Goal: Task Accomplishment & Management: Complete application form

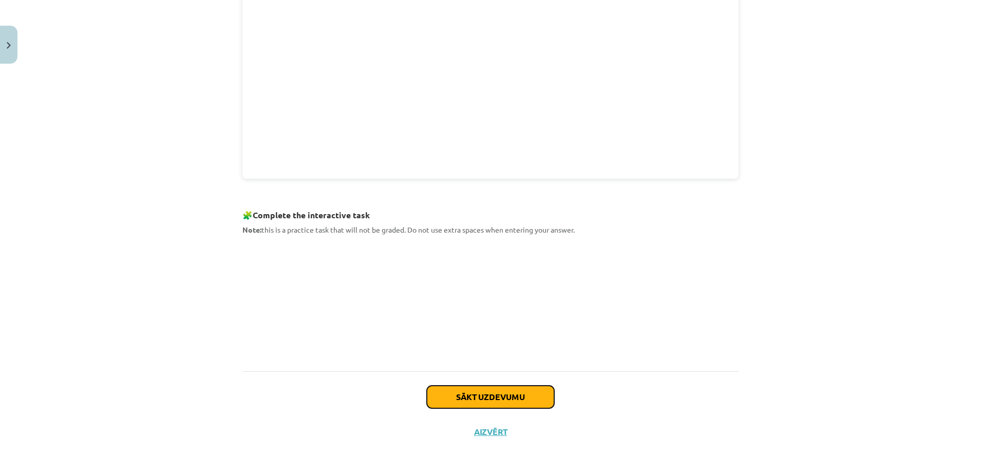
click at [534, 379] on button "Sākt uzdevumu" at bounding box center [490, 397] width 127 height 23
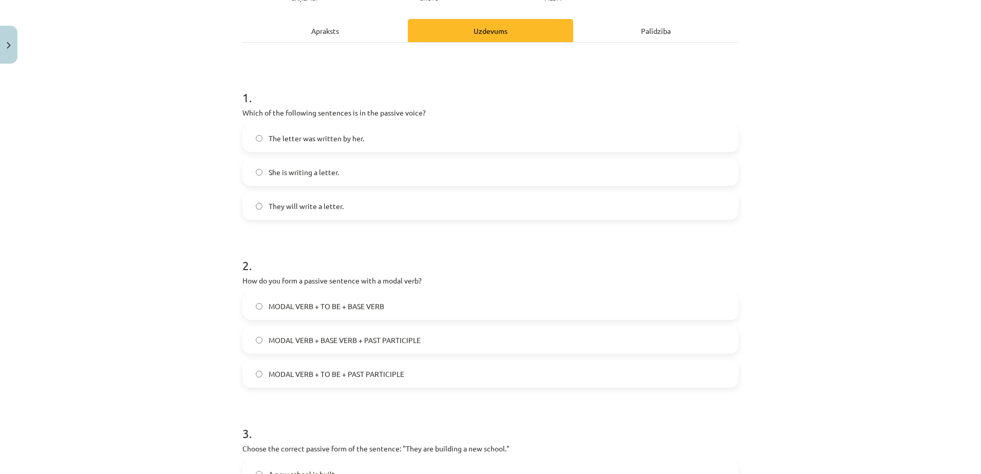
scroll to position [154, 0]
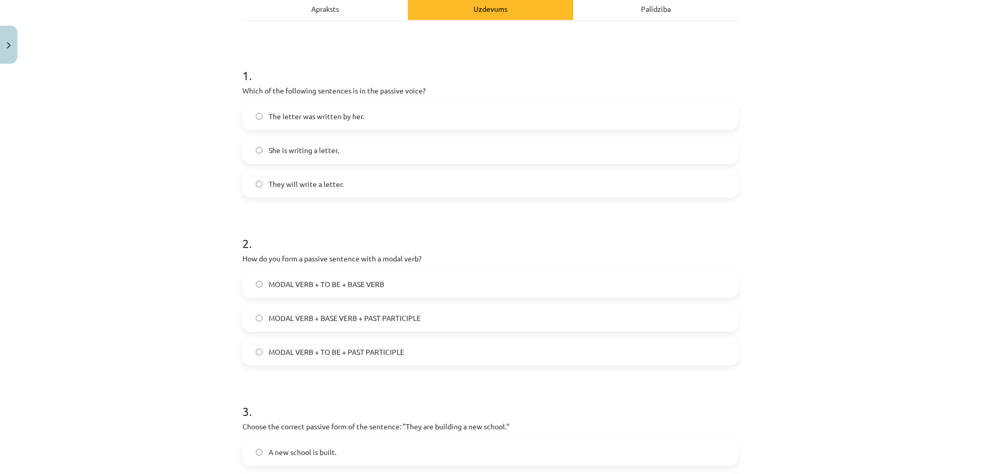
click at [329, 125] on label "The letter was written by her." at bounding box center [490, 116] width 494 height 26
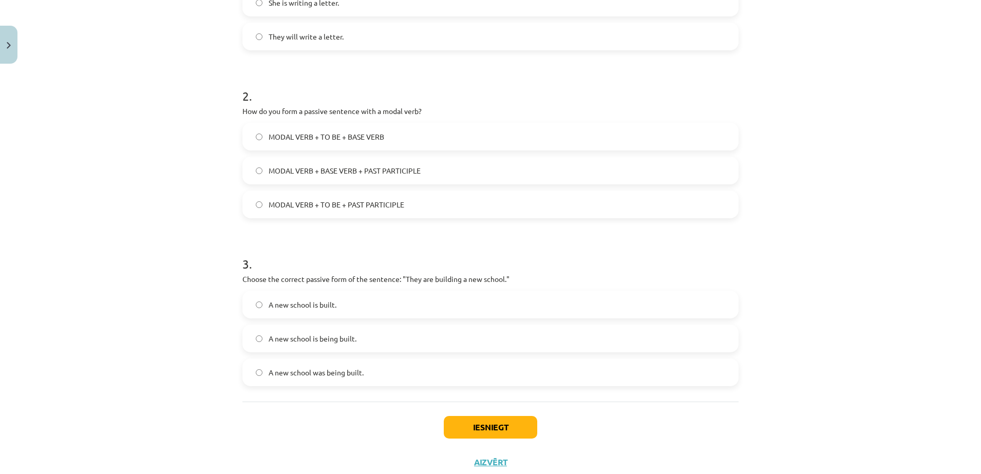
scroll to position [333, 0]
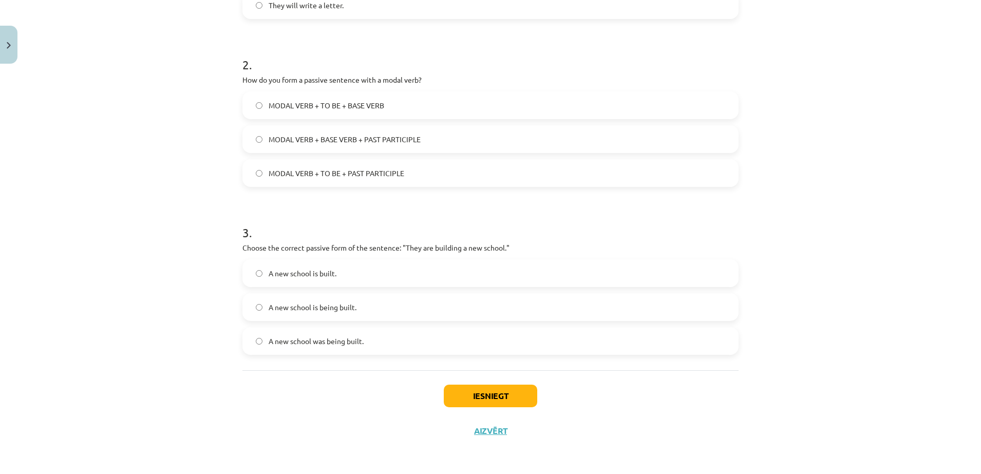
click at [321, 177] on span "MODAL VERB + TO BE + PAST PARTICIPLE" at bounding box center [337, 173] width 136 height 11
click at [320, 307] on span "A new school is being built." at bounding box center [313, 307] width 88 height 11
click at [481, 379] on button "Iesniegt" at bounding box center [490, 396] width 93 height 23
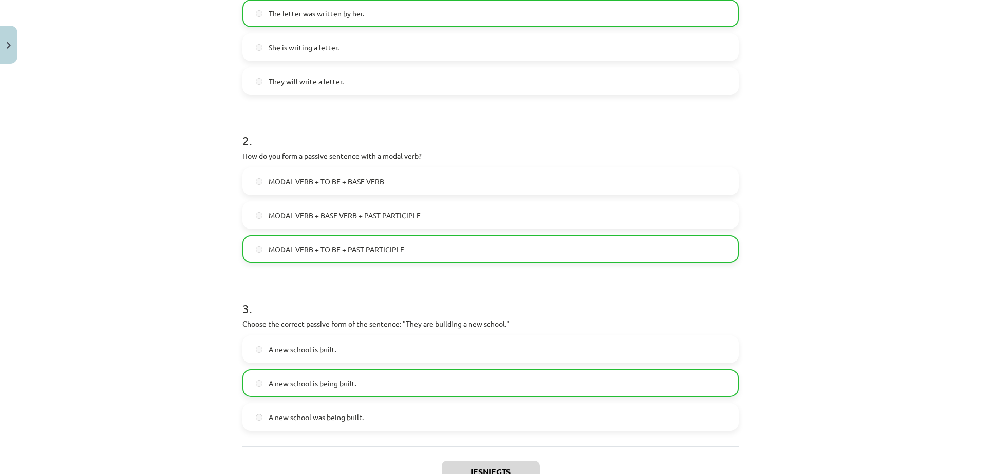
scroll to position [366, 0]
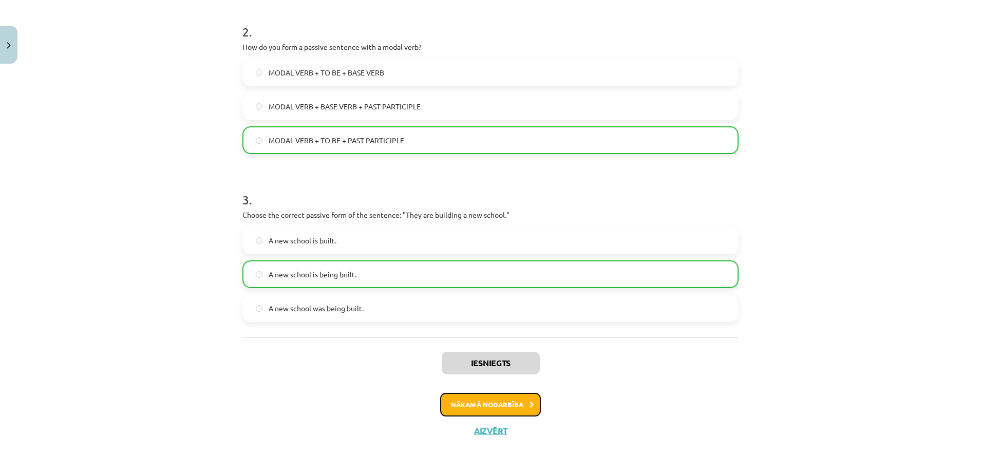
click at [507, 379] on button "Nākamā nodarbība" at bounding box center [490, 405] width 101 height 24
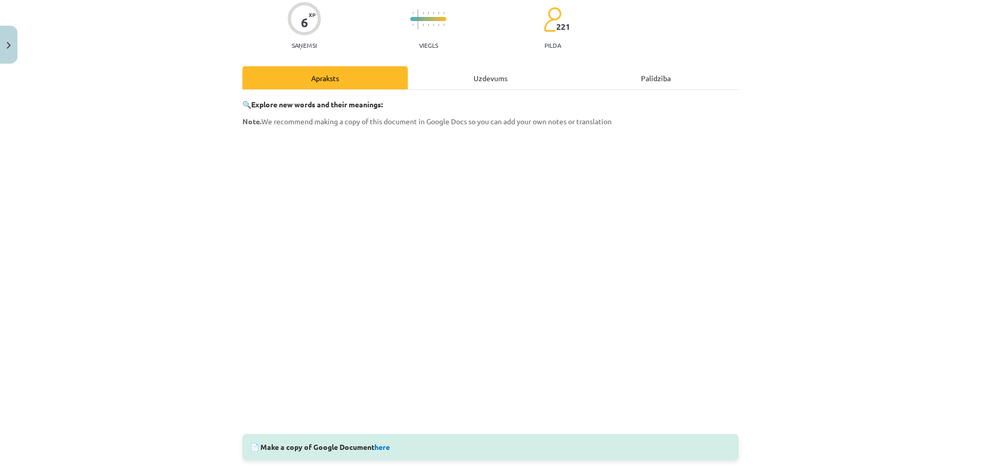
scroll to position [190, 0]
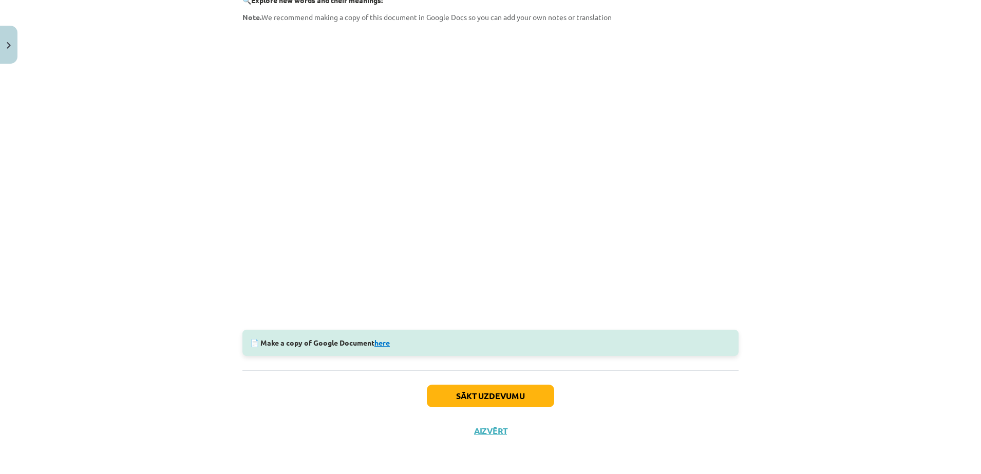
click at [380, 345] on link "here" at bounding box center [381, 342] width 15 height 9
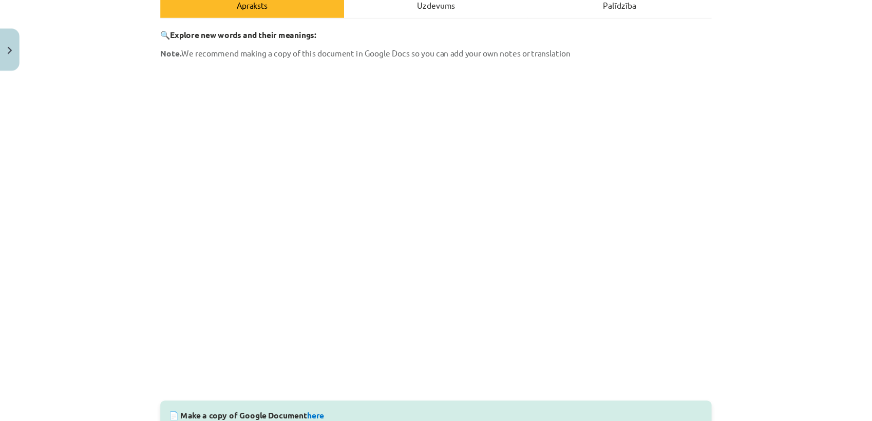
scroll to position [158, 0]
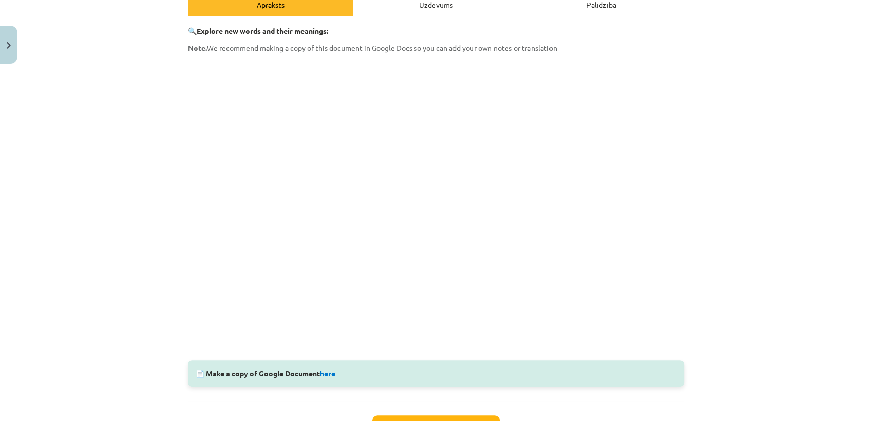
click at [775, 52] on div "Mācību tēma: Angļu valoda i - 10.klase 1.ieskaites mācību materiāls #10 🔤 Topic…" at bounding box center [436, 210] width 872 height 421
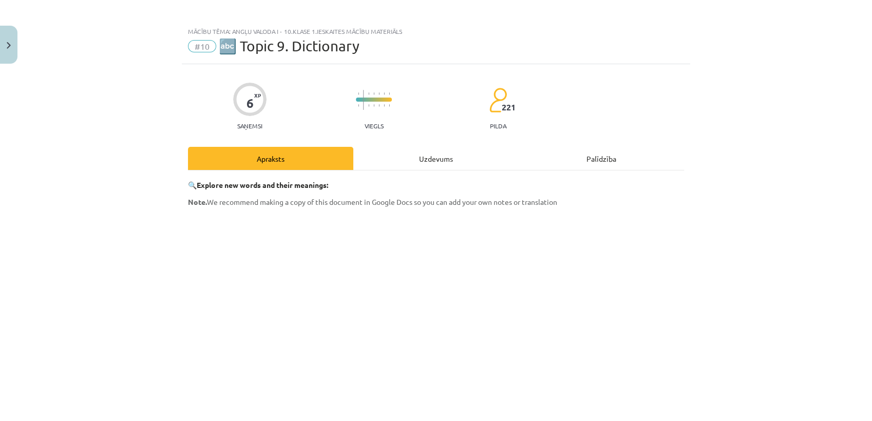
scroll to position [0, 0]
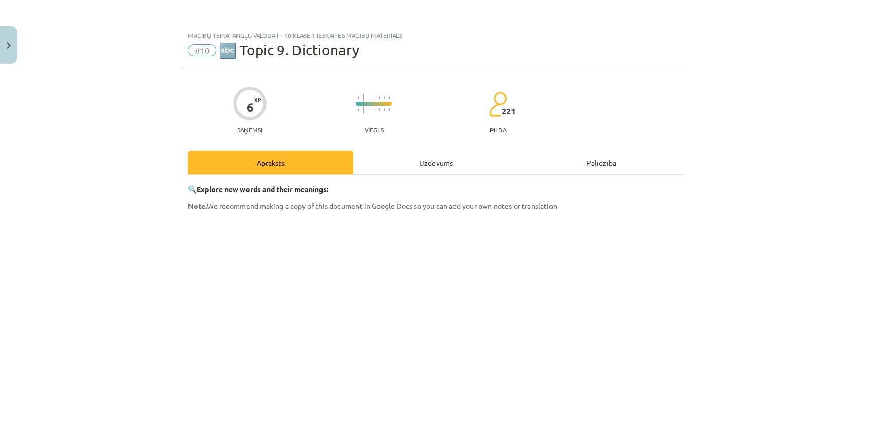
click at [736, 91] on div "Mācību tēma: Angļu valoda i - 10.klase 1.ieskaites mācību materiāls #10 🔤 Topic…" at bounding box center [436, 210] width 872 height 421
click at [736, 94] on div "Mācību tēma: Angļu valoda i - 10.klase 1.ieskaites mācību materiāls #10 🔤 Topic…" at bounding box center [436, 210] width 872 height 421
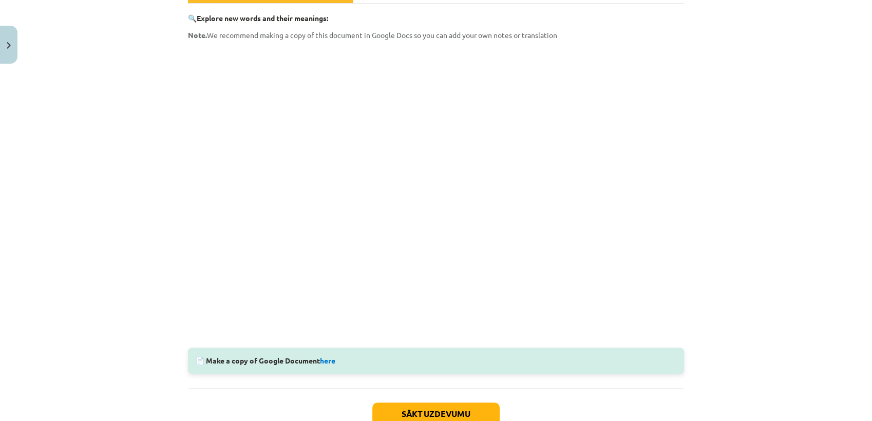
scroll to position [242, 0]
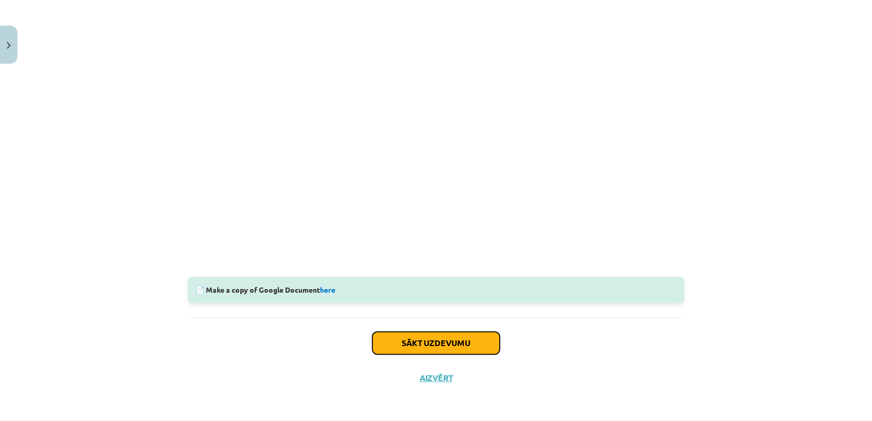
click at [434, 350] on button "Sākt uzdevumu" at bounding box center [435, 343] width 127 height 23
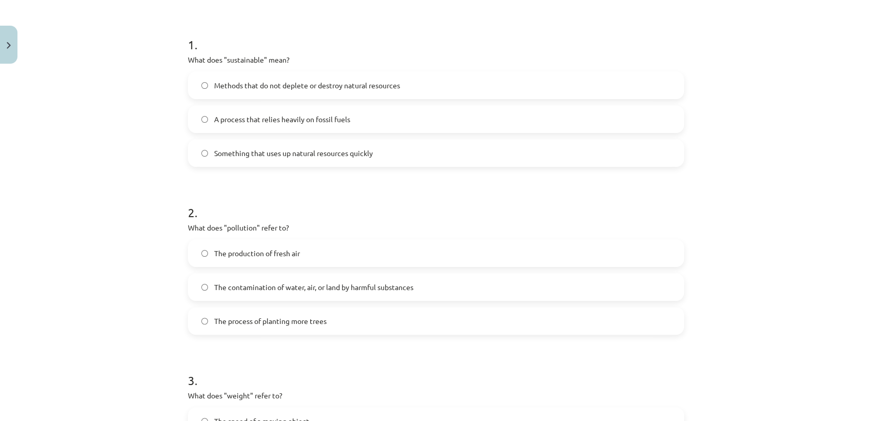
scroll to position [197, 0]
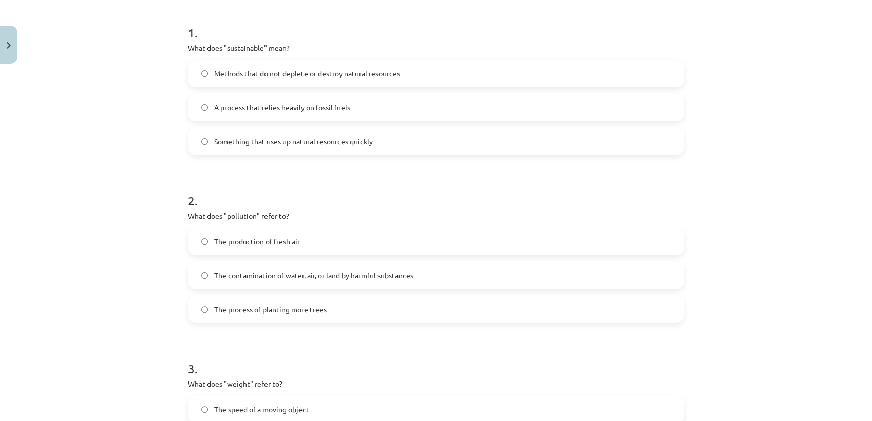
click at [270, 84] on label "Methods that do not deplete or destroy natural resources" at bounding box center [436, 74] width 494 height 26
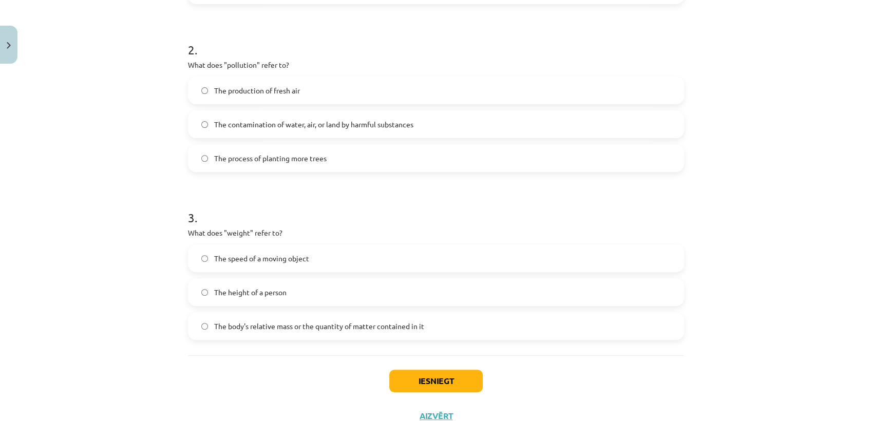
scroll to position [368, 0]
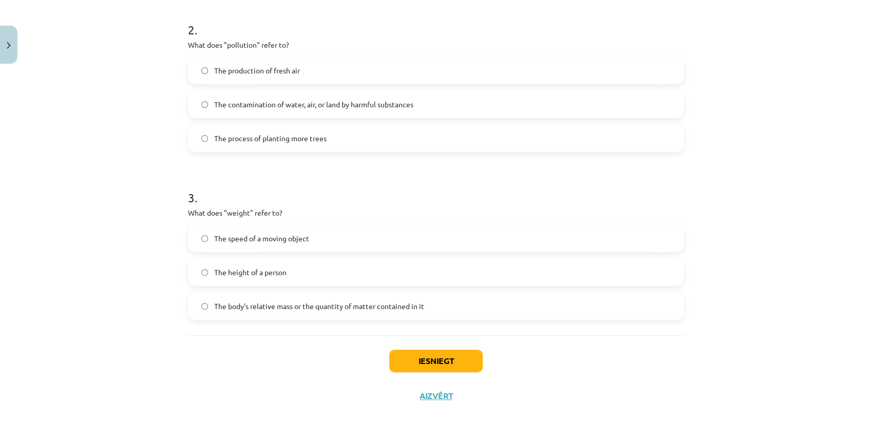
click at [283, 109] on label "The contamination of water, air, or land by harmful substances" at bounding box center [436, 104] width 494 height 26
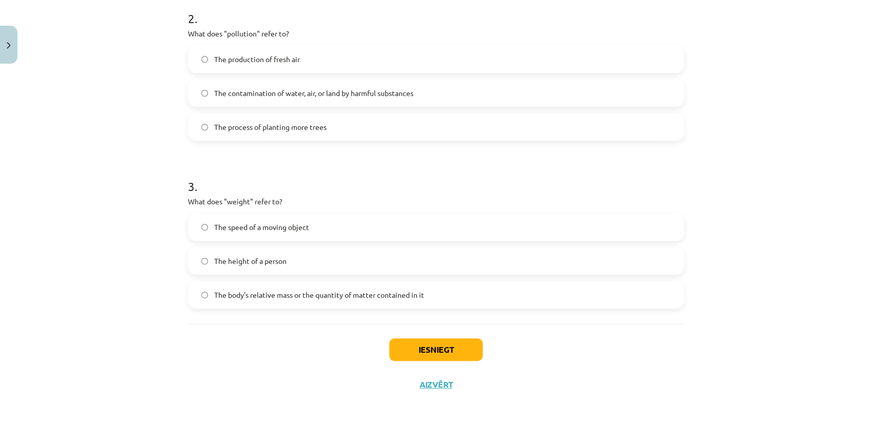
scroll to position [385, 0]
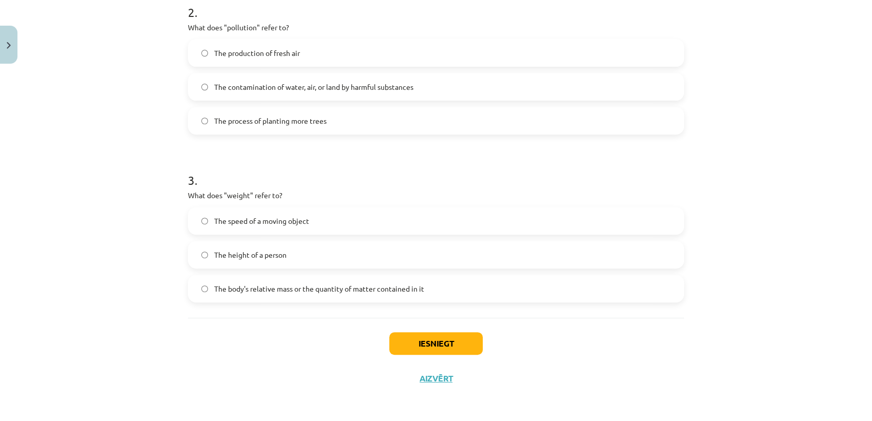
click at [265, 295] on label "The body's relative mass or the quantity of matter contained in it" at bounding box center [436, 289] width 494 height 26
click at [427, 348] on button "Iesniegt" at bounding box center [435, 343] width 93 height 23
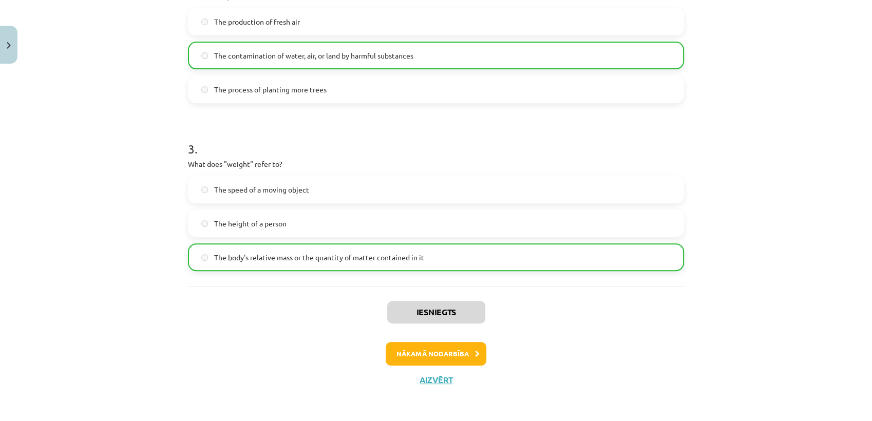
scroll to position [418, 0]
click at [452, 350] on button "Nākamā nodarbība" at bounding box center [436, 353] width 101 height 24
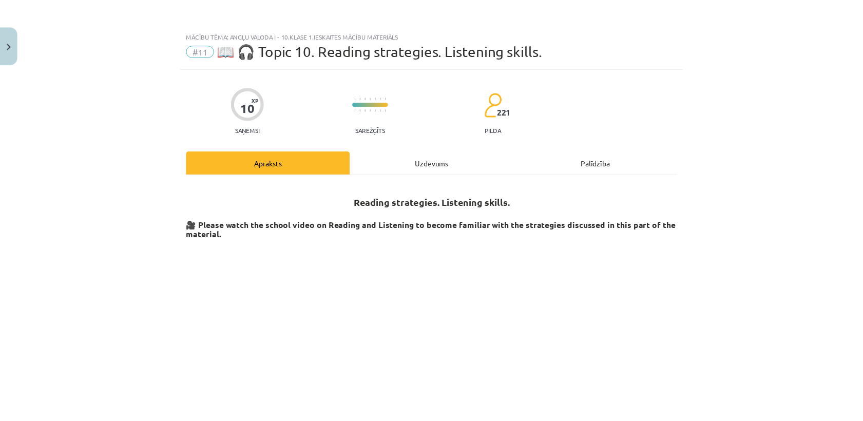
scroll to position [0, 0]
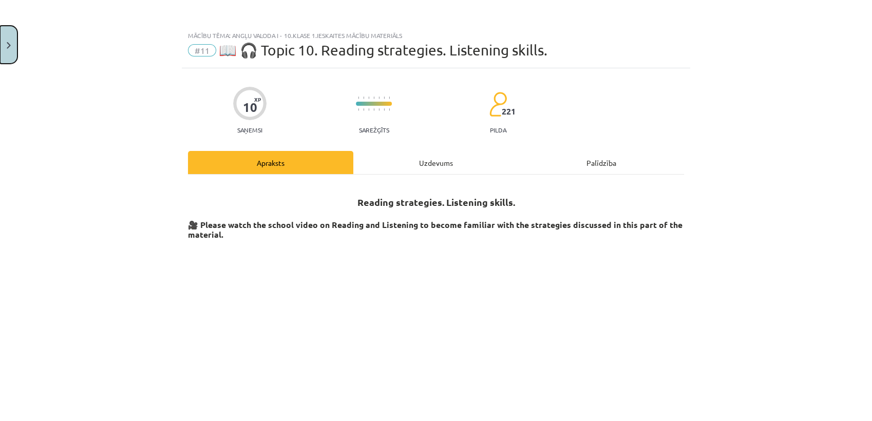
click at [5, 48] on button "Close" at bounding box center [8, 45] width 17 height 38
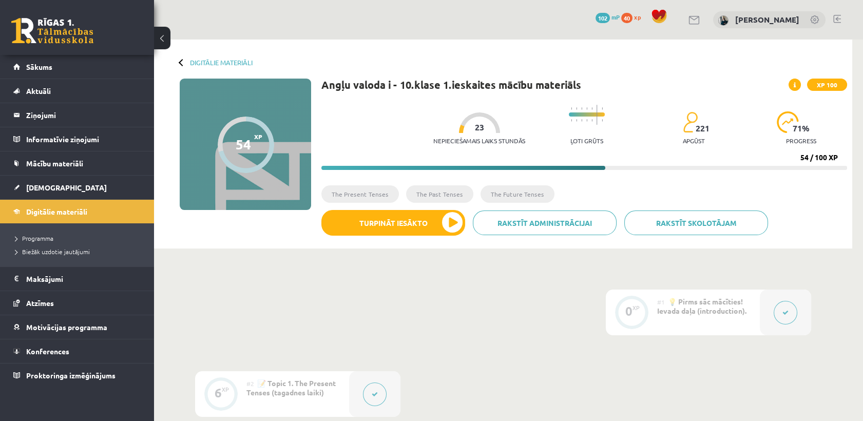
click at [168, 39] on button at bounding box center [162, 38] width 16 height 23
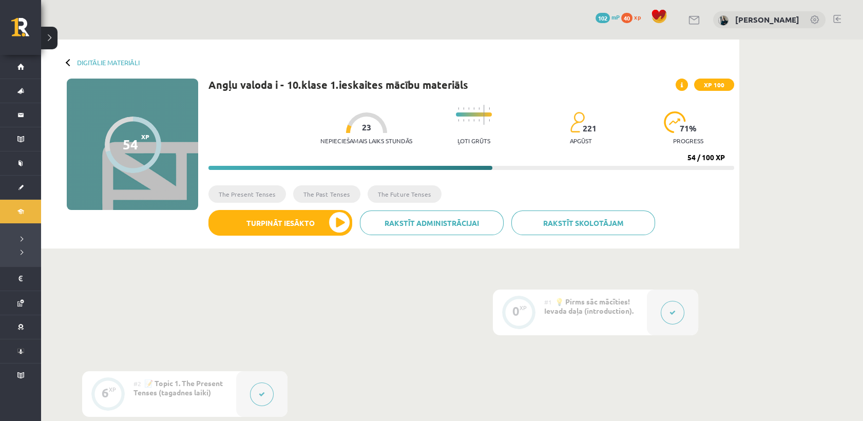
click at [145, 60] on div "Digitālie materiāli 54 XP XP 100 54 / 100 XP Angļu valoda i - 10.klase 1.ieskai…" at bounding box center [390, 144] width 699 height 209
click at [134, 61] on link "Digitālie materiāli" at bounding box center [108, 63] width 63 height 8
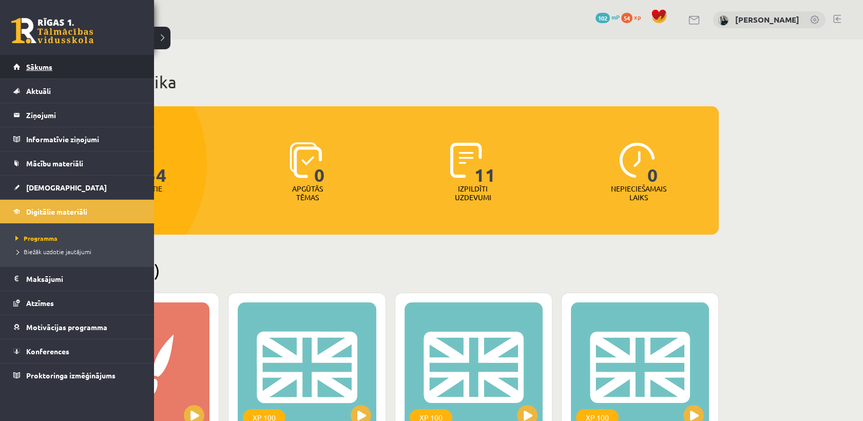
click at [45, 76] on link "Sākums" at bounding box center [77, 67] width 128 height 24
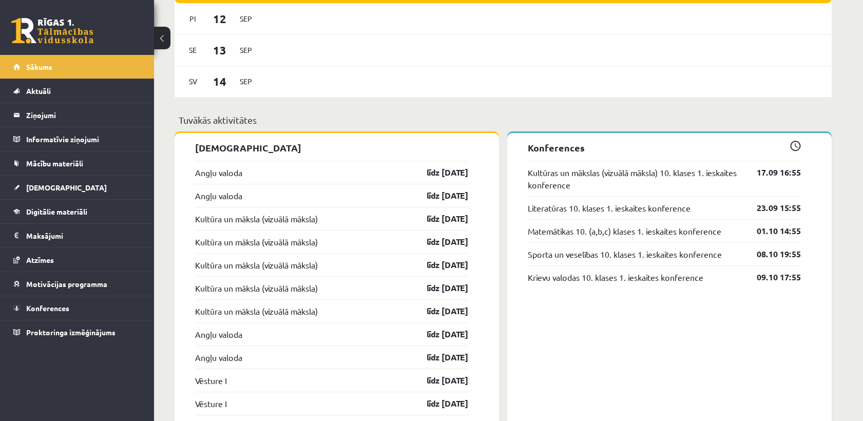
scroll to position [742, 0]
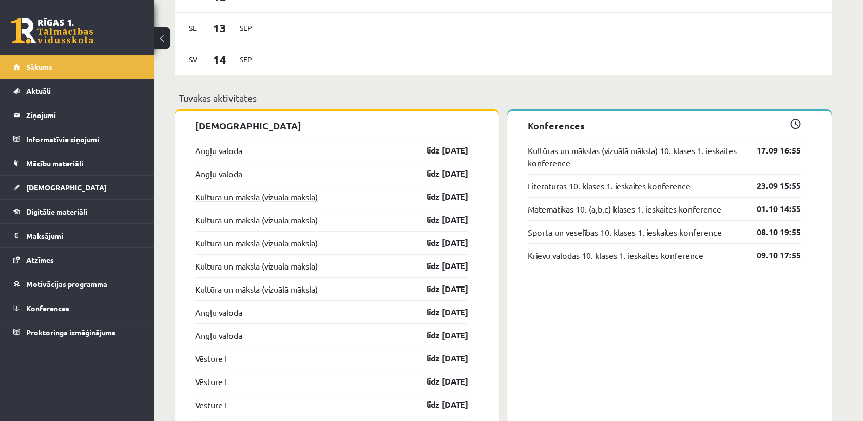
click at [252, 199] on link "Kultūra un māksla (vizuālā māksla)" at bounding box center [256, 197] width 123 height 12
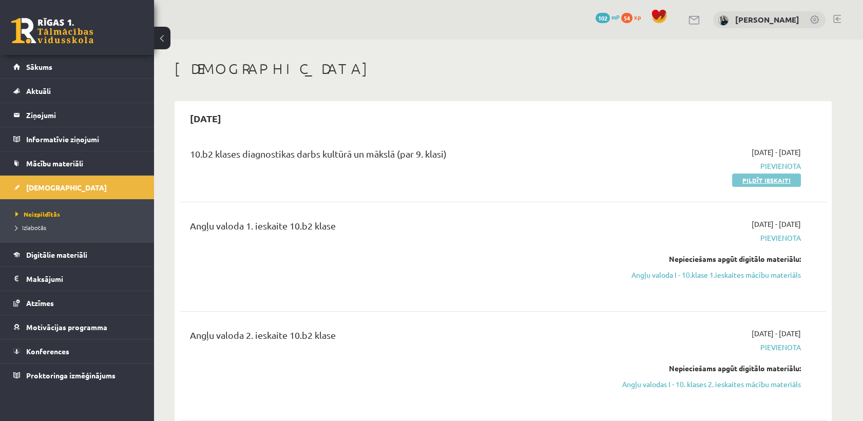
click at [749, 184] on link "Pildīt ieskaiti" at bounding box center [766, 180] width 69 height 13
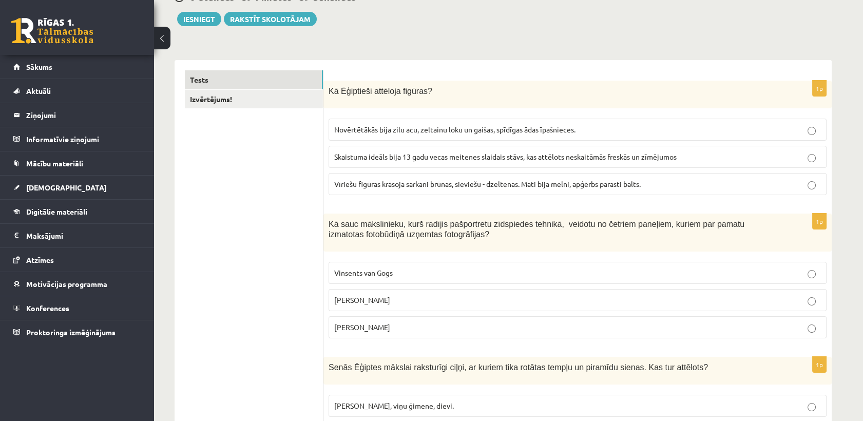
scroll to position [171, 0]
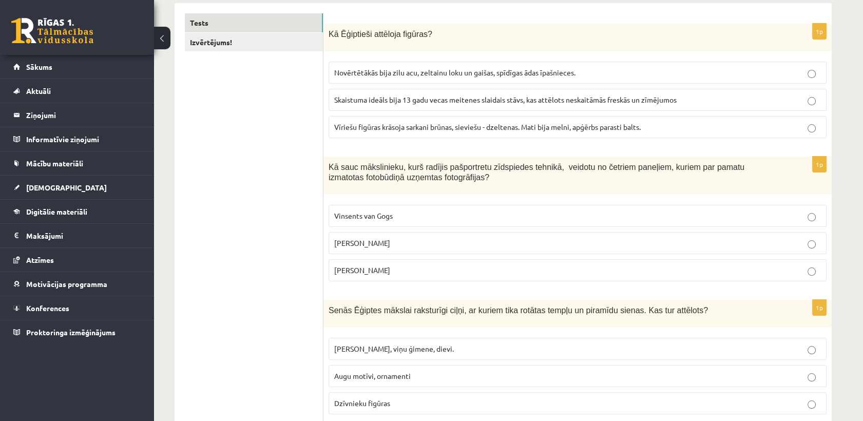
click at [574, 76] on span "Novērtētākās bija zilu acu, zeltainu loku un gaišas, spīdīgas ādas īpašnieces." at bounding box center [454, 72] width 241 height 9
click at [394, 131] on p "Vīriešu figūras krāsoja sarkani brūnas, sieviešu - dzeltenas. Mati bija melni, …" at bounding box center [577, 127] width 487 height 11
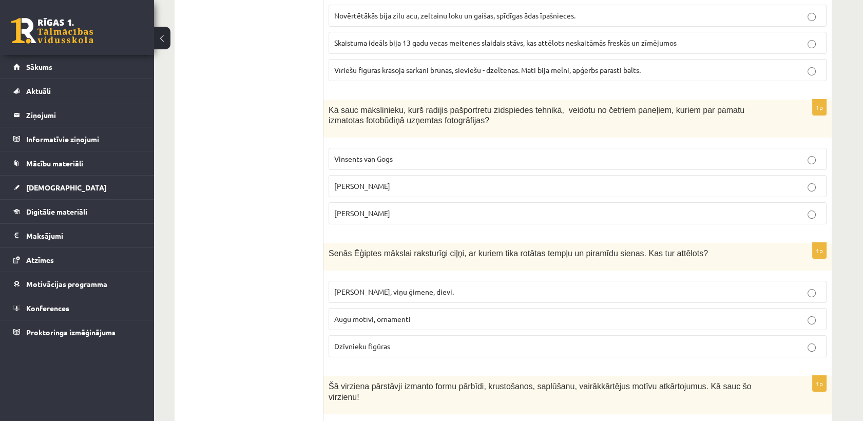
scroll to position [285, 0]
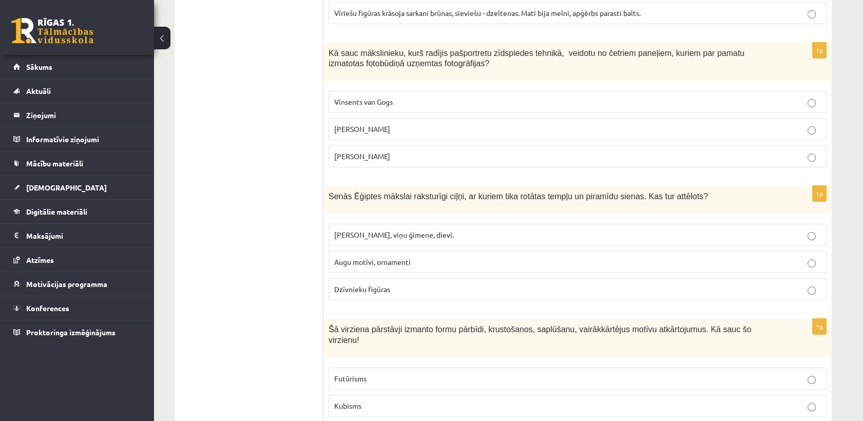
click at [357, 104] on span "Vinsents van Gogs" at bounding box center [363, 101] width 59 height 9
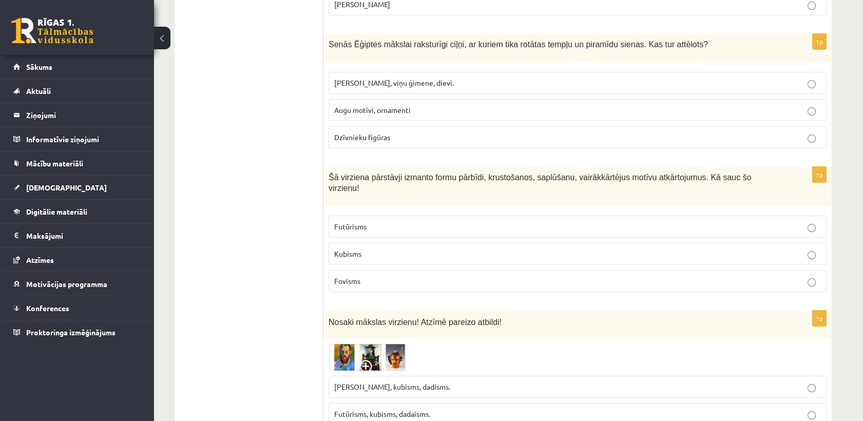
scroll to position [456, 0]
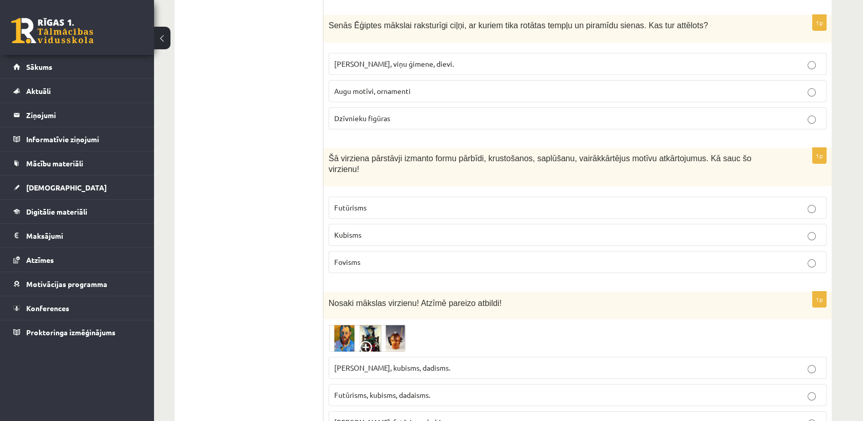
click at [371, 60] on span "Faraoni, viņu ģimene, dievi." at bounding box center [394, 63] width 120 height 9
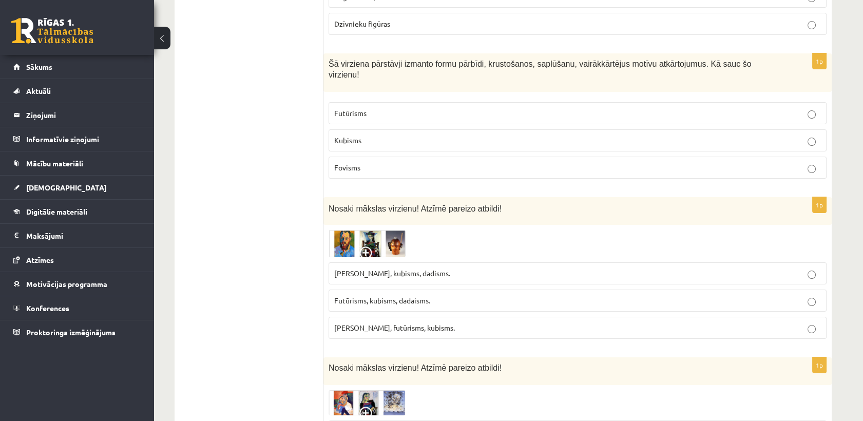
scroll to position [571, 0]
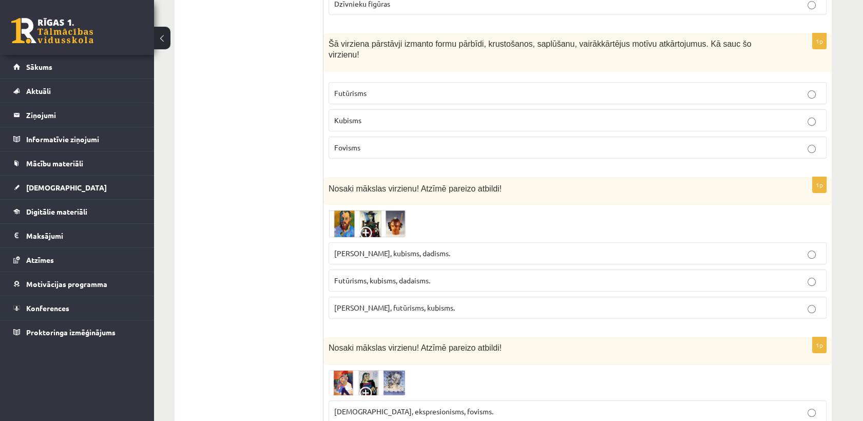
click at [355, 109] on label "Kubisms" at bounding box center [578, 120] width 498 height 22
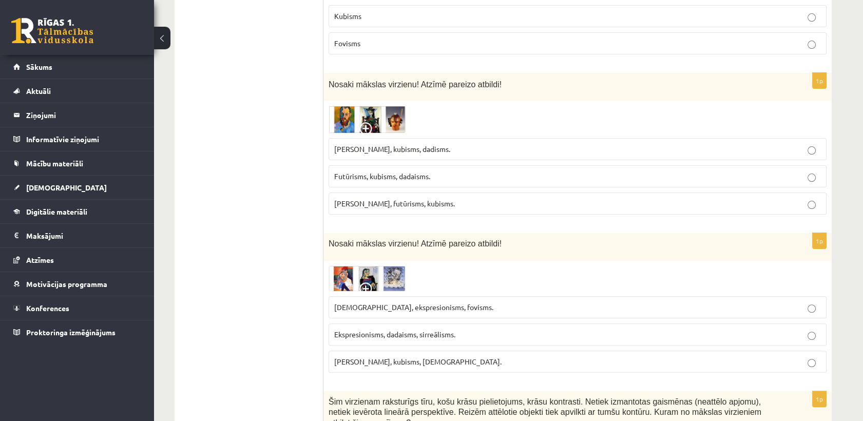
scroll to position [685, 0]
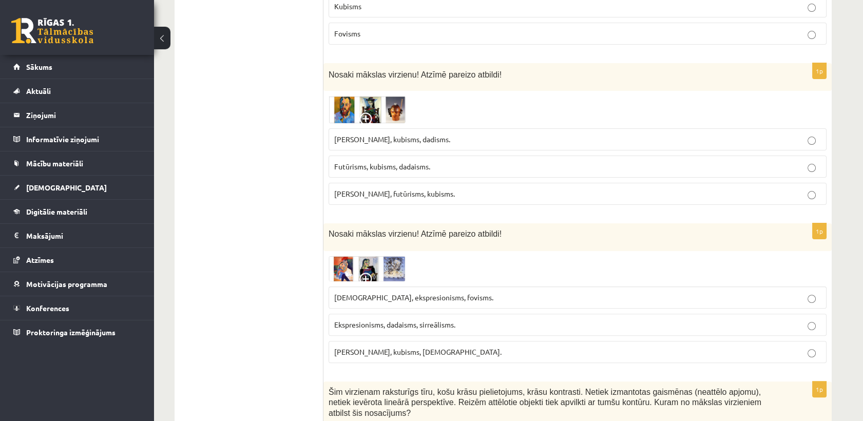
click at [345, 96] on img at bounding box center [367, 109] width 77 height 27
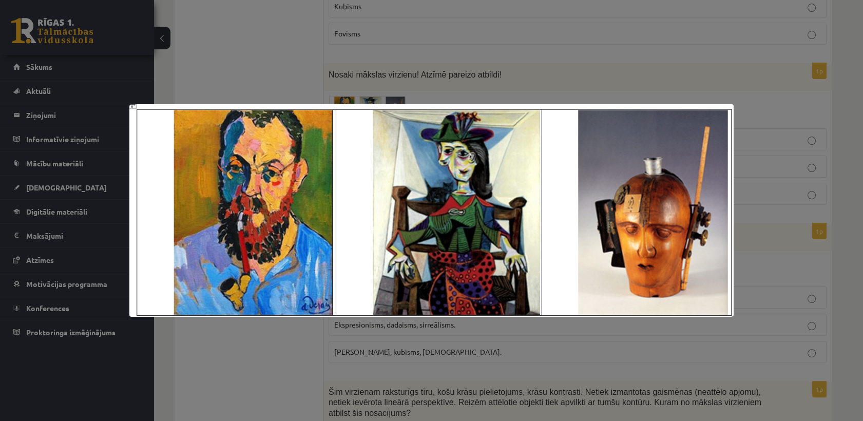
click at [805, 220] on div at bounding box center [431, 210] width 863 height 421
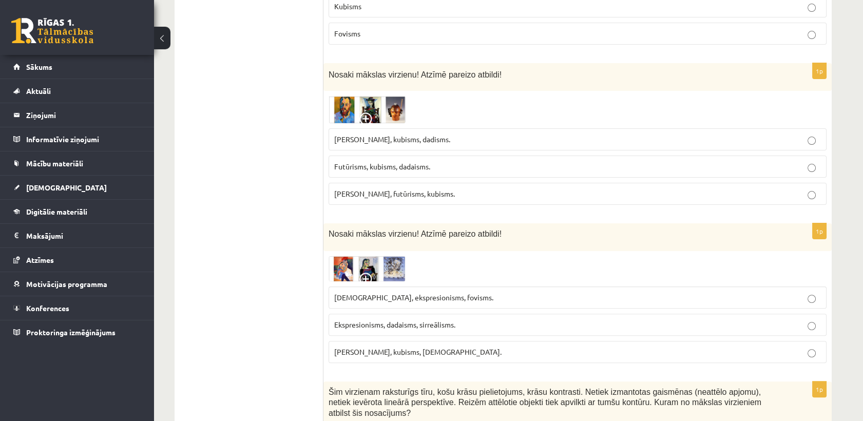
click at [379, 104] on img at bounding box center [367, 109] width 77 height 27
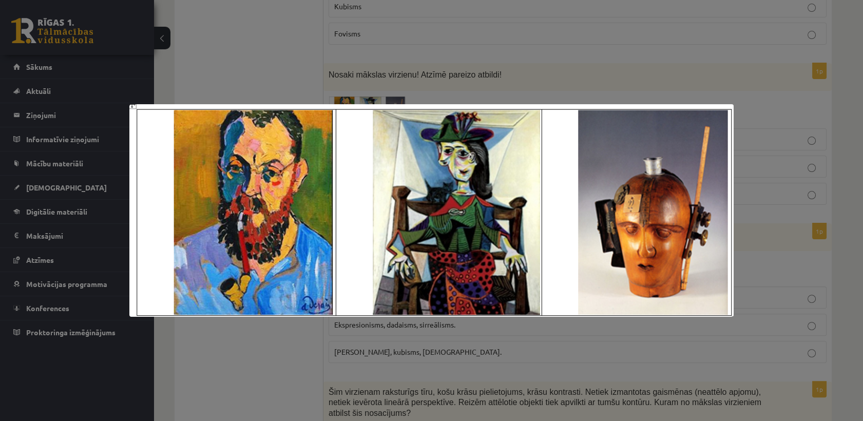
click at [282, 66] on div at bounding box center [431, 210] width 863 height 421
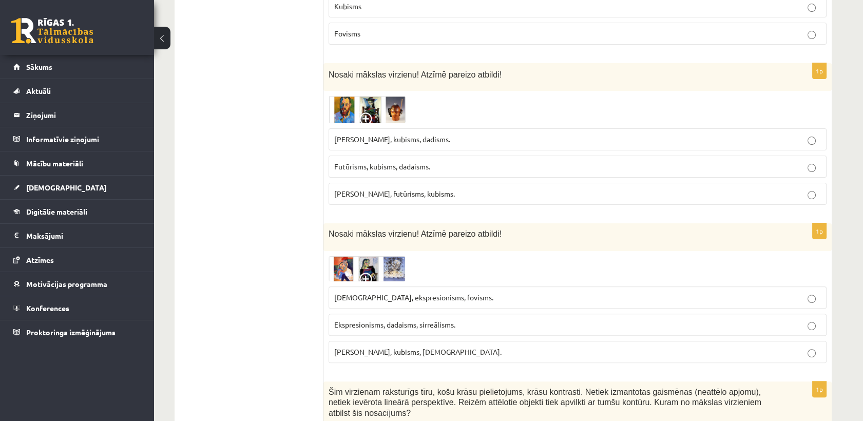
click at [366, 134] on p "Fovisms, kubisms, dadisms." at bounding box center [577, 139] width 487 height 11
click at [394, 101] on img at bounding box center [367, 109] width 77 height 27
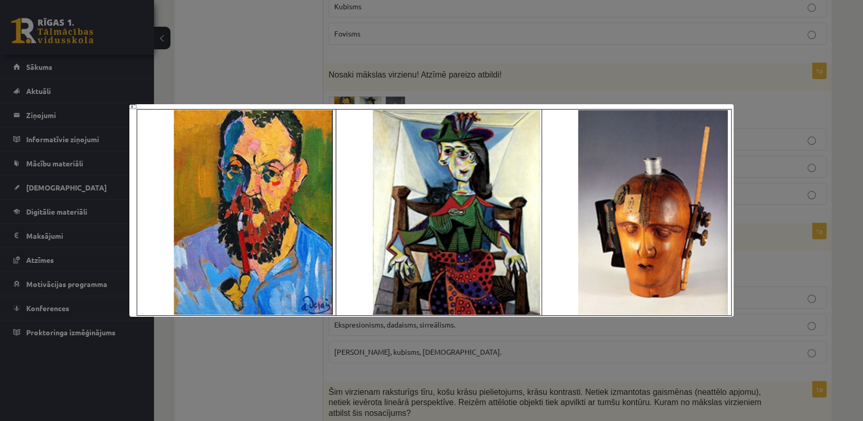
click at [394, 73] on div at bounding box center [431, 210] width 863 height 421
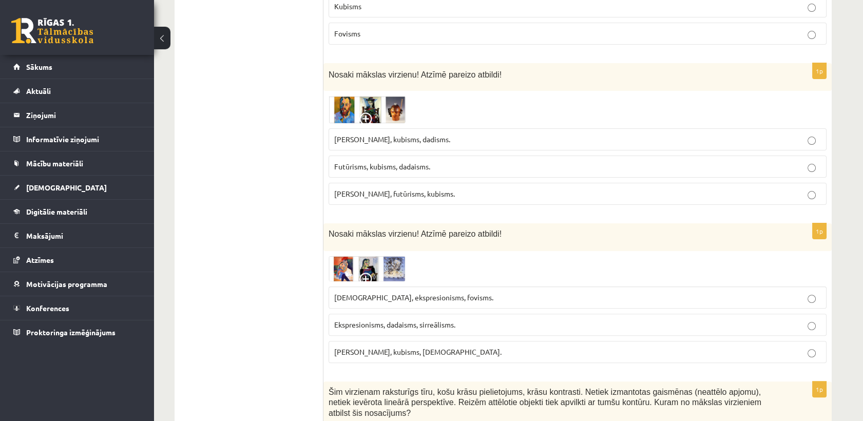
click at [382, 96] on img at bounding box center [367, 109] width 77 height 27
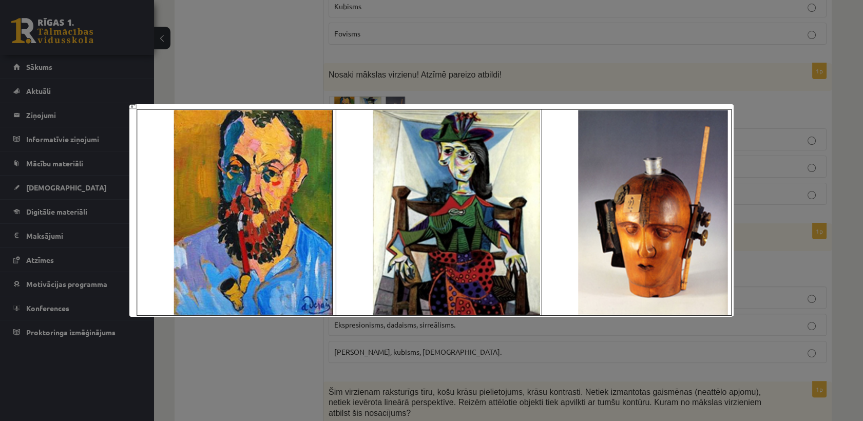
click at [441, 86] on div at bounding box center [431, 210] width 863 height 421
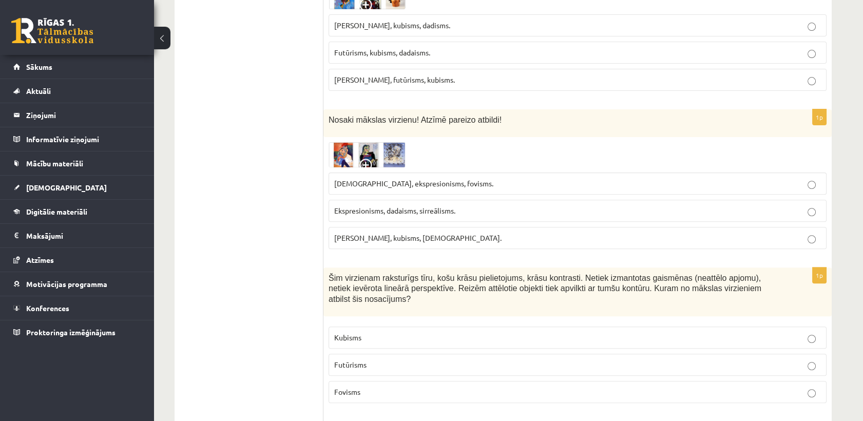
scroll to position [856, 0]
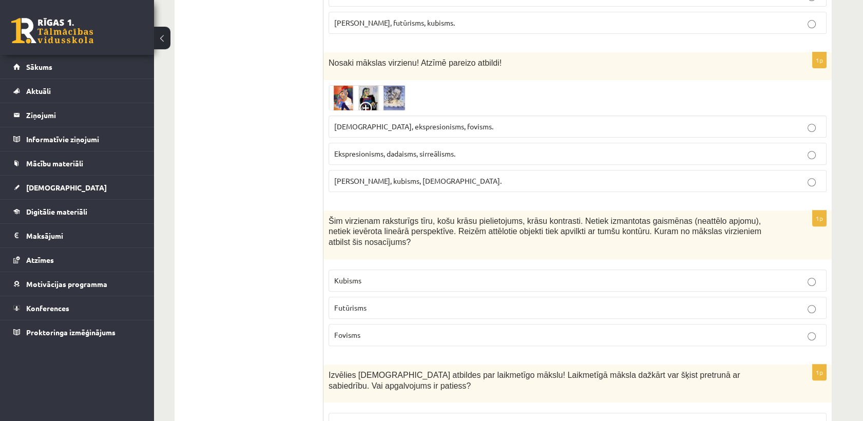
click at [373, 85] on img at bounding box center [367, 97] width 77 height 25
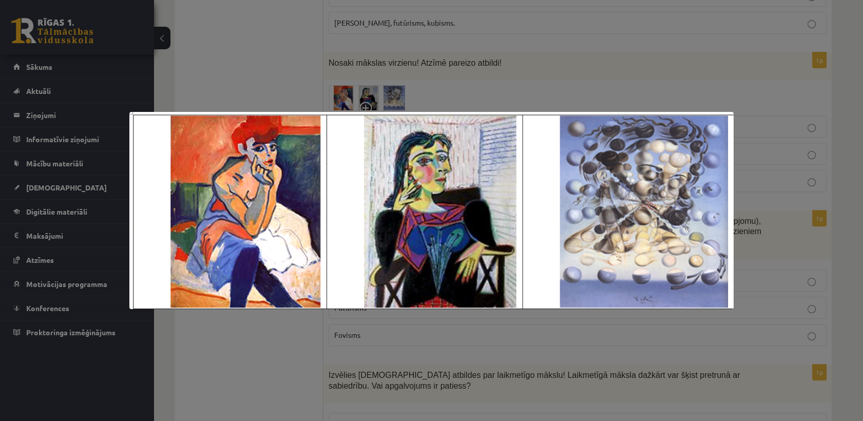
click at [496, 129] on img at bounding box center [431, 210] width 605 height 197
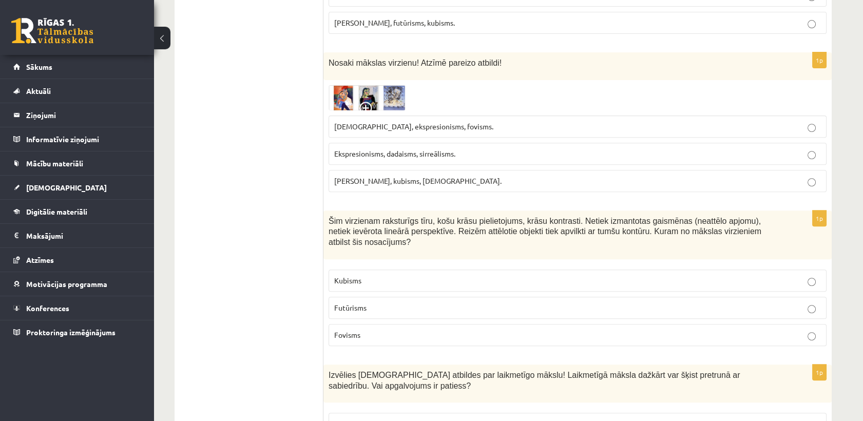
click at [369, 85] on img at bounding box center [367, 97] width 77 height 25
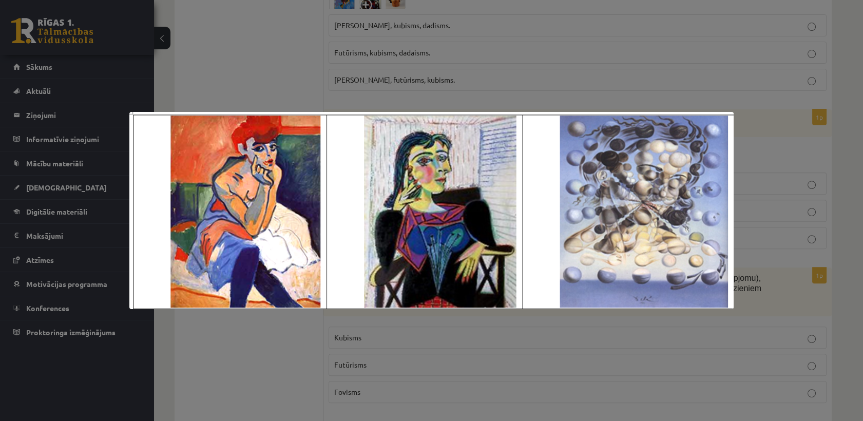
click at [370, 90] on div at bounding box center [431, 210] width 863 height 421
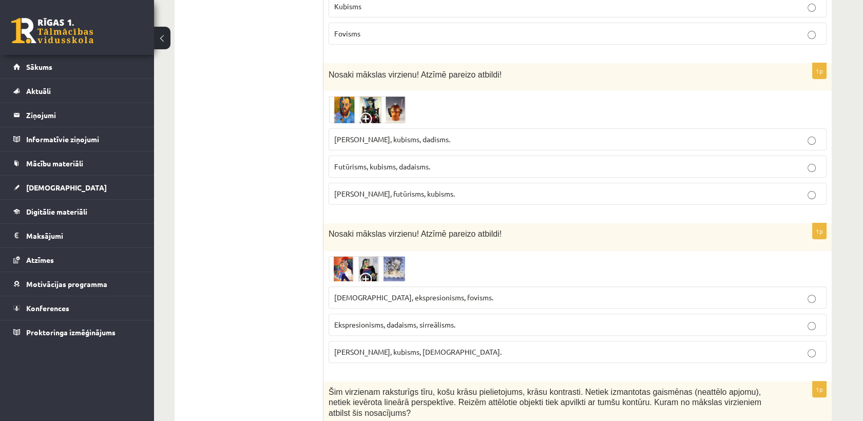
scroll to position [742, 0]
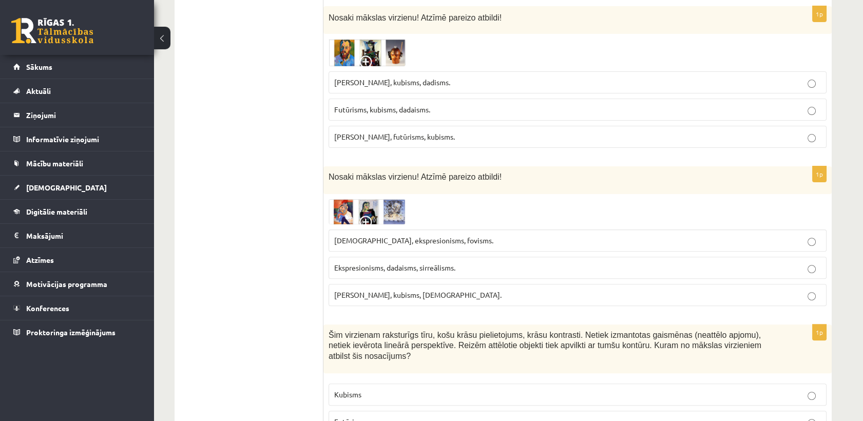
click at [360, 202] on img at bounding box center [367, 211] width 77 height 25
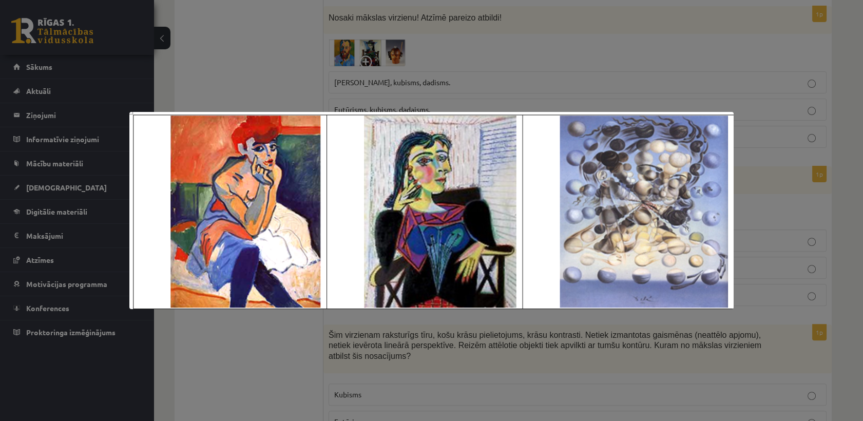
click at [616, 78] on div at bounding box center [431, 210] width 863 height 421
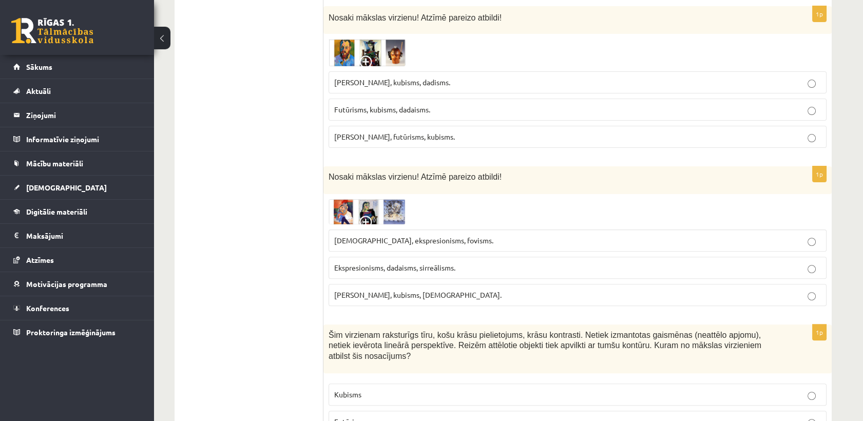
click at [435, 261] on label "Ekspresionisms, dadaisms, sirreālisms." at bounding box center [578, 268] width 498 height 22
click at [426, 289] on label "Fovisms, kubisms, sirreālisms." at bounding box center [578, 295] width 498 height 22
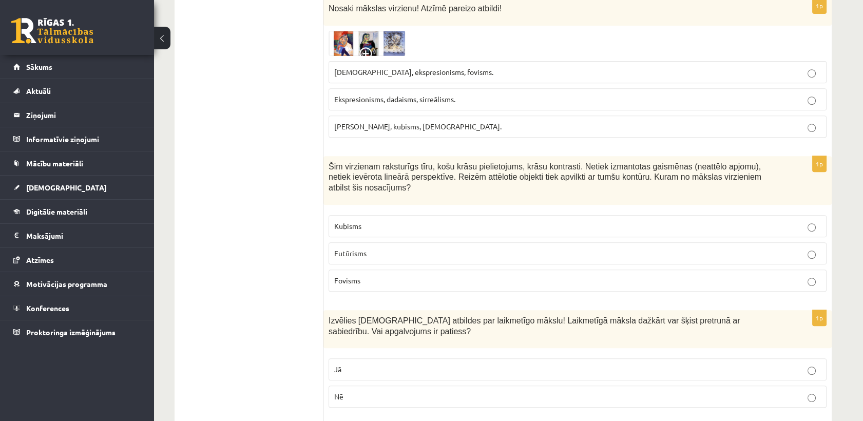
scroll to position [913, 0]
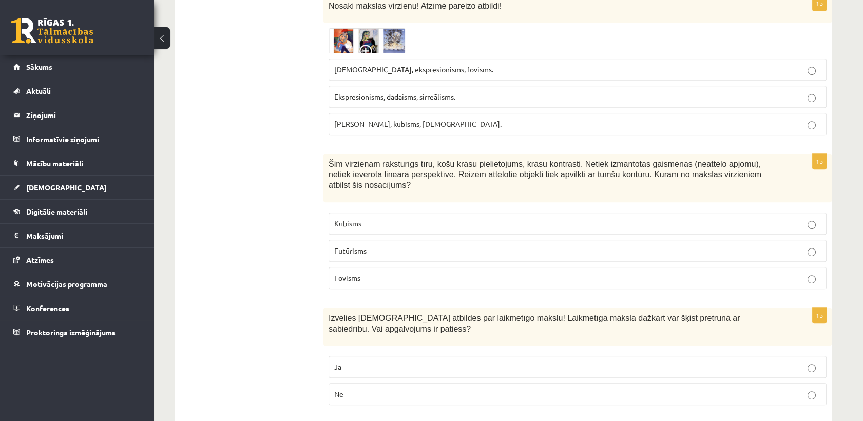
click at [370, 218] on p "Kubisms" at bounding box center [577, 223] width 487 height 11
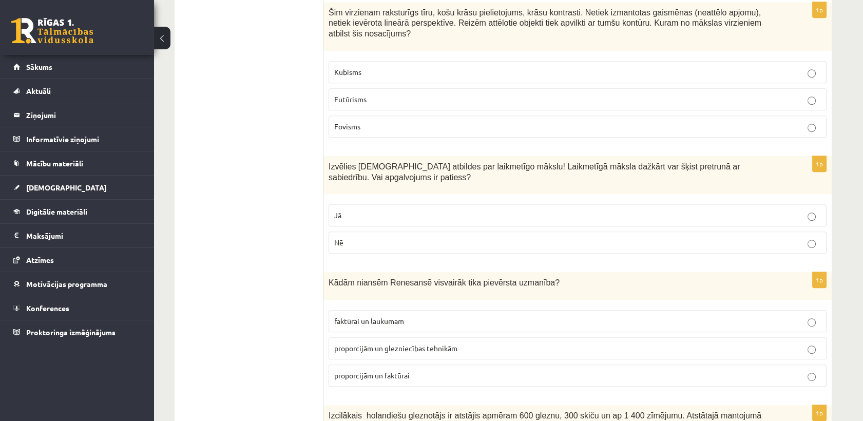
scroll to position [1084, 0]
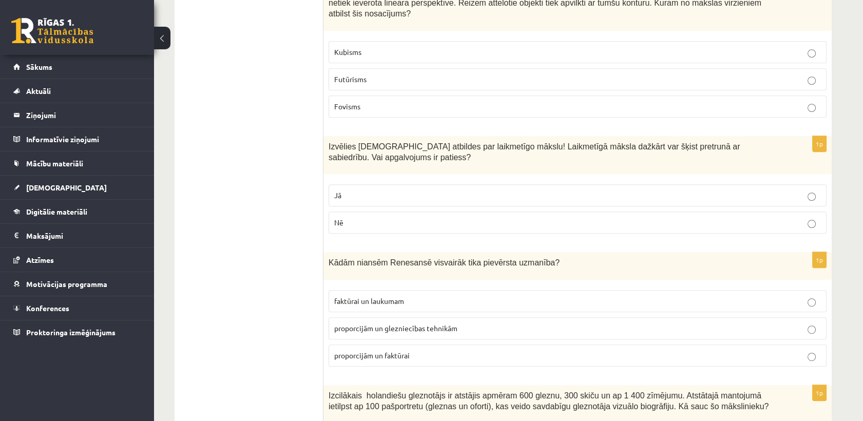
click at [401, 184] on label "Jā" at bounding box center [578, 195] width 498 height 22
click at [398, 217] on p "Nē" at bounding box center [577, 222] width 487 height 11
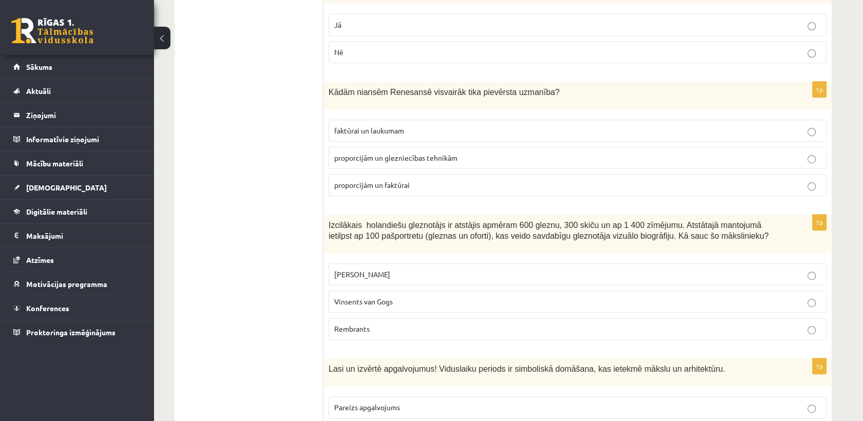
scroll to position [1255, 0]
click at [389, 180] on span "proporcijām un faktūrai" at bounding box center [372, 184] width 76 height 9
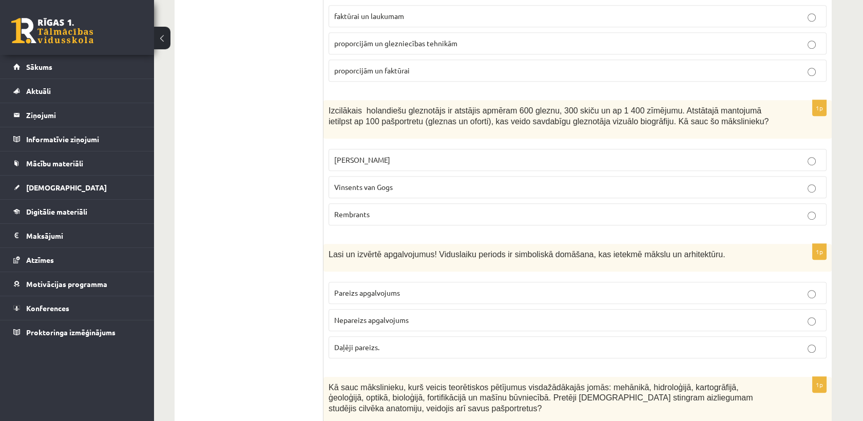
scroll to position [1426, 0]
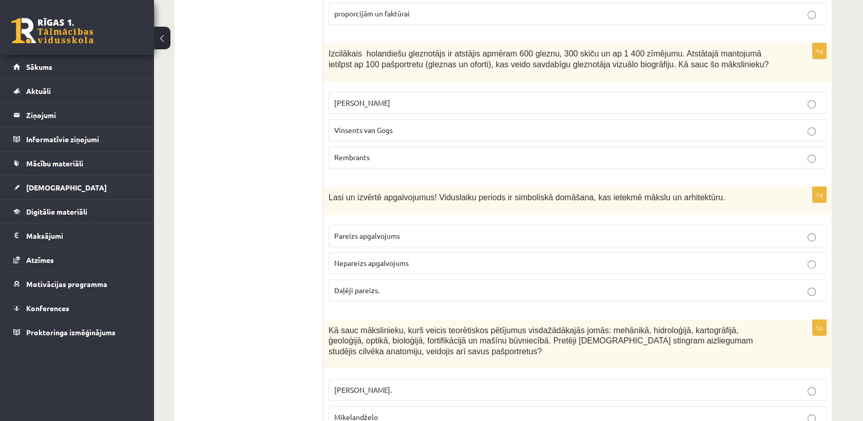
click at [354, 125] on span "Vinsents van Gogs" at bounding box center [363, 129] width 59 height 9
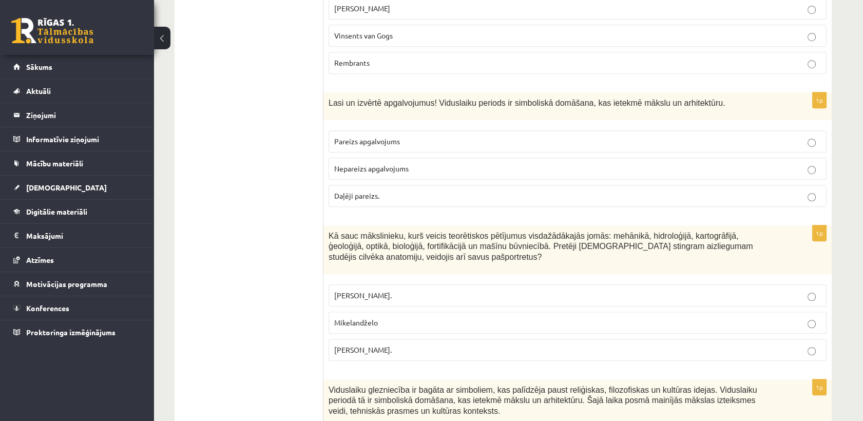
scroll to position [1541, 0]
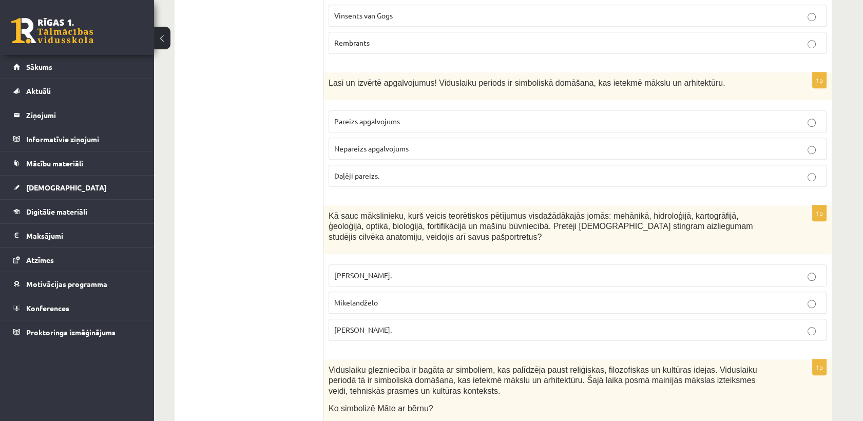
click at [379, 138] on label "Nepareizs apgalvojums" at bounding box center [578, 149] width 498 height 22
click at [368, 117] on span "Pareizs apgalvojums" at bounding box center [367, 121] width 66 height 9
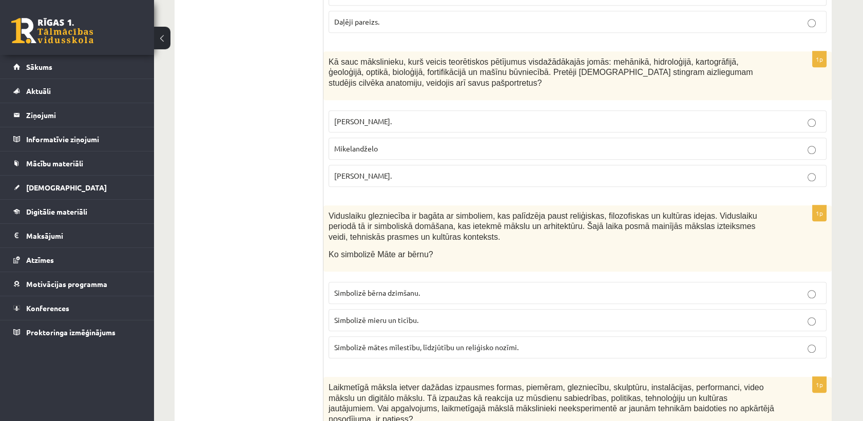
scroll to position [1712, 0]
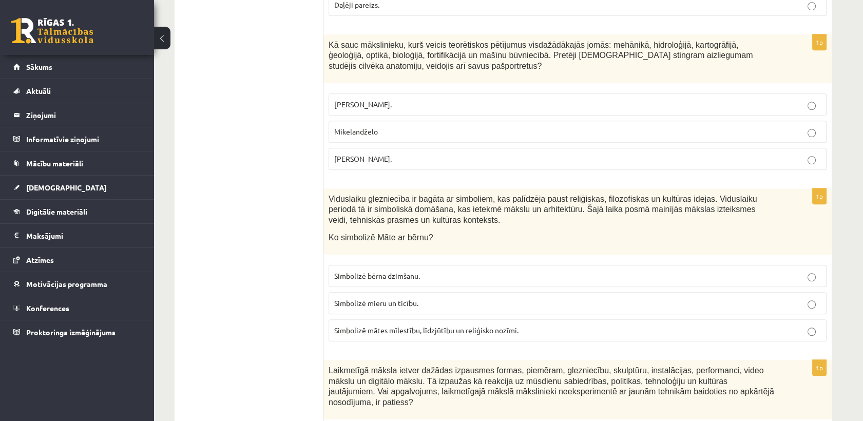
click at [374, 154] on span "Leonardo da Vinči." at bounding box center [363, 158] width 58 height 9
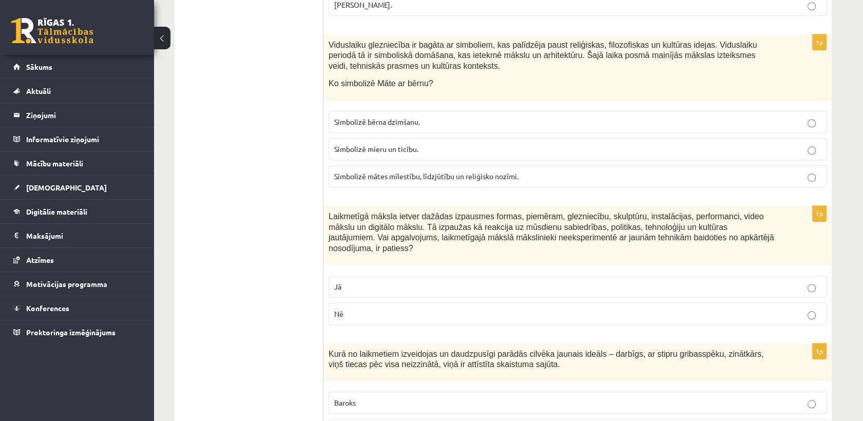
scroll to position [1883, 0]
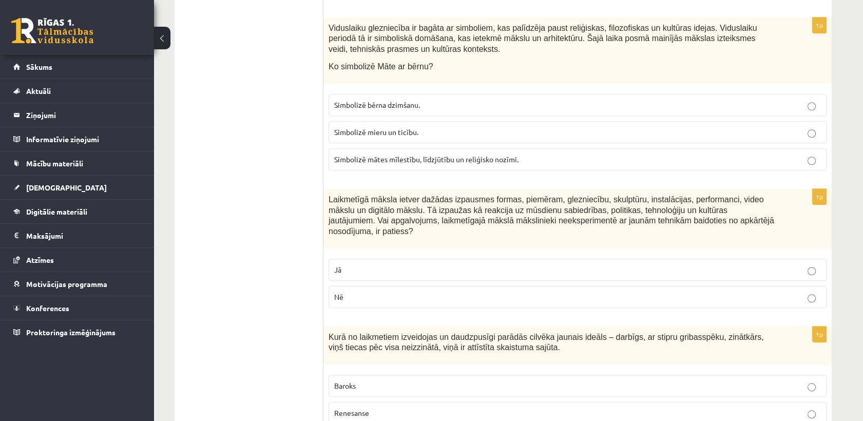
click at [514, 155] on span "Simbolizē mātes mīlestību, līdzjūtību un reliģisko nozīmi." at bounding box center [426, 159] width 184 height 9
drag, startPoint x: 330, startPoint y: 41, endPoint x: 420, endPoint y: 51, distance: 90.4
click at [420, 51] on div "Viduslaiku glezniecība ir bagāta ar simboliem, kas palīdzēja paust reliģiskas, …" at bounding box center [578, 50] width 509 height 66
copy span "Ko simbolizē Māte ar bērnu"
click at [450, 148] on label "Simbolizē mātes mīlestību, līdzjūtību un reliģisko nozīmi." at bounding box center [578, 159] width 498 height 22
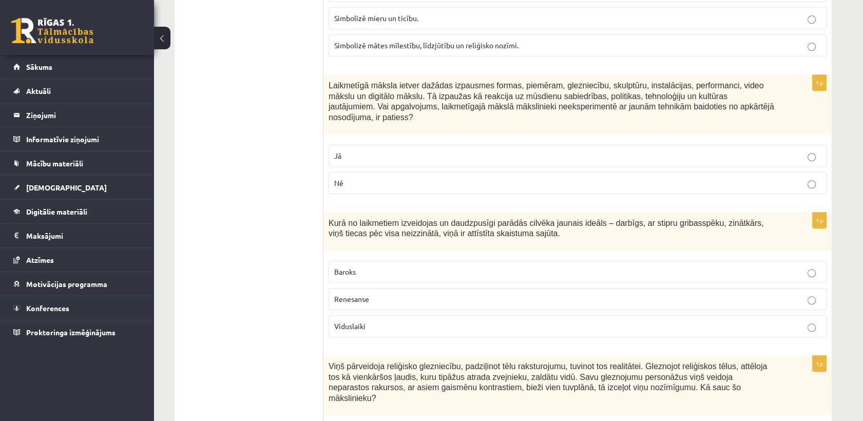
scroll to position [1997, 0]
click at [356, 172] on label "Nē" at bounding box center [578, 183] width 498 height 22
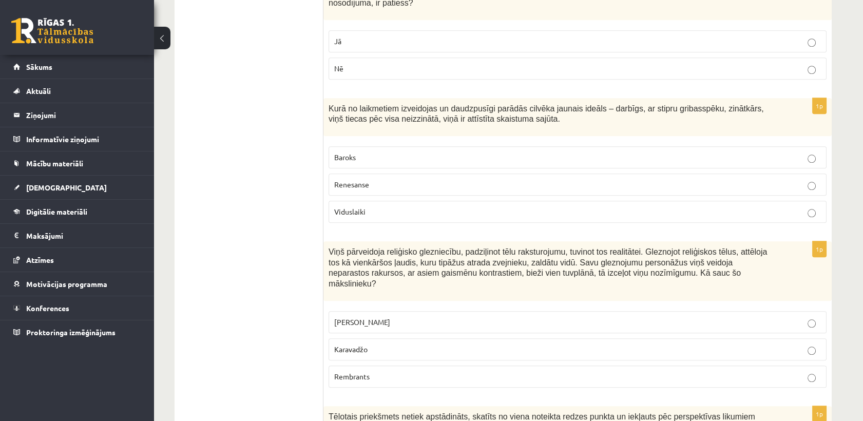
scroll to position [2169, 0]
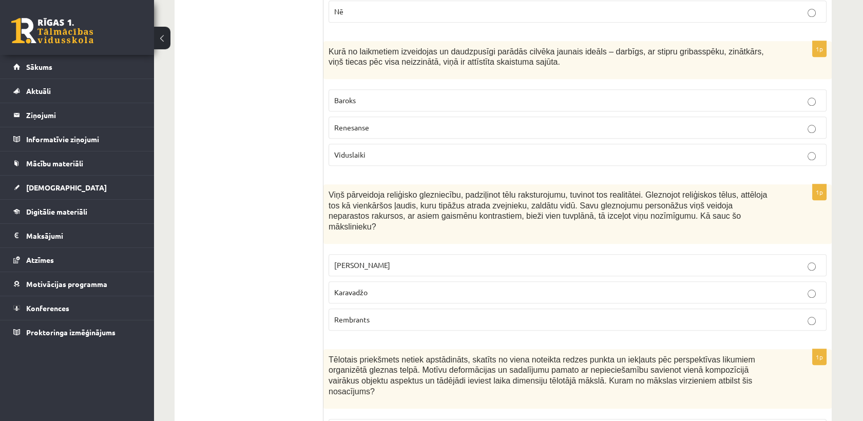
click at [373, 95] on p "Baroks" at bounding box center [577, 100] width 487 height 11
click at [370, 122] on p "Renesanse" at bounding box center [577, 127] width 487 height 11
click at [370, 95] on p "Baroks" at bounding box center [577, 100] width 487 height 11
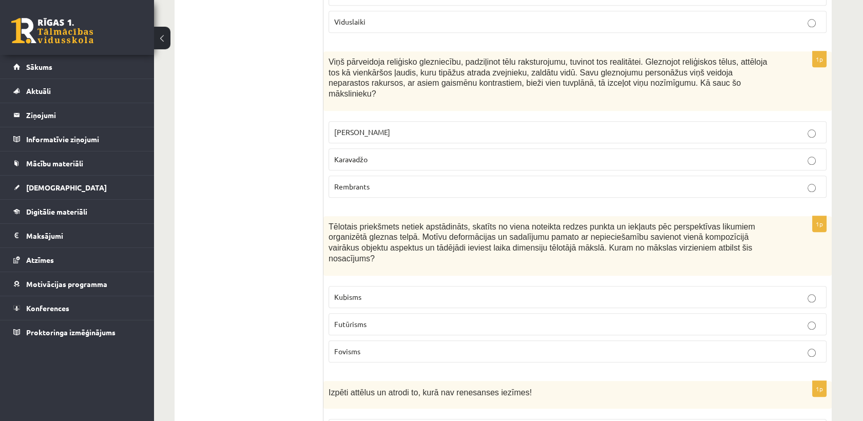
scroll to position [2283, 0]
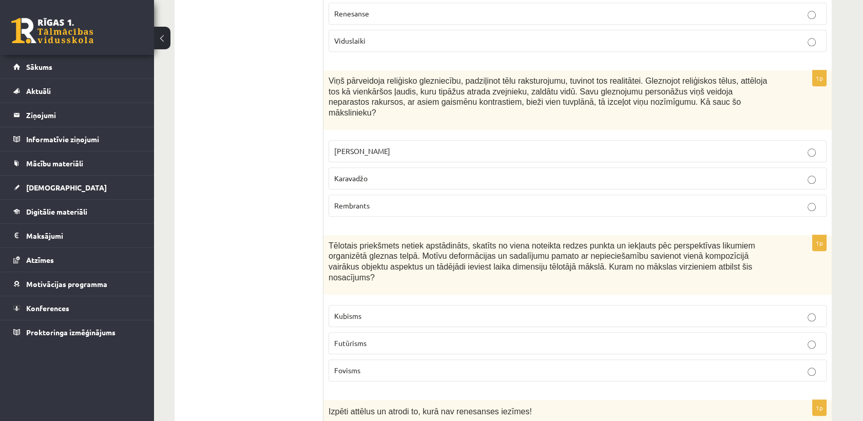
click at [362, 195] on label "Rembrants" at bounding box center [578, 206] width 498 height 22
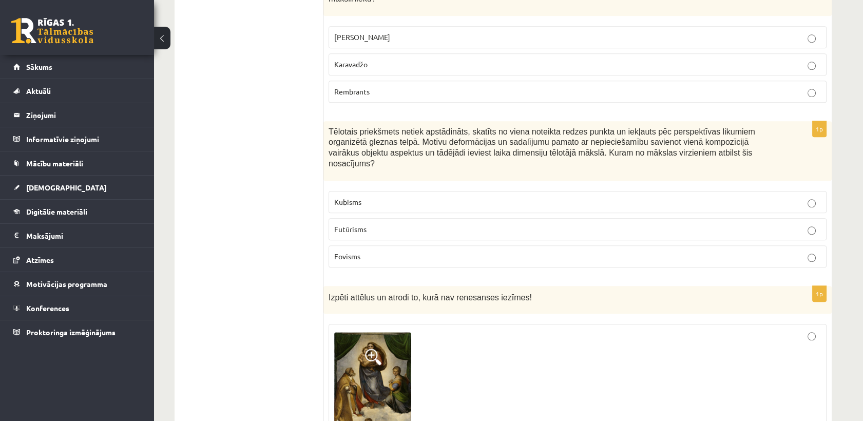
scroll to position [2454, 0]
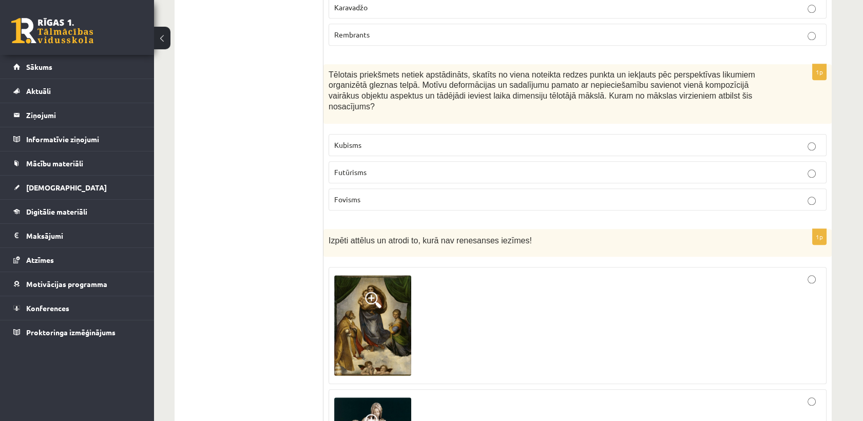
click at [356, 140] on span "Kubisms" at bounding box center [347, 144] width 27 height 9
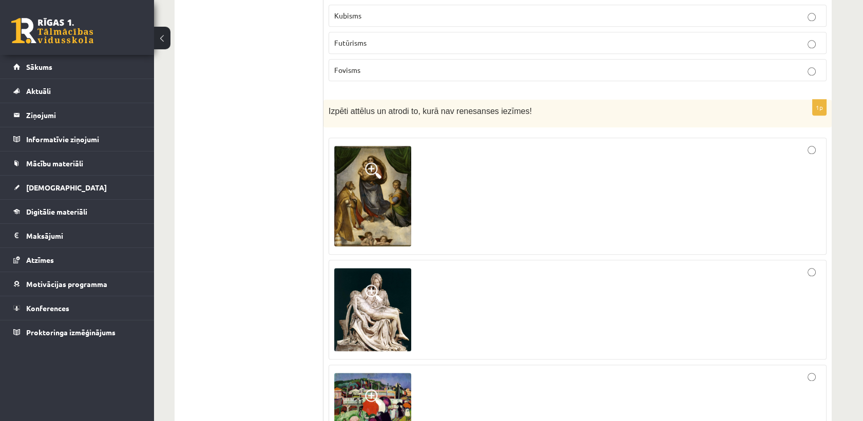
scroll to position [2625, 0]
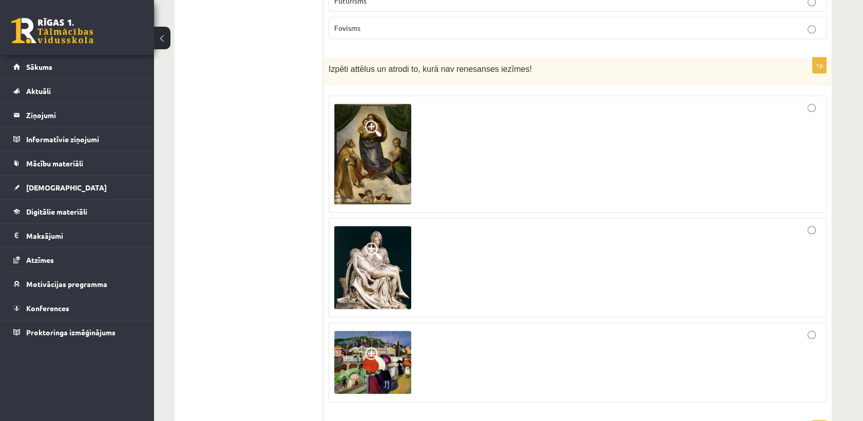
click at [350, 104] on img at bounding box center [372, 154] width 77 height 100
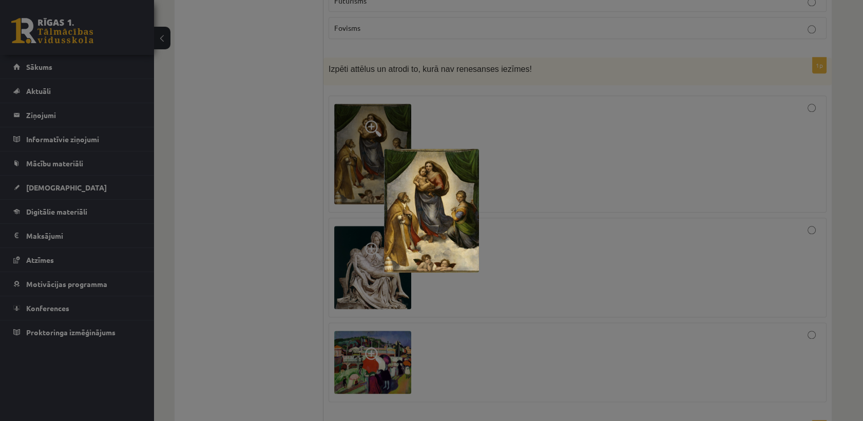
click at [314, 92] on div at bounding box center [431, 210] width 863 height 421
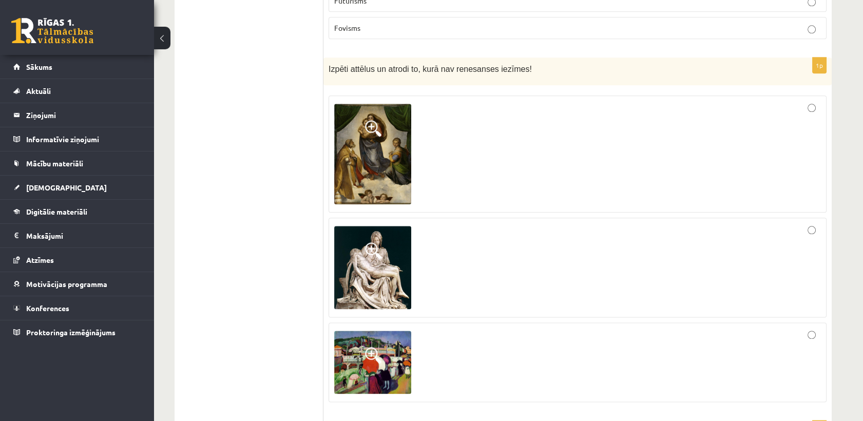
click at [375, 242] on span at bounding box center [373, 250] width 16 height 16
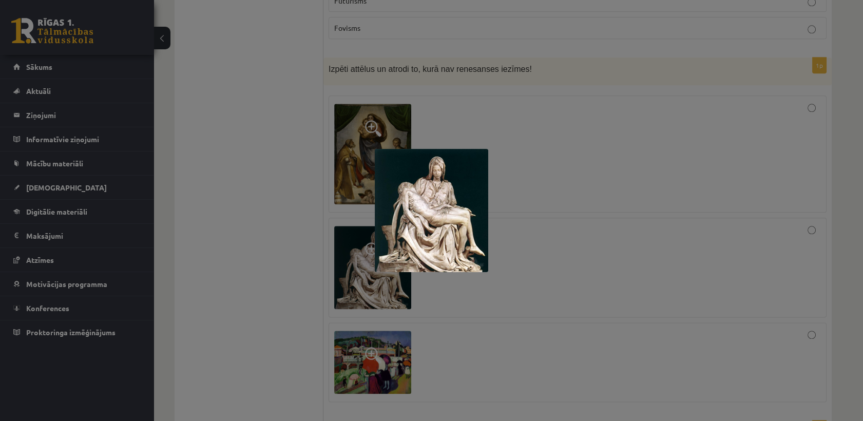
click at [308, 120] on div at bounding box center [431, 210] width 863 height 421
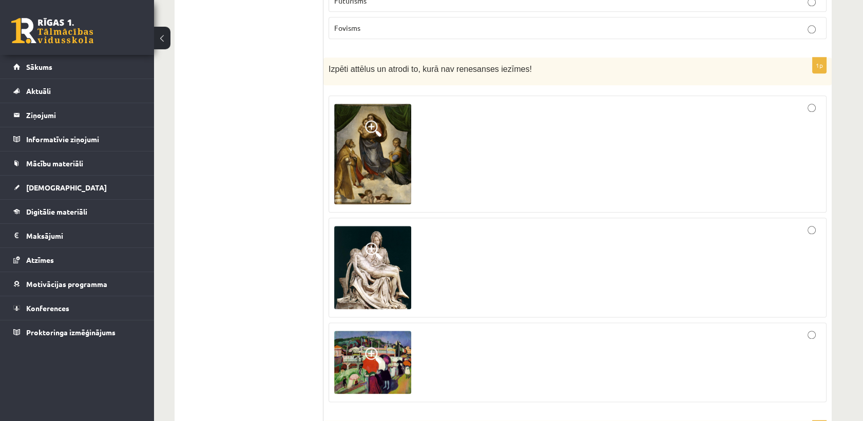
click at [384, 331] on img at bounding box center [372, 362] width 77 height 63
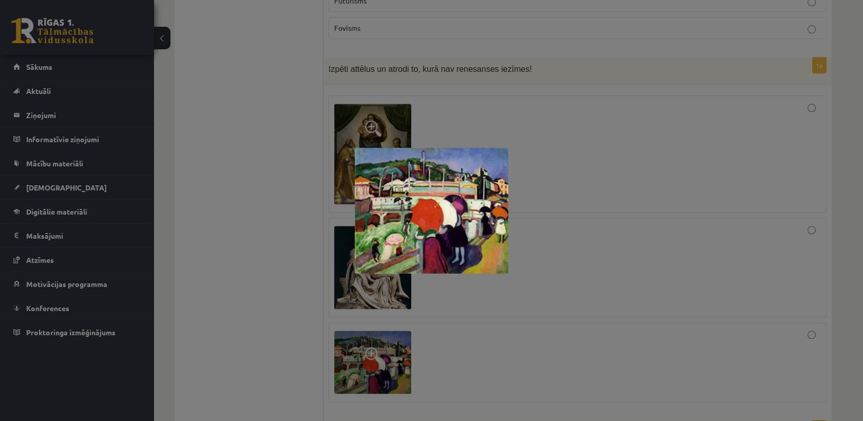
click at [273, 163] on div at bounding box center [431, 210] width 863 height 421
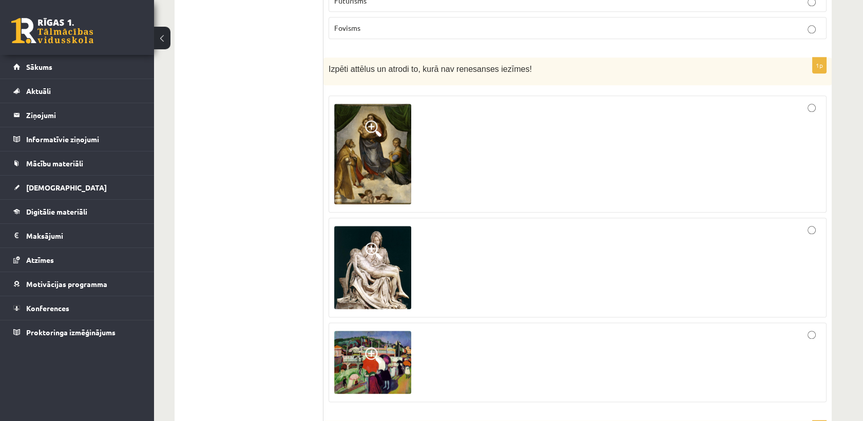
click at [652, 328] on div at bounding box center [577, 362] width 487 height 68
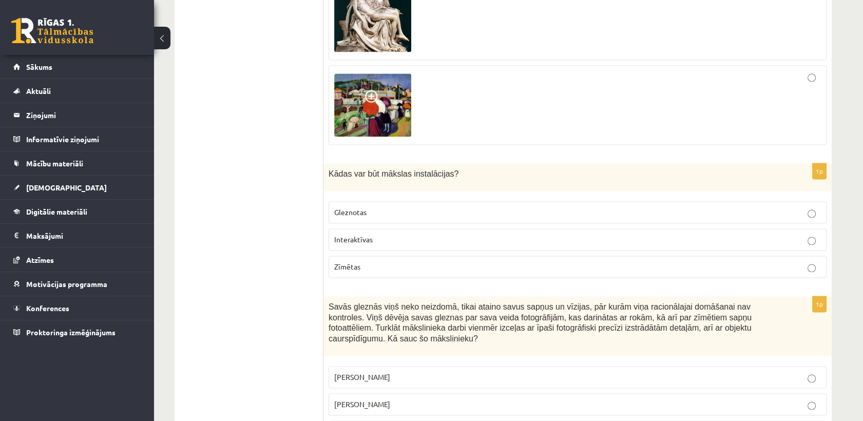
scroll to position [2910, 0]
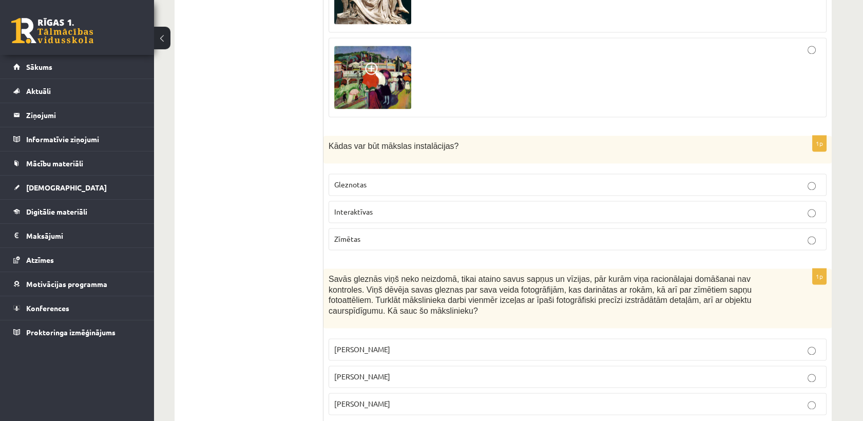
drag, startPoint x: 386, startPoint y: 134, endPoint x: 393, endPoint y: 139, distance: 8.8
click at [386, 174] on label "Gleznotas" at bounding box center [578, 185] width 498 height 22
click at [400, 206] on p "Interaktīvas" at bounding box center [577, 211] width 487 height 11
click at [409, 228] on label "Zīmētas" at bounding box center [578, 239] width 498 height 22
click at [377, 206] on p "Interaktīvas" at bounding box center [577, 211] width 487 height 11
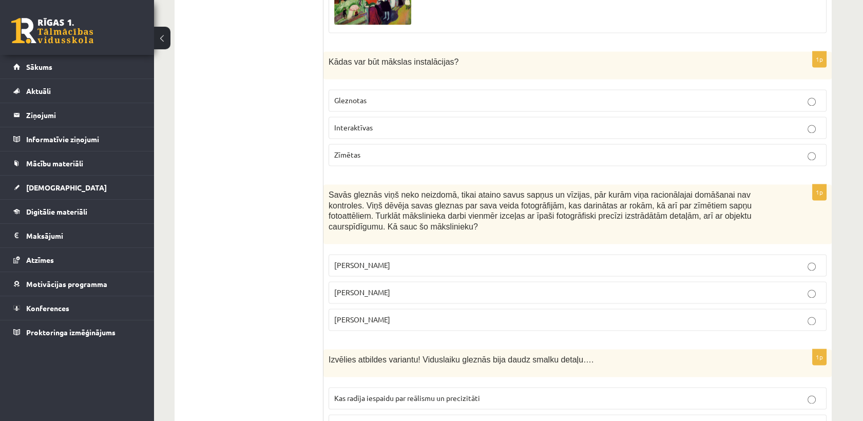
scroll to position [3082, 0]
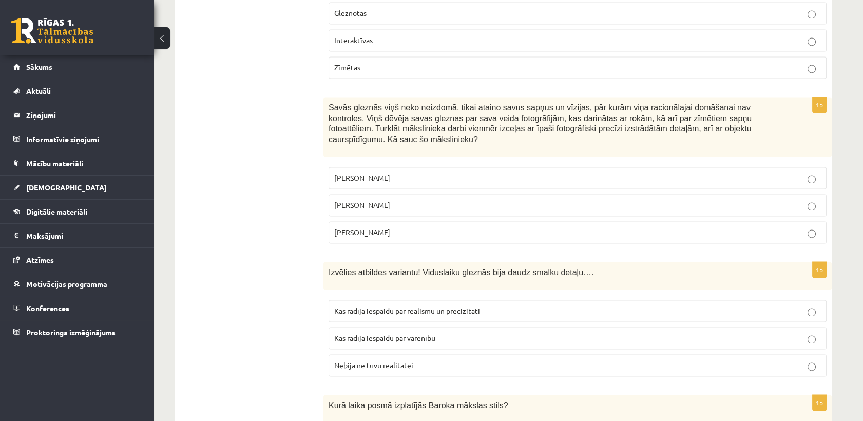
click at [409, 167] on label "Pablo Pikaso" at bounding box center [578, 178] width 498 height 22
click at [466, 194] on label "Salvadors Dalī" at bounding box center [578, 205] width 498 height 22
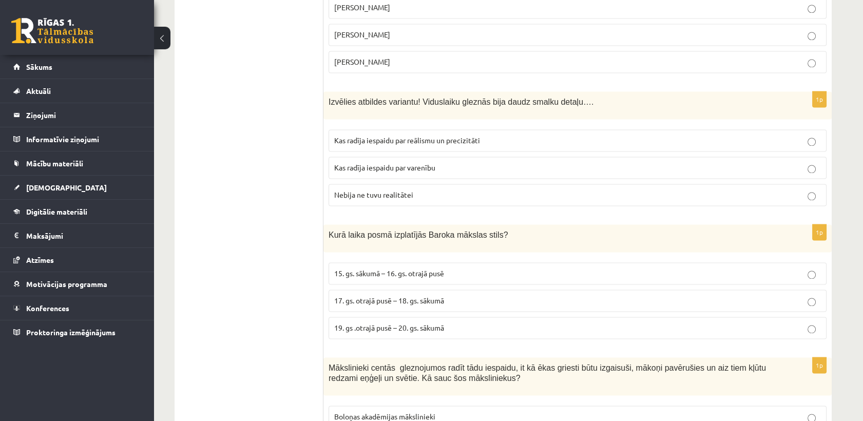
scroll to position [3253, 0]
click at [433, 183] on label "Nebija ne tuvu realitātei" at bounding box center [578, 194] width 498 height 22
click at [422, 162] on span "Kas radīja iespaidu par varenību" at bounding box center [384, 166] width 101 height 9
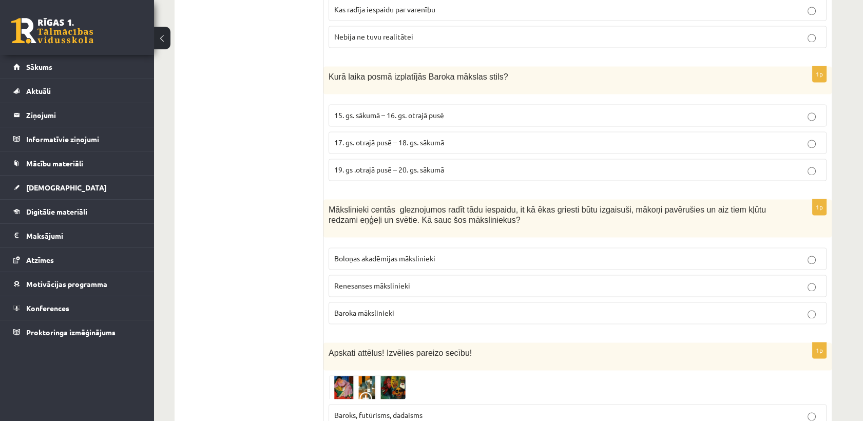
scroll to position [3424, 0]
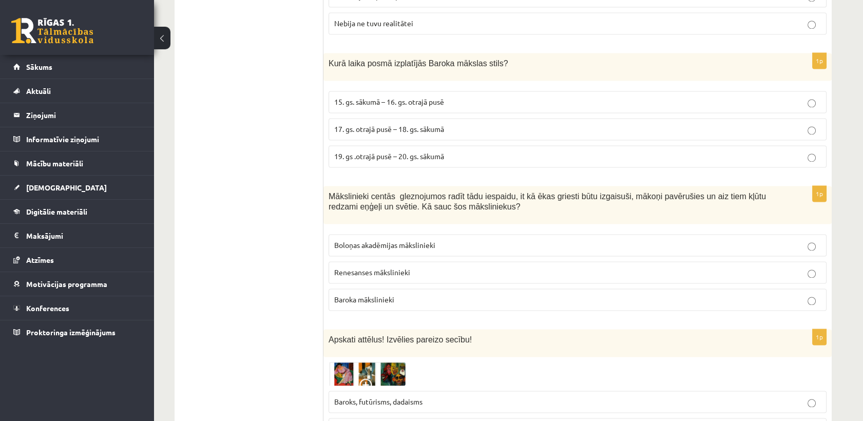
click at [374, 97] on span "15. gs. sākumā – 16. gs. otrajā pusē" at bounding box center [389, 101] width 110 height 9
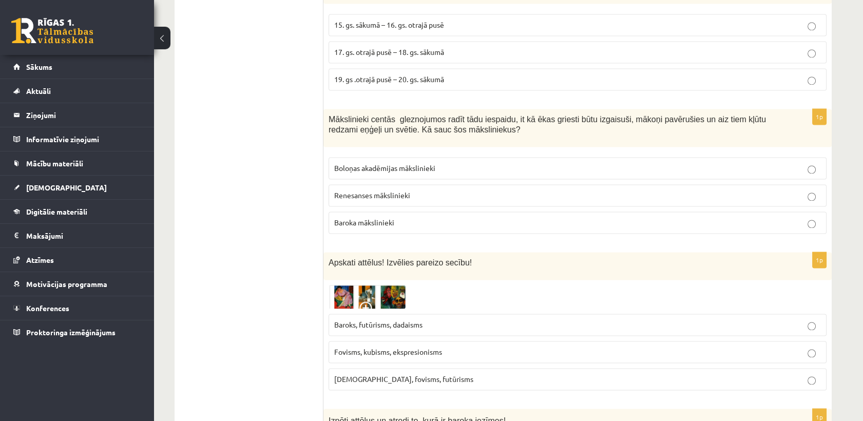
scroll to position [3481, 0]
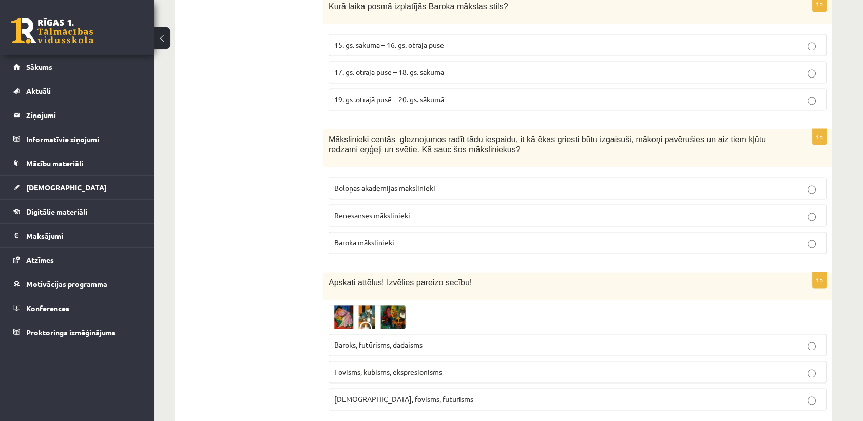
click at [362, 238] on span "Baroka mākslinieki" at bounding box center [364, 242] width 60 height 9
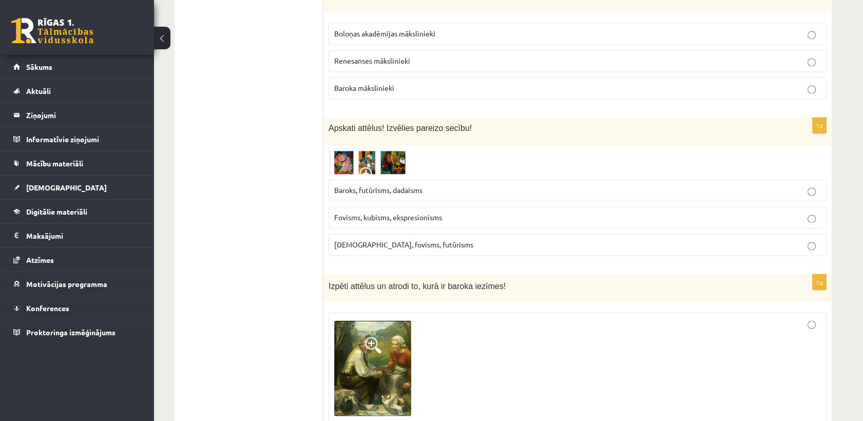
scroll to position [3653, 0]
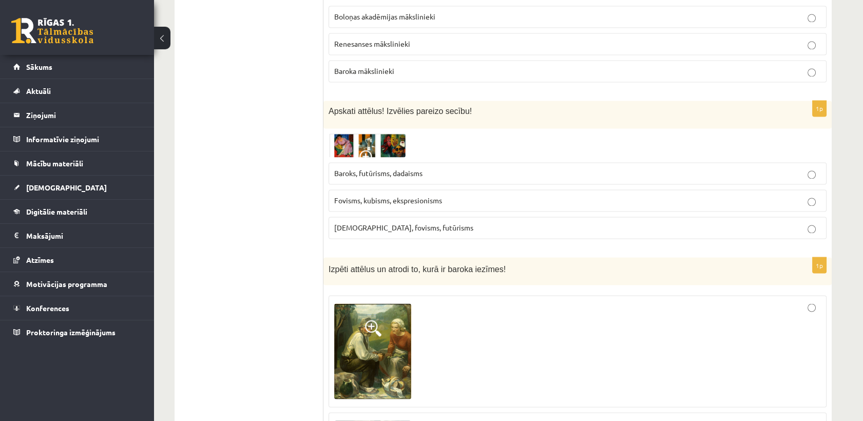
click at [355, 134] on img at bounding box center [367, 146] width 77 height 24
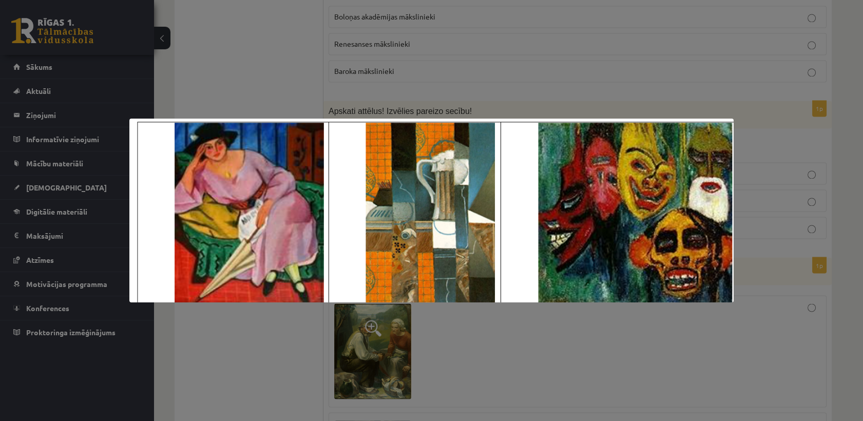
click at [356, 35] on div at bounding box center [431, 210] width 863 height 421
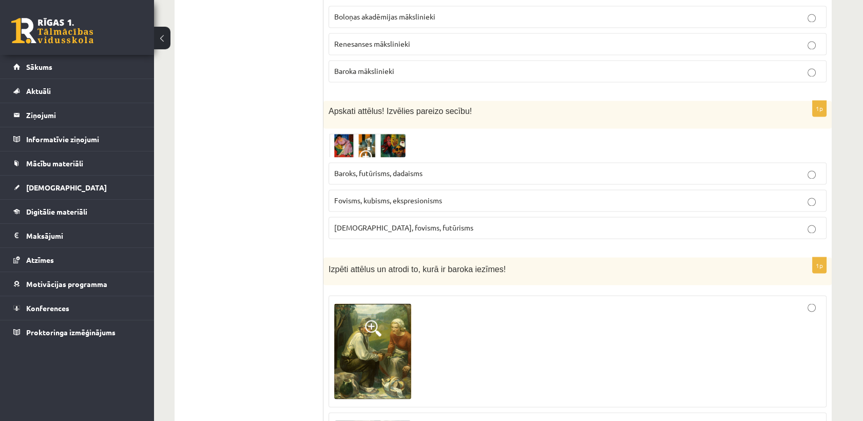
click at [378, 196] on span "Fovisms, kubisms, ekspresionisms" at bounding box center [388, 200] width 108 height 9
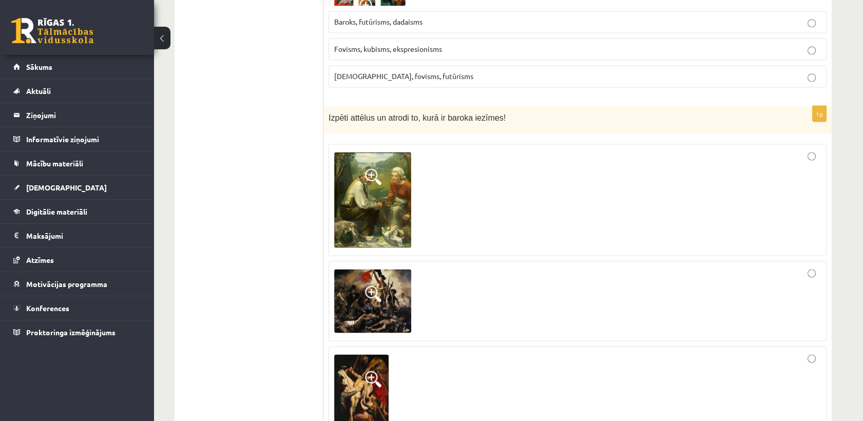
scroll to position [3824, 0]
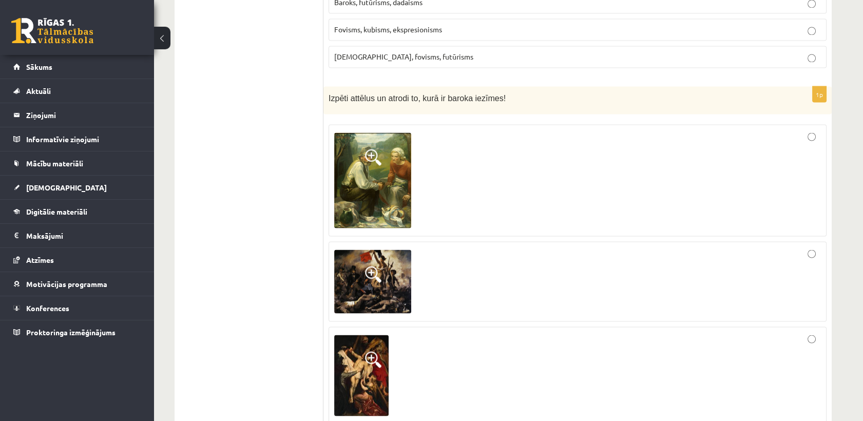
click at [388, 138] on img at bounding box center [372, 181] width 77 height 96
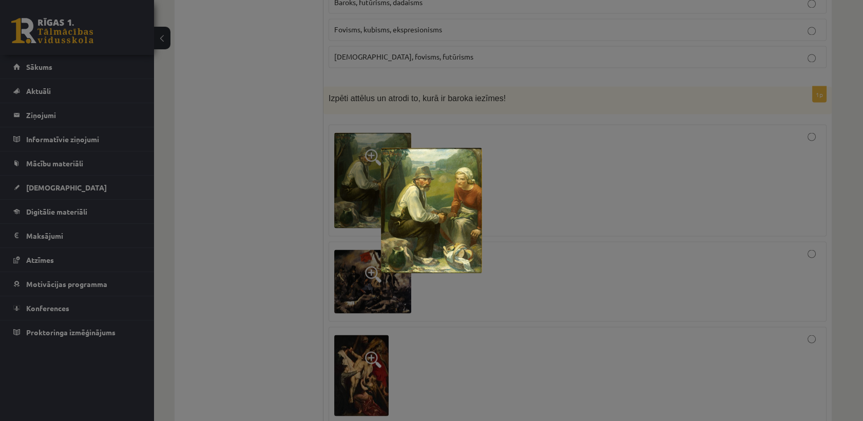
click at [348, 151] on div at bounding box center [431, 210] width 863 height 421
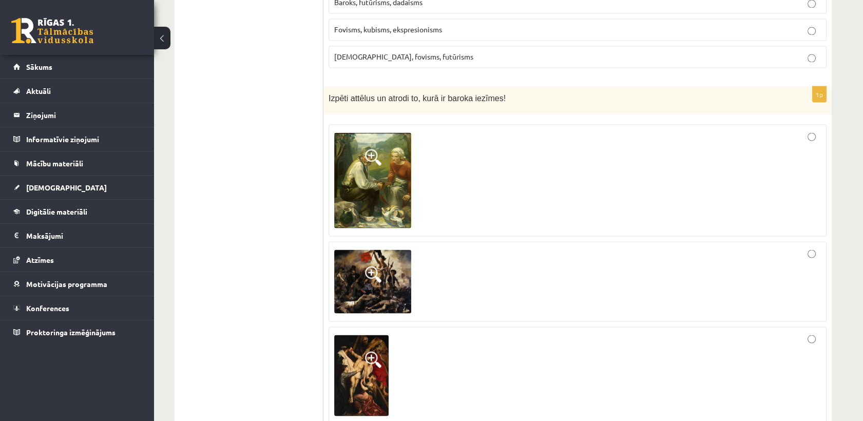
click at [362, 335] on img at bounding box center [361, 375] width 54 height 81
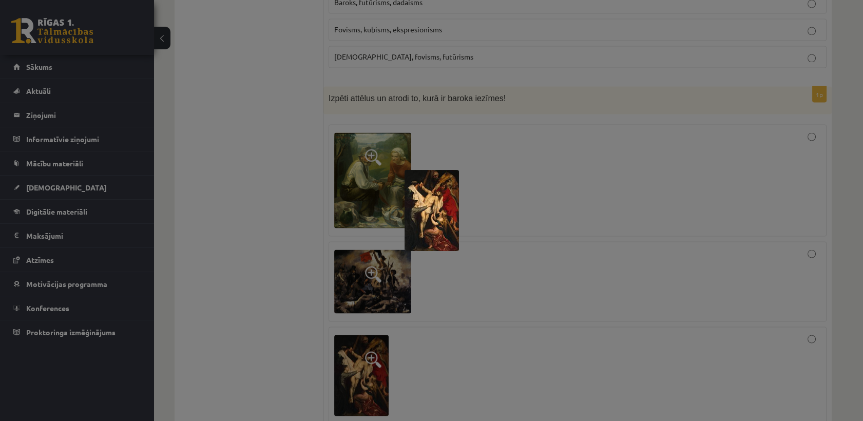
click at [288, 254] on div at bounding box center [431, 210] width 863 height 421
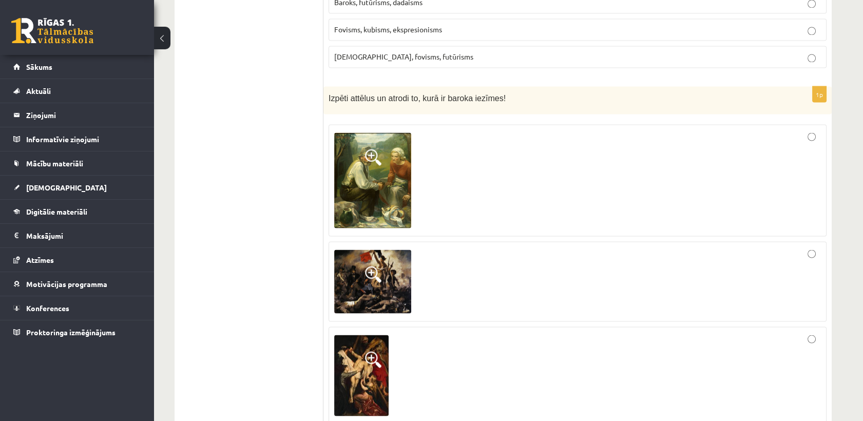
click at [372, 250] on img at bounding box center [372, 282] width 77 height 64
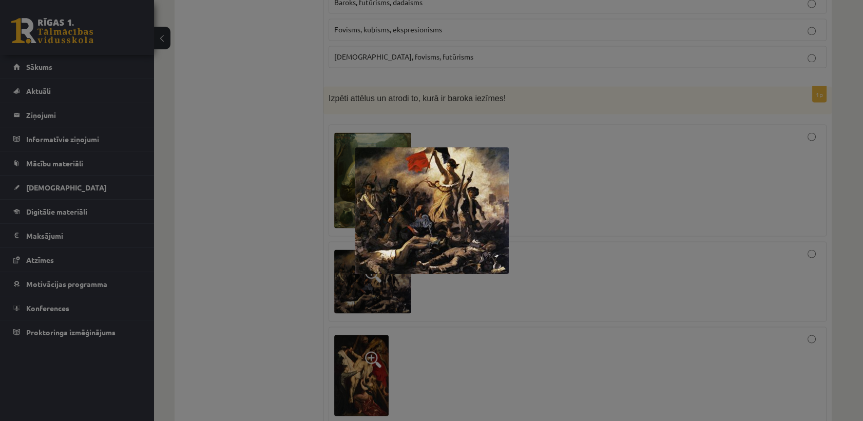
click at [294, 218] on div at bounding box center [431, 210] width 863 height 421
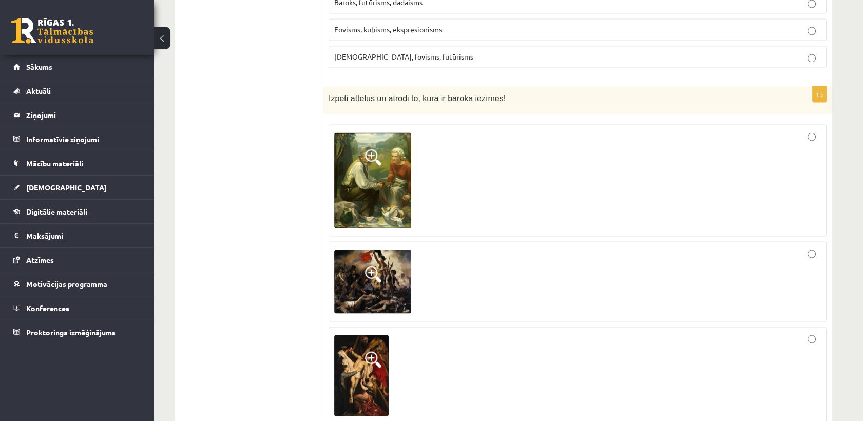
click at [347, 335] on img at bounding box center [361, 375] width 54 height 81
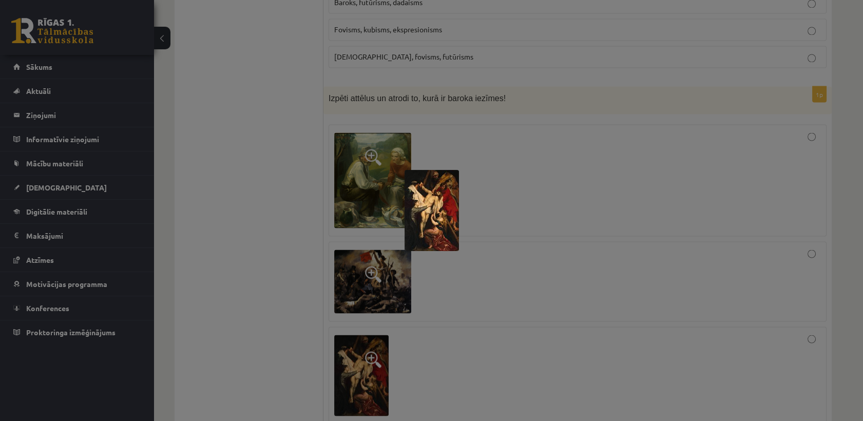
click at [259, 275] on div at bounding box center [431, 210] width 863 height 421
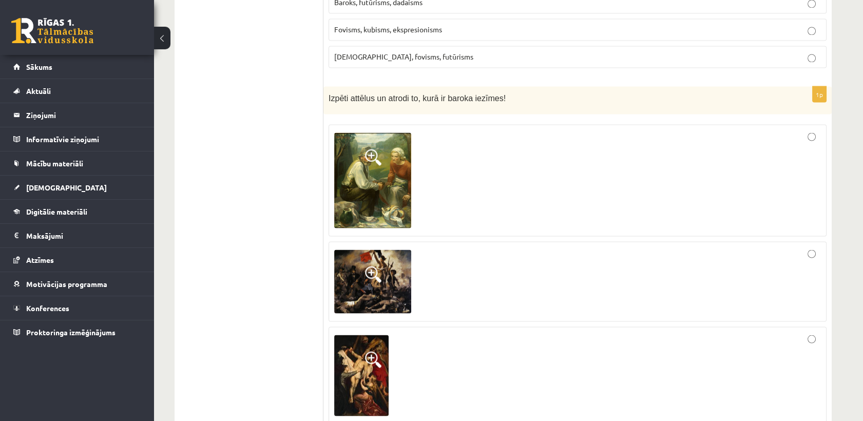
click at [366, 133] on img at bounding box center [372, 181] width 77 height 96
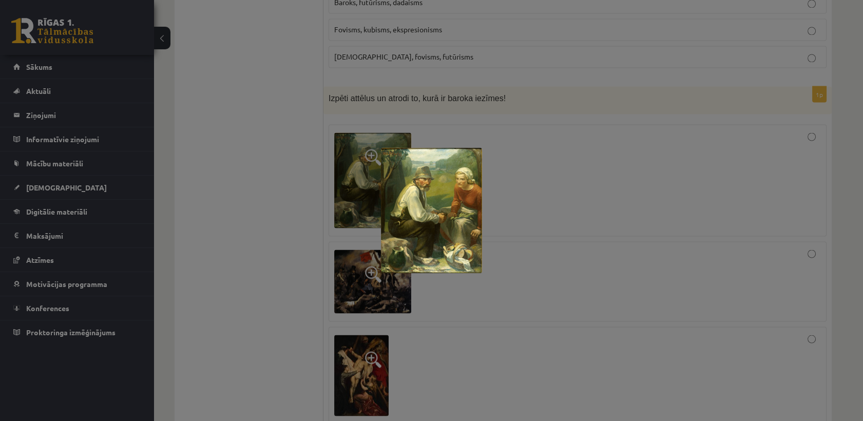
click at [318, 179] on div at bounding box center [431, 210] width 863 height 421
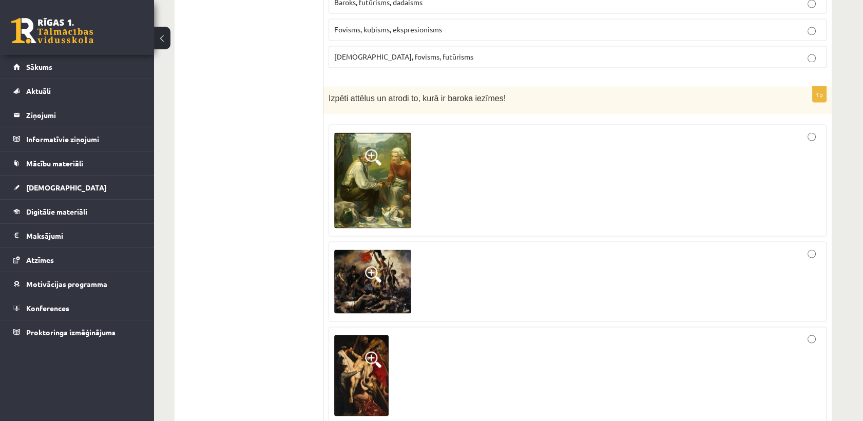
click at [373, 266] on span at bounding box center [373, 274] width 16 height 16
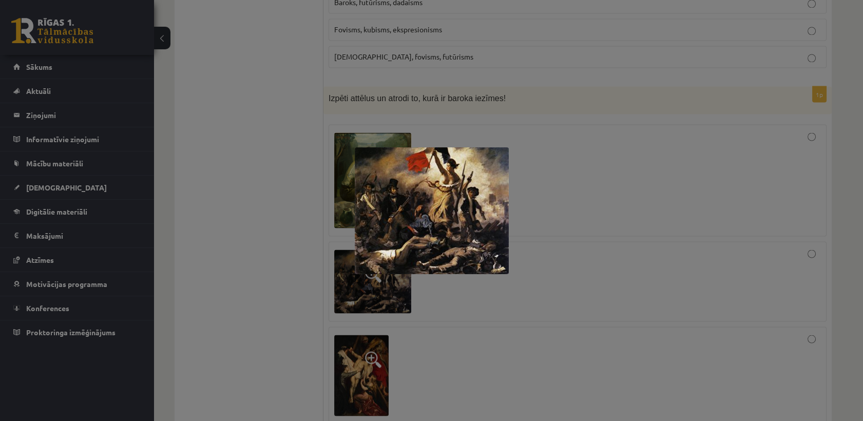
click at [282, 199] on div at bounding box center [431, 210] width 863 height 421
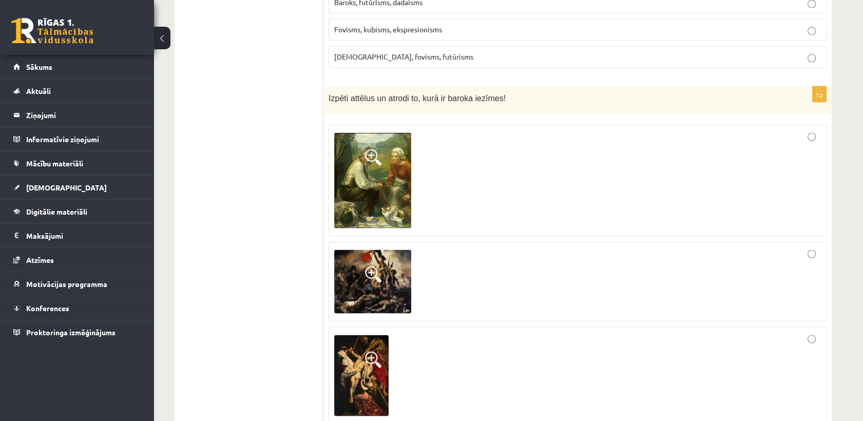
click at [354, 335] on img at bounding box center [361, 375] width 54 height 81
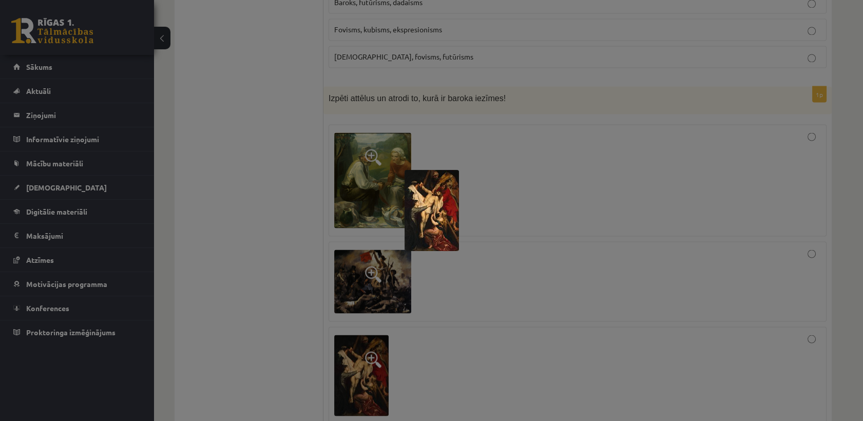
click at [423, 213] on img at bounding box center [432, 210] width 54 height 81
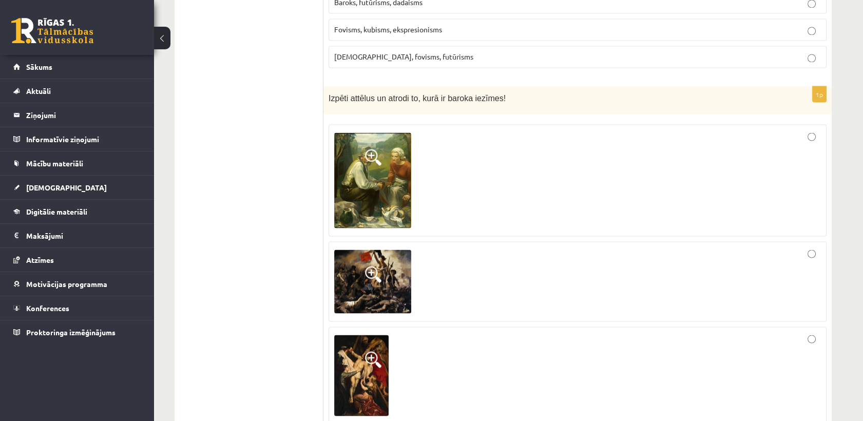
click at [364, 335] on img at bounding box center [361, 375] width 54 height 81
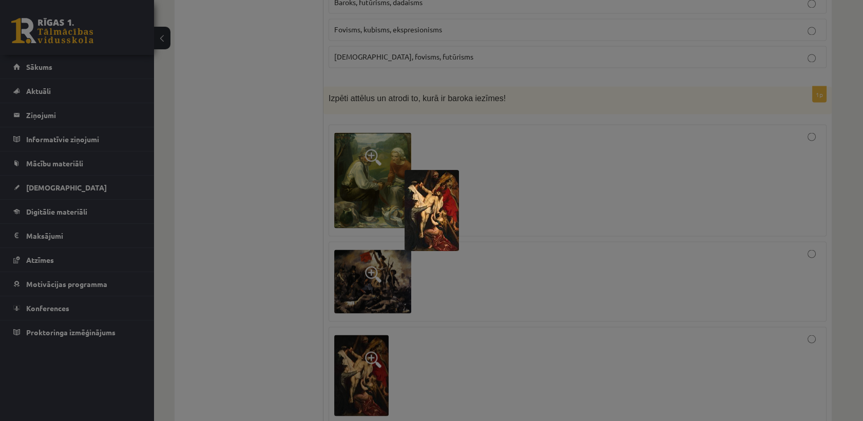
click at [416, 283] on div at bounding box center [431, 210] width 863 height 421
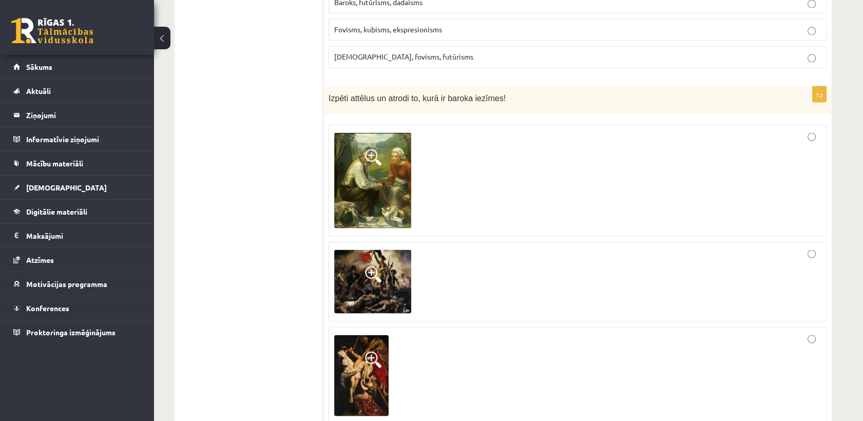
click at [774, 130] on div at bounding box center [577, 180] width 487 height 101
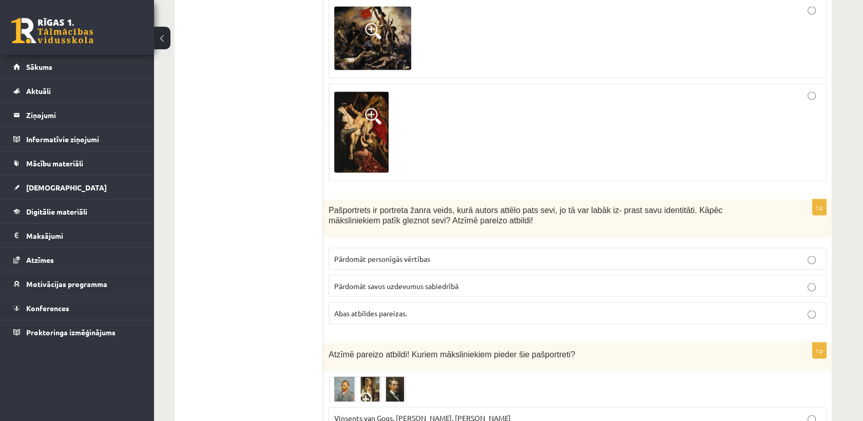
scroll to position [4109, 0]
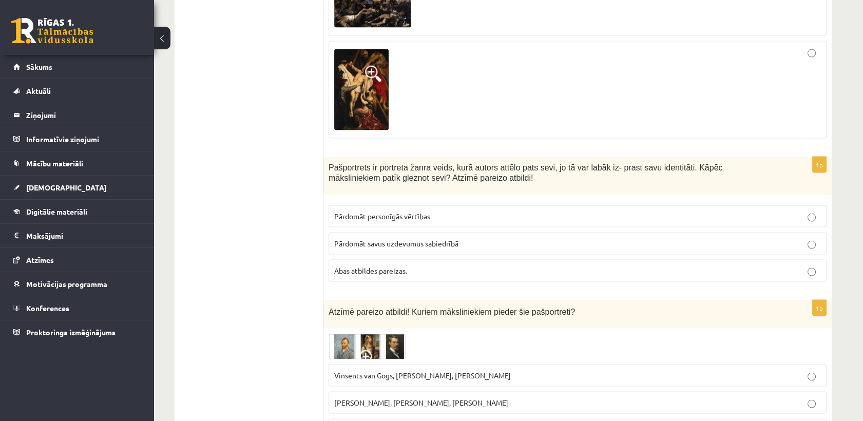
click at [411, 266] on p "Abas atbildes pareizas." at bounding box center [577, 271] width 487 height 11
click at [394, 212] on span "Pārdomāt personīgās vērtības" at bounding box center [382, 216] width 96 height 9
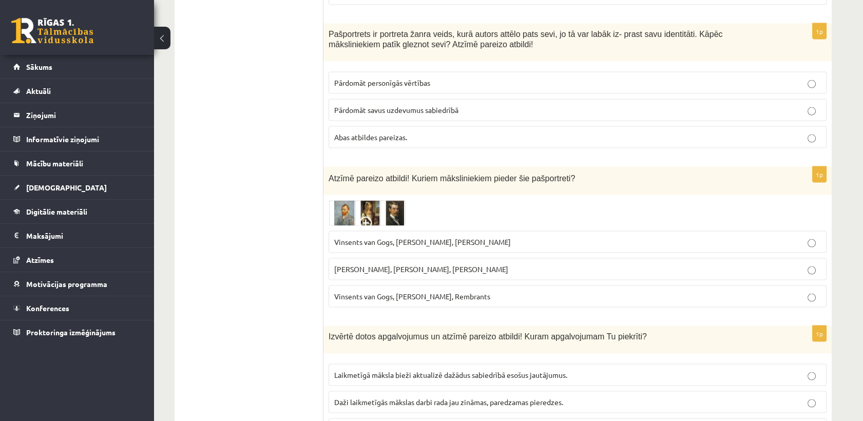
scroll to position [4223, 0]
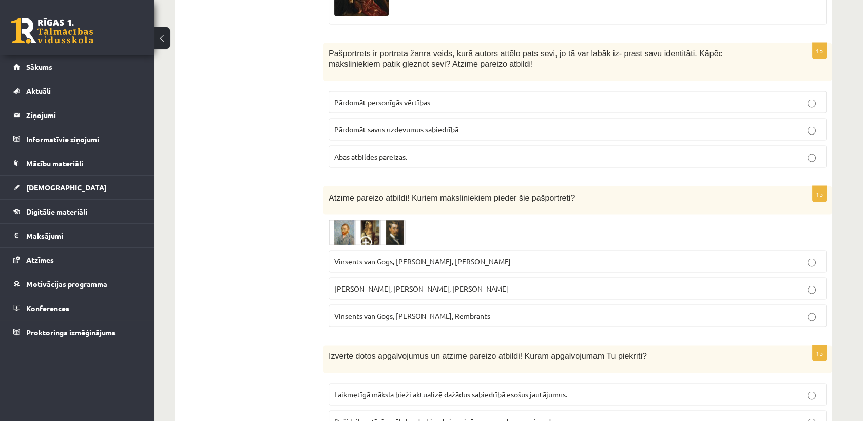
drag, startPoint x: 378, startPoint y: 58, endPoint x: 375, endPoint y: 64, distance: 6.7
click at [378, 125] on span "Pārdomāt savus uzdevumus sabiedrībā" at bounding box center [396, 129] width 124 height 9
click at [382, 146] on label "Abas atbildes pareizas." at bounding box center [578, 157] width 498 height 22
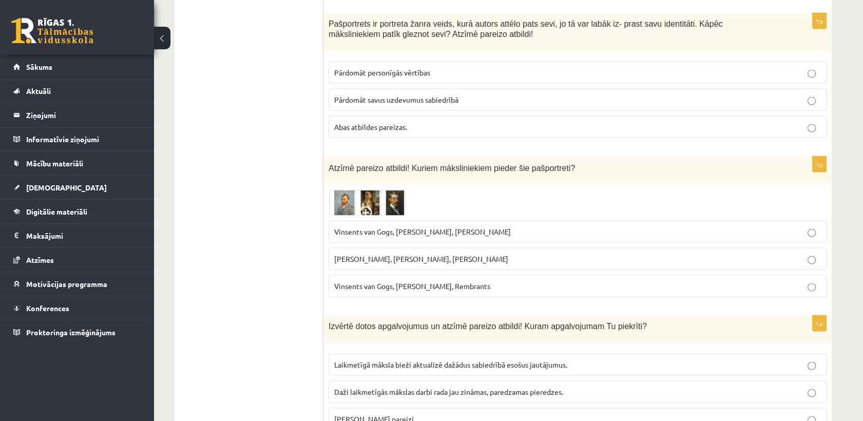
scroll to position [4280, 0]
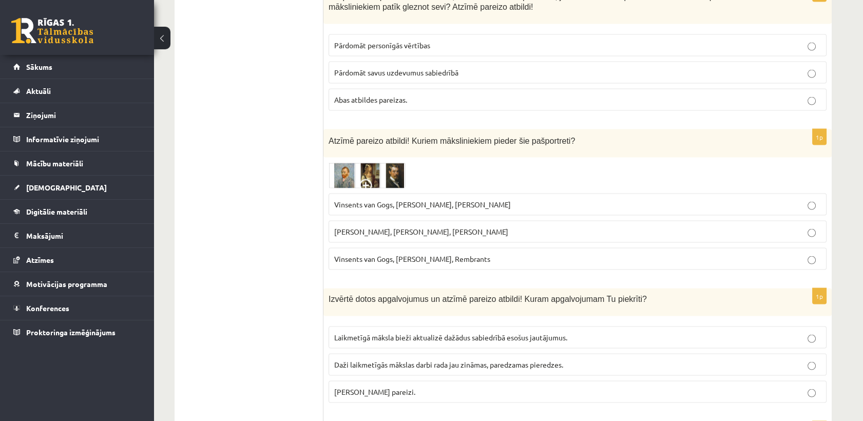
click at [364, 163] on img at bounding box center [367, 176] width 77 height 26
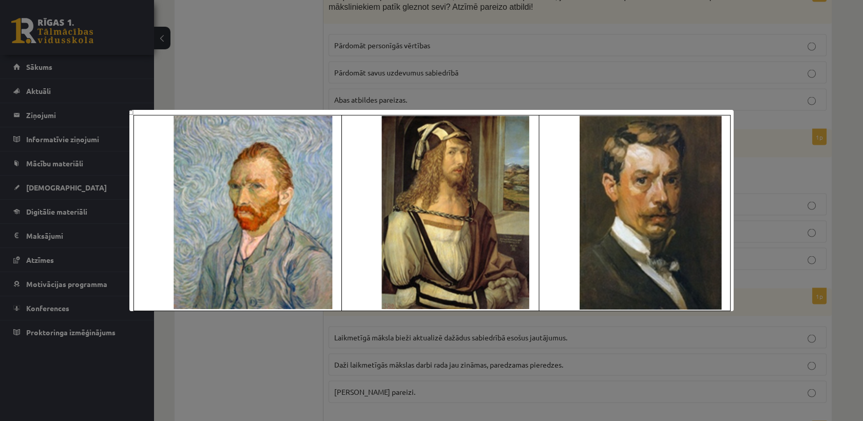
click at [290, 45] on div at bounding box center [431, 210] width 863 height 421
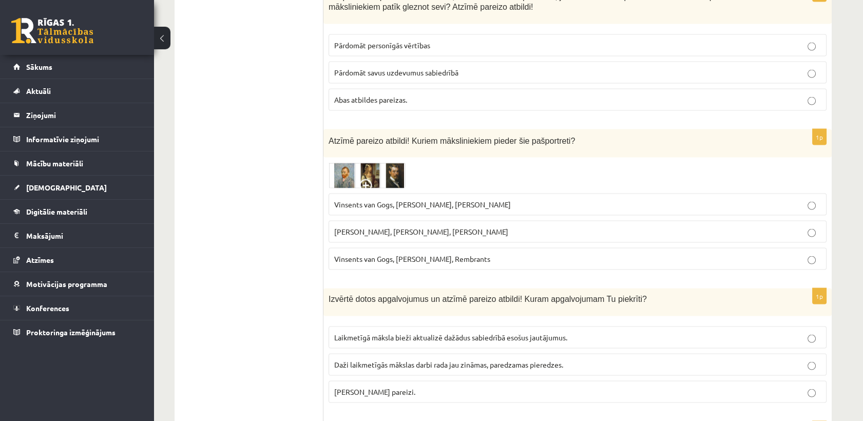
click at [342, 163] on img at bounding box center [367, 176] width 77 height 26
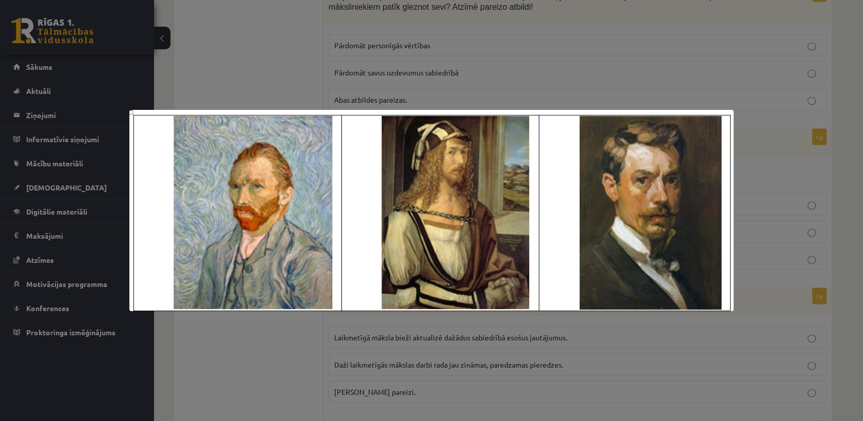
click at [281, 47] on div at bounding box center [431, 210] width 863 height 421
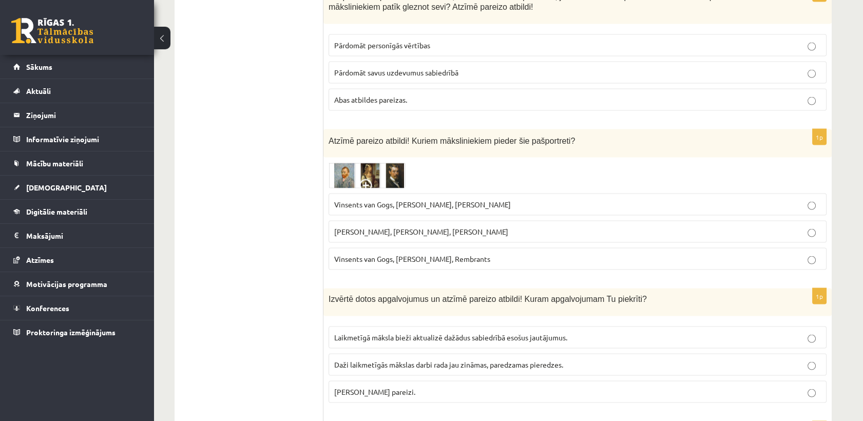
click at [402, 254] on span "Vinsents van Gogs, Kārlis Padegs, Rembrants" at bounding box center [412, 258] width 156 height 9
click at [407, 163] on div at bounding box center [578, 176] width 498 height 26
click at [403, 163] on img at bounding box center [367, 176] width 77 height 26
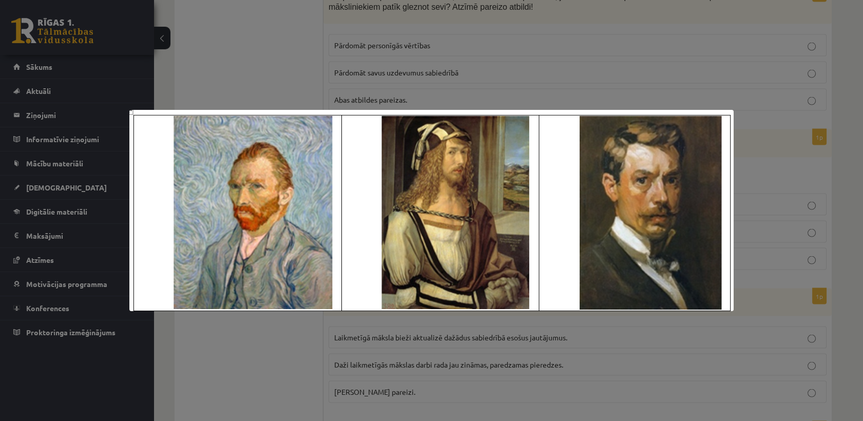
click at [447, 96] on div at bounding box center [431, 210] width 863 height 421
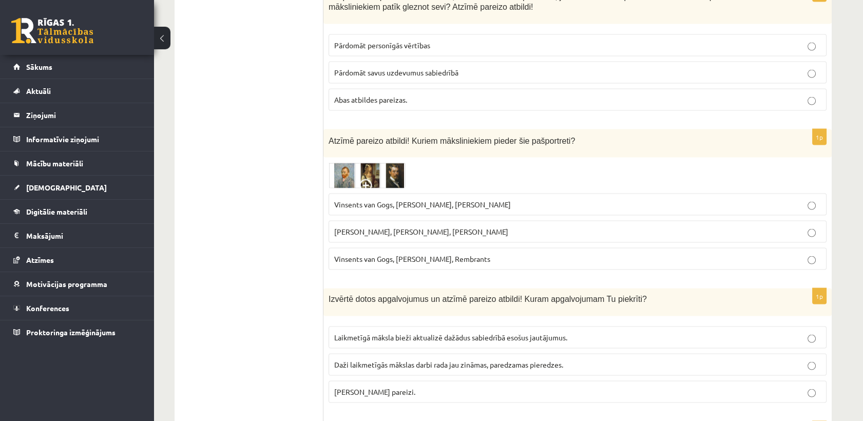
click at [431, 200] on span "Vinsents van Gogs, Albrehts Dīrers, Janis Rozentāls" at bounding box center [422, 204] width 177 height 9
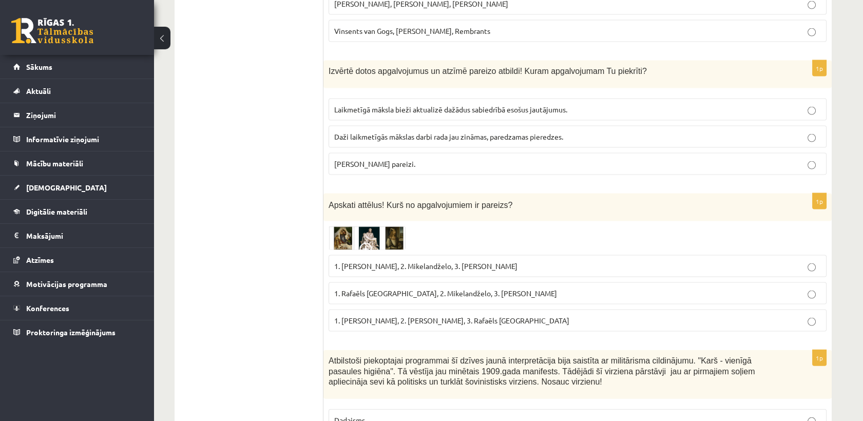
scroll to position [4451, 0]
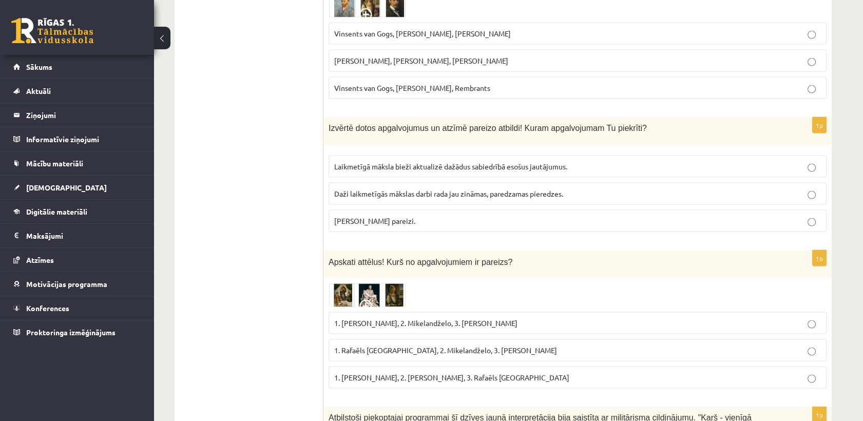
click at [436, 216] on p "Abi apgalvojumi pareizi." at bounding box center [577, 221] width 487 height 11
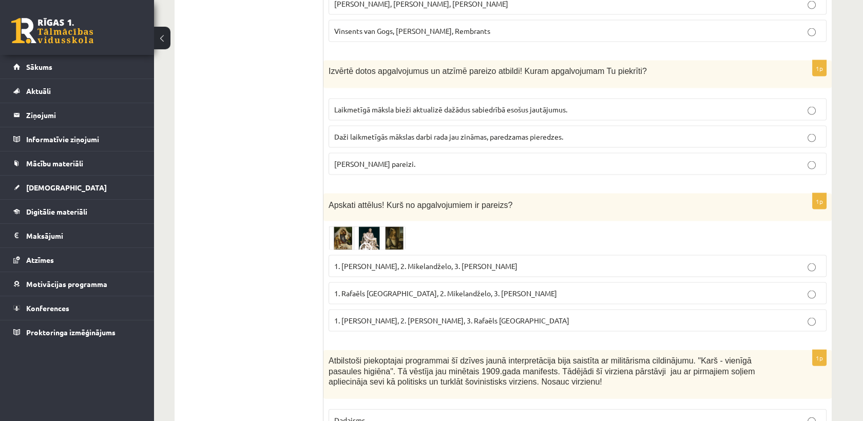
scroll to position [4537, 0]
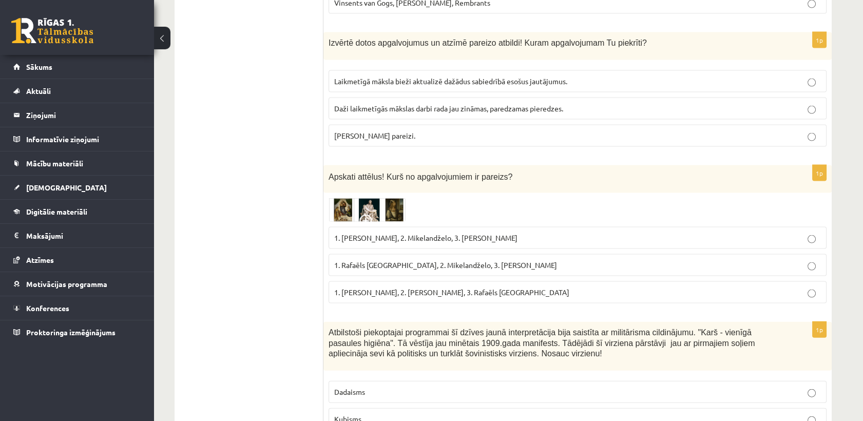
click at [352, 198] on img at bounding box center [367, 210] width 77 height 24
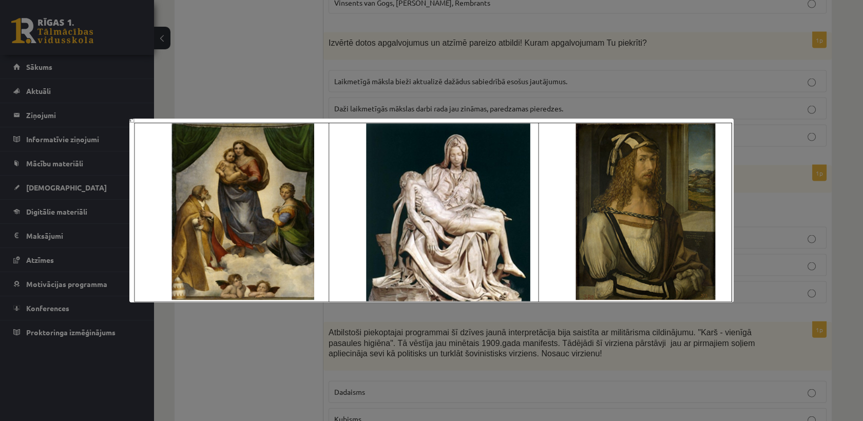
click at [411, 70] on div at bounding box center [431, 210] width 863 height 421
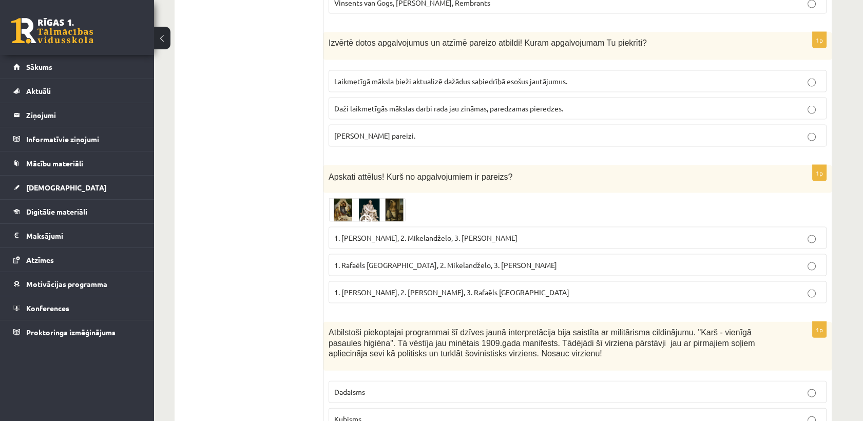
click at [365, 198] on img at bounding box center [367, 210] width 77 height 24
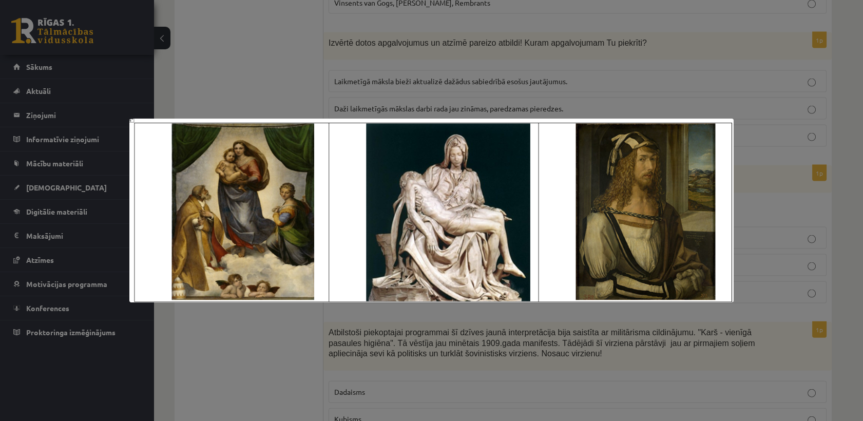
click at [284, 62] on div at bounding box center [431, 210] width 863 height 421
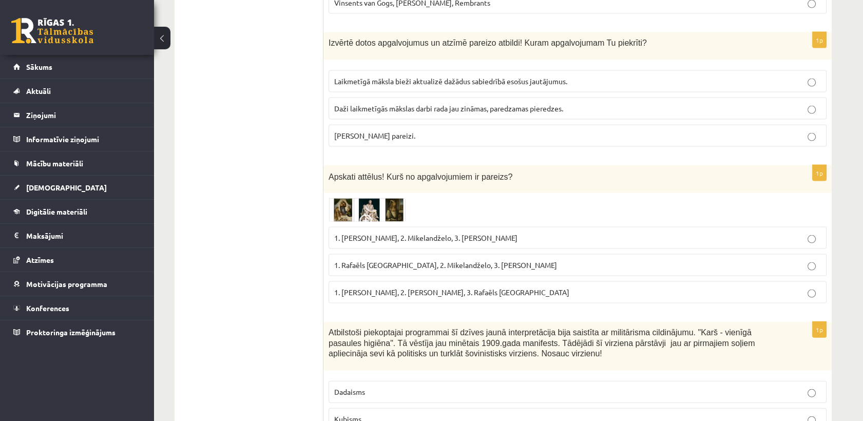
click at [386, 260] on span "1. Rafaēls Sancio da Urbīno, 2. Mikelandželo, 3. Albrehts Dīrers" at bounding box center [445, 264] width 223 height 9
click at [348, 198] on img at bounding box center [367, 210] width 77 height 24
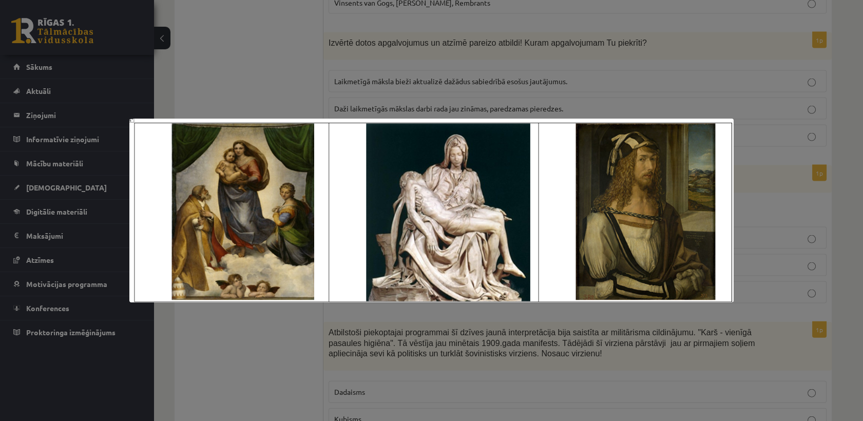
click at [226, 76] on div at bounding box center [431, 210] width 863 height 421
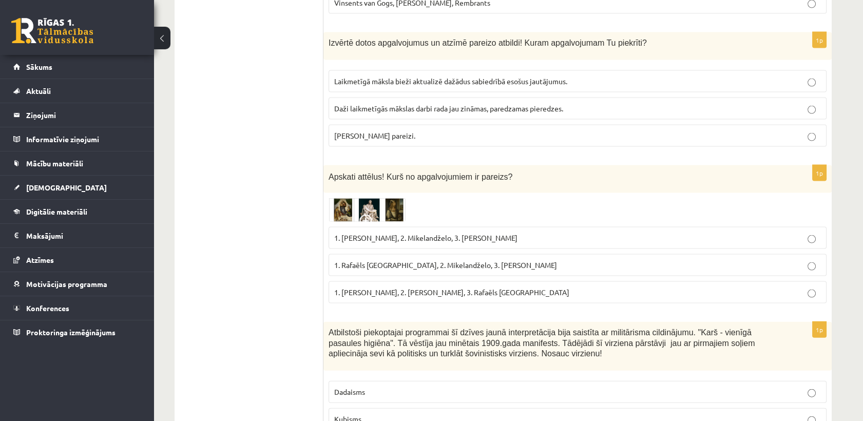
click at [379, 387] on p "Dadaisms" at bounding box center [577, 392] width 487 height 11
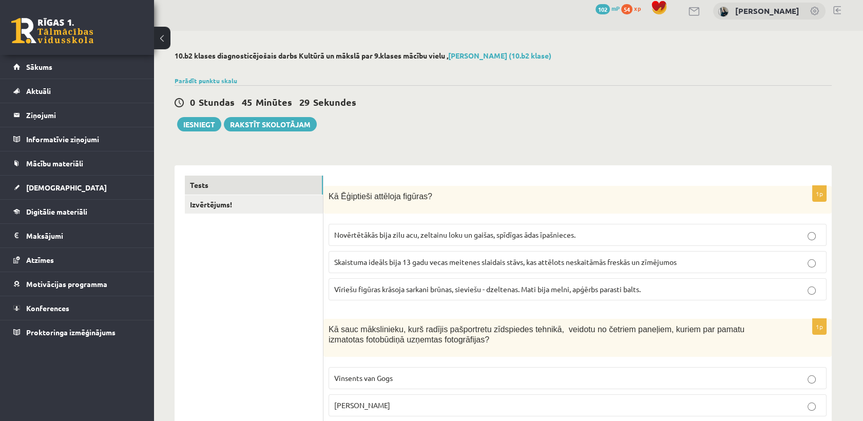
scroll to position [0, 0]
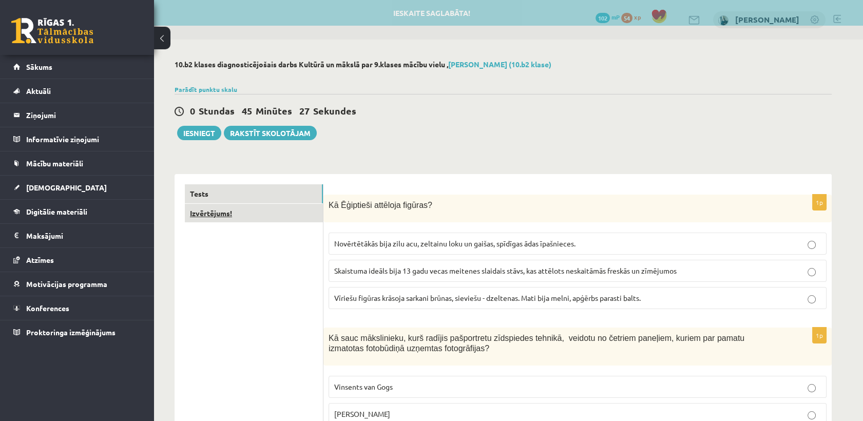
click at [256, 211] on link "Izvērtējums!" at bounding box center [254, 213] width 138 height 19
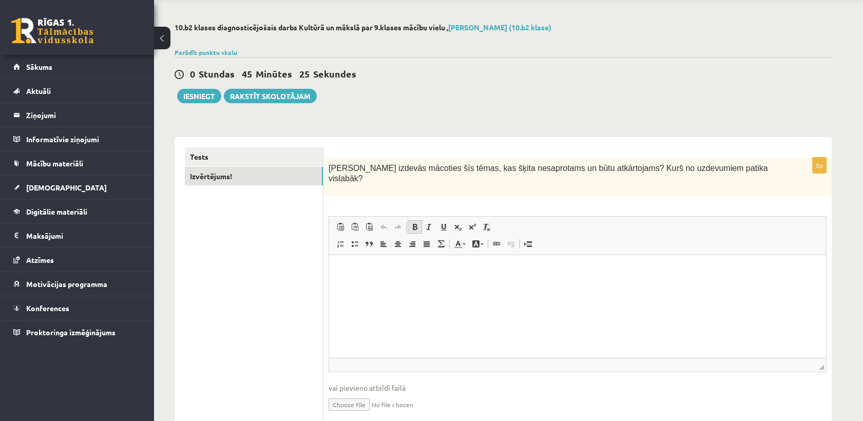
scroll to position [57, 0]
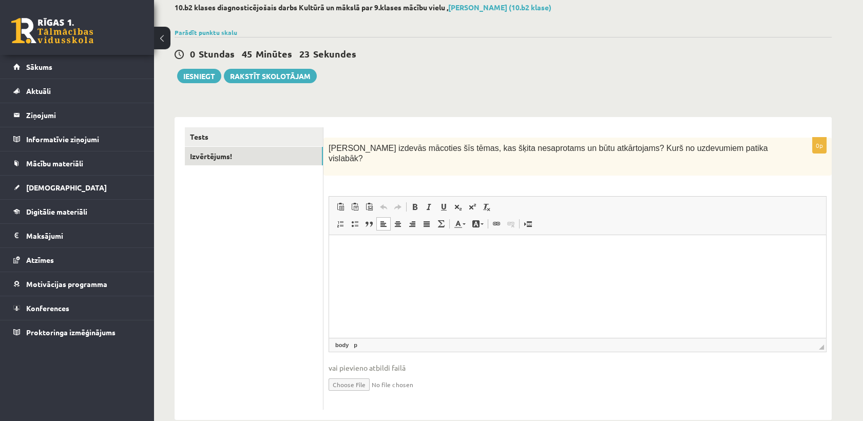
click at [417, 262] on html at bounding box center [577, 250] width 497 height 31
click at [624, 98] on div "10.b2 klases diagnosticējošais darbs Kultūrā un mākslā par 9.klases mācību viel…" at bounding box center [503, 212] width 699 height 458
click at [545, 249] on p "*****" at bounding box center [578, 251] width 477 height 11
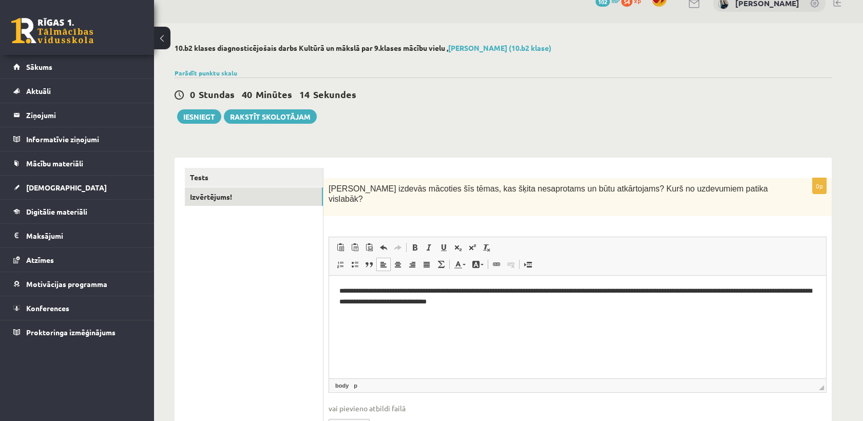
scroll to position [0, 0]
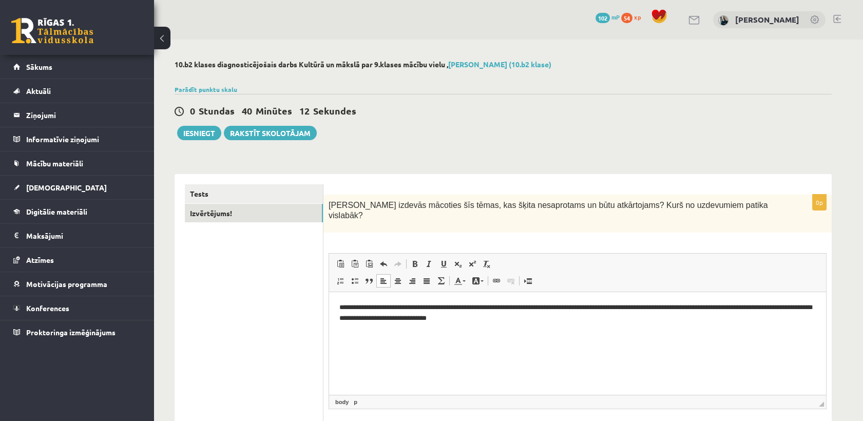
click at [459, 319] on p "**********" at bounding box center [578, 314] width 477 height 22
click at [510, 316] on p "**********" at bounding box center [578, 314] width 477 height 22
click at [482, 317] on p "**********" at bounding box center [578, 314] width 477 height 22
click at [557, 317] on p "**********" at bounding box center [578, 314] width 477 height 22
click at [352, 321] on p "**********" at bounding box center [578, 314] width 477 height 22
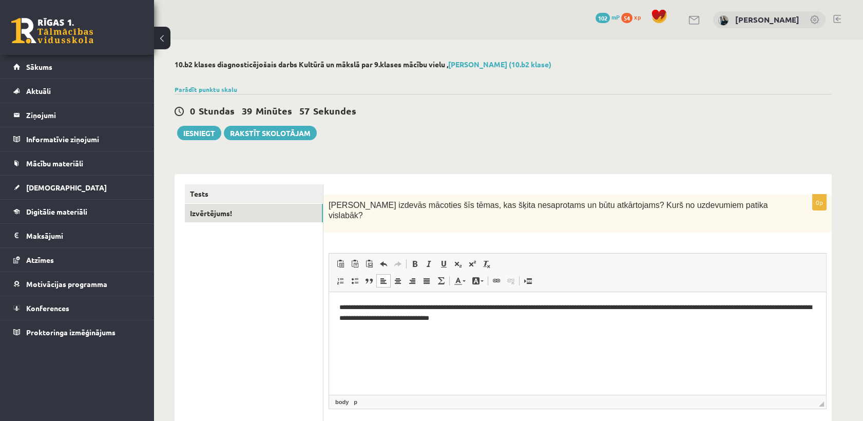
click at [792, 310] on p "**********" at bounding box center [578, 314] width 477 height 22
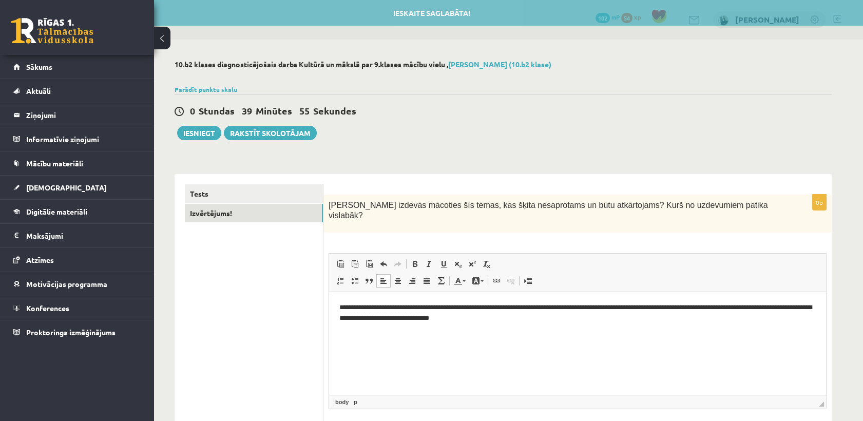
click at [588, 334] on html "**********" at bounding box center [577, 313] width 497 height 42
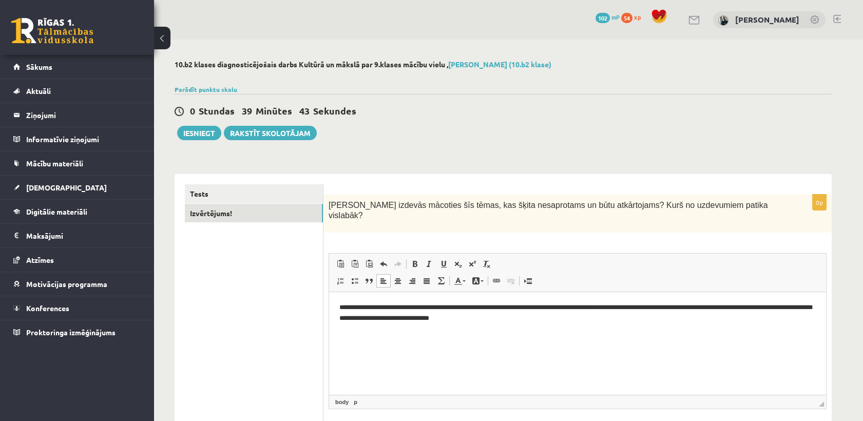
click at [528, 308] on p "**********" at bounding box center [578, 314] width 477 height 22
click at [550, 330] on html "**********" at bounding box center [577, 313] width 497 height 42
click at [216, 138] on button "Iesniegt" at bounding box center [199, 133] width 44 height 14
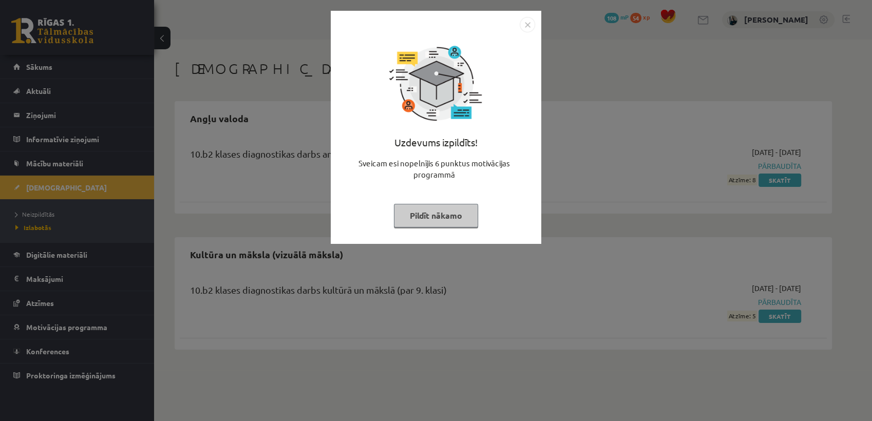
click at [450, 221] on button "Pildīt nākamo" at bounding box center [436, 216] width 84 height 24
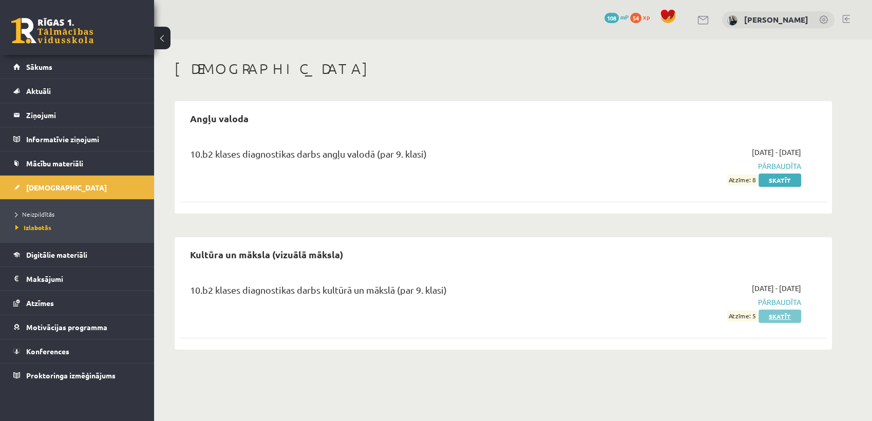
click at [765, 316] on link "Skatīt" at bounding box center [780, 316] width 43 height 13
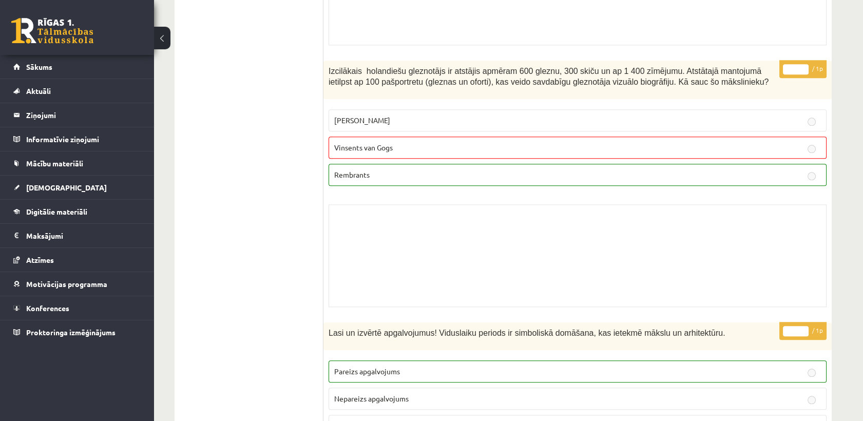
scroll to position [2454, 0]
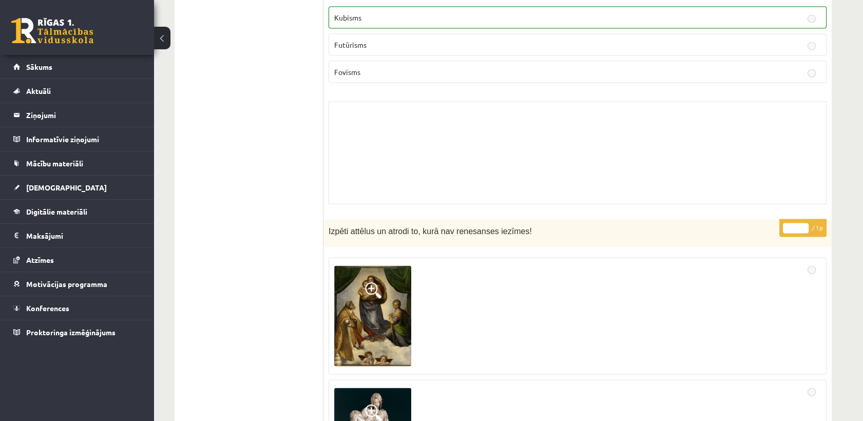
drag, startPoint x: 409, startPoint y: 244, endPoint x: 413, endPoint y: 216, distance: 28.5
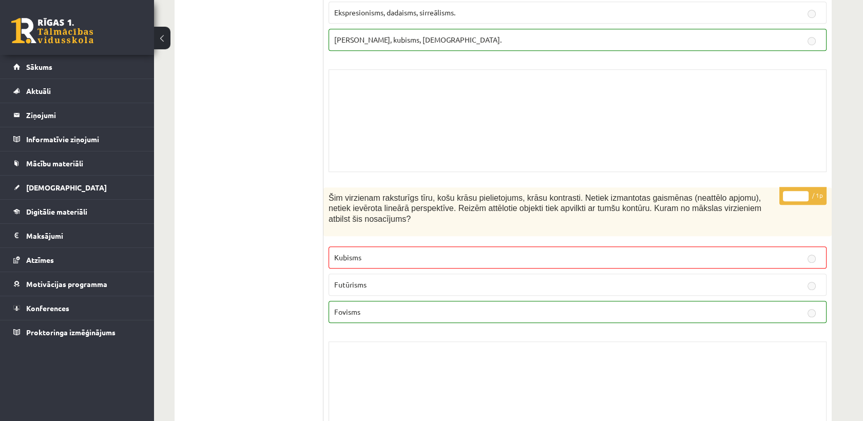
scroll to position [0, 0]
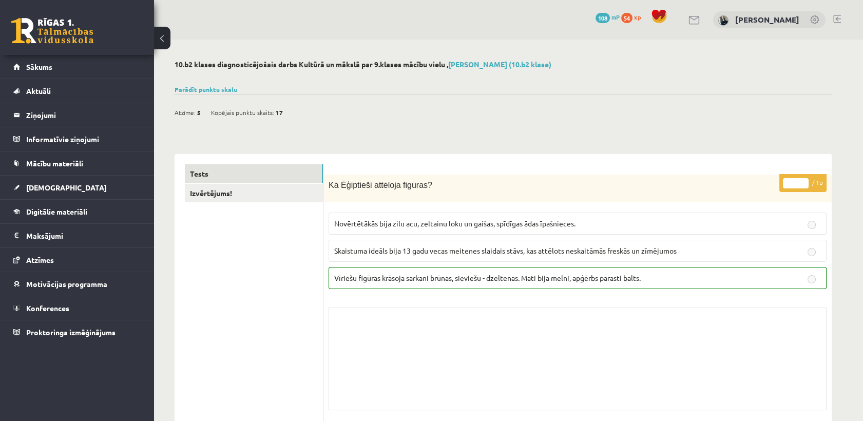
drag, startPoint x: 415, startPoint y: 208, endPoint x: 437, endPoint y: -17, distance: 226.1
drag, startPoint x: 407, startPoint y: 97, endPoint x: 413, endPoint y: 97, distance: 6.2
click at [411, 97] on div "Atzīme: 5 Kopējais punktu skaits: 17" at bounding box center [503, 107] width 657 height 26
click at [215, 89] on link "Parādīt punktu skalu" at bounding box center [206, 89] width 63 height 8
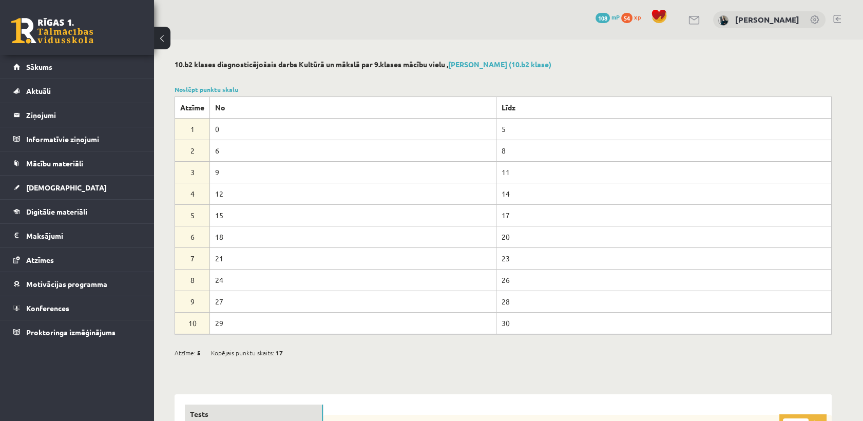
click at [159, 39] on button at bounding box center [162, 38] width 16 height 23
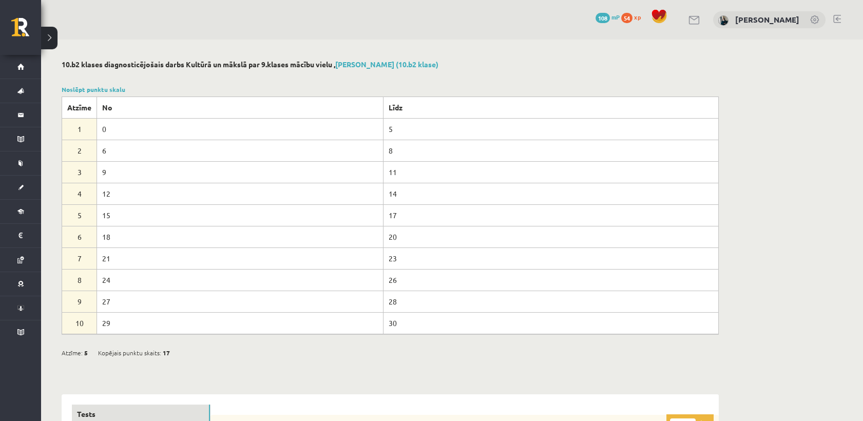
click at [55, 39] on button at bounding box center [49, 38] width 16 height 23
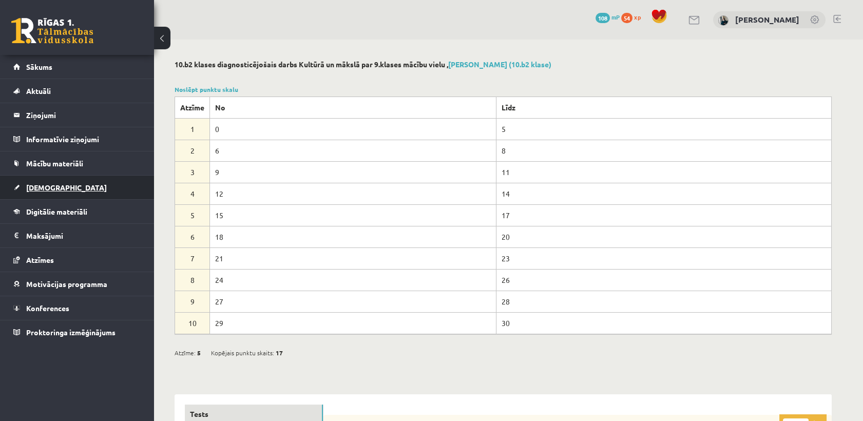
click at [51, 182] on link "[DEMOGRAPHIC_DATA]" at bounding box center [77, 188] width 128 height 24
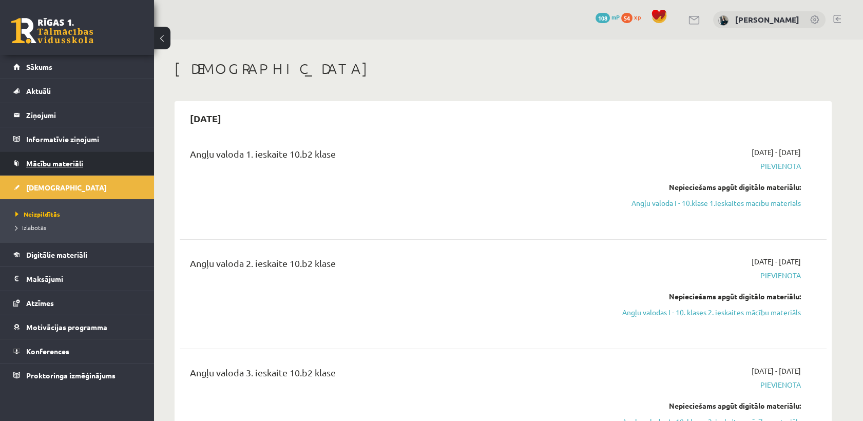
click at [43, 159] on span "Mācību materiāli" at bounding box center [54, 163] width 57 height 9
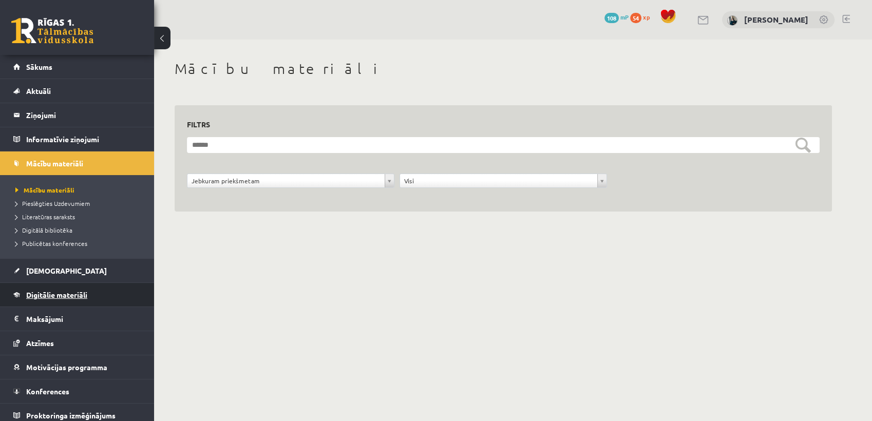
click at [64, 290] on span "Digitālie materiāli" at bounding box center [56, 294] width 61 height 9
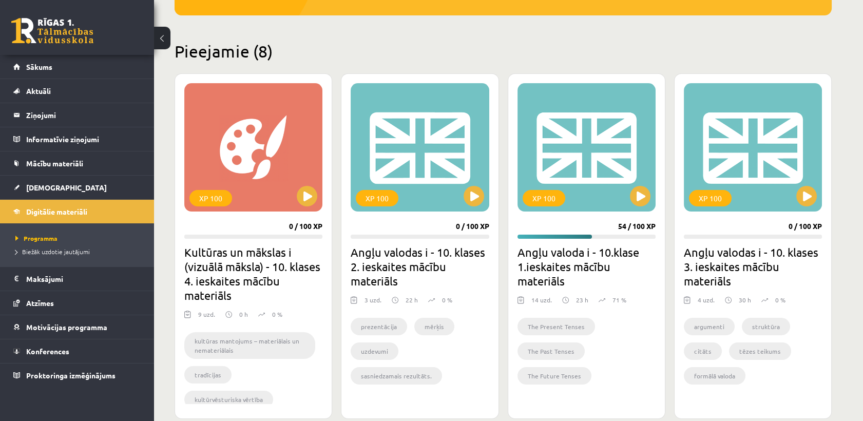
scroll to position [228, 0]
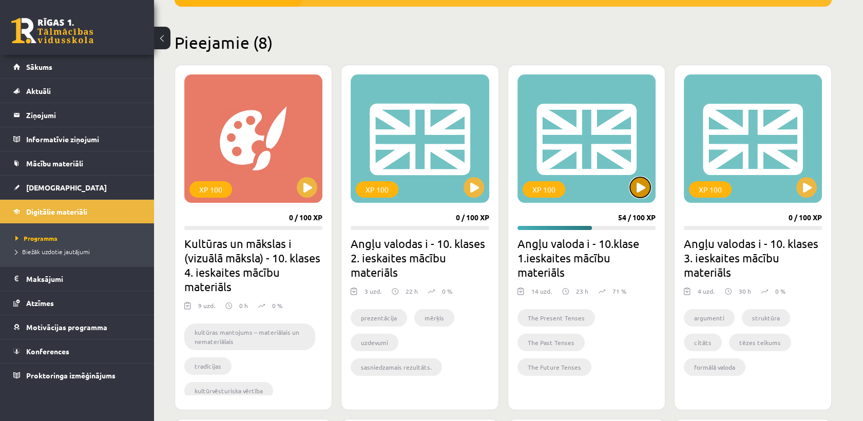
click at [641, 195] on button at bounding box center [640, 187] width 21 height 21
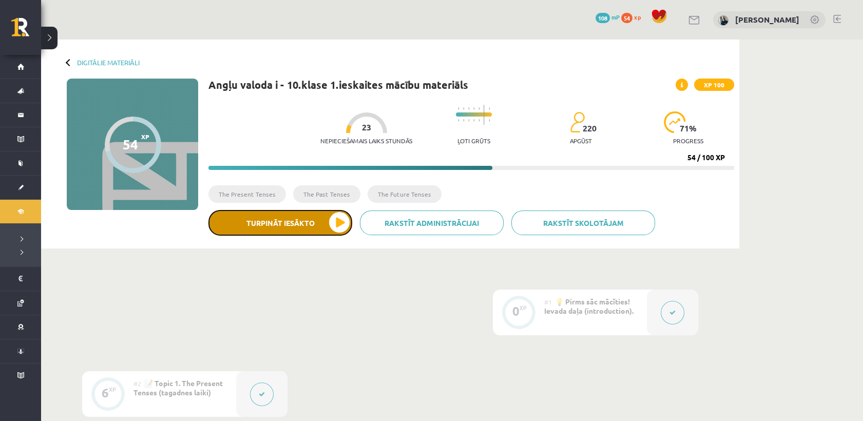
click at [305, 230] on button "Turpināt iesākto" at bounding box center [281, 223] width 144 height 26
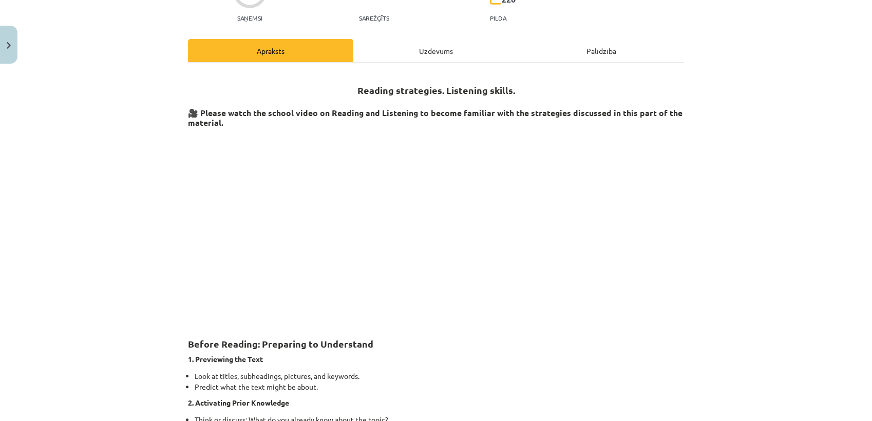
scroll to position [114, 0]
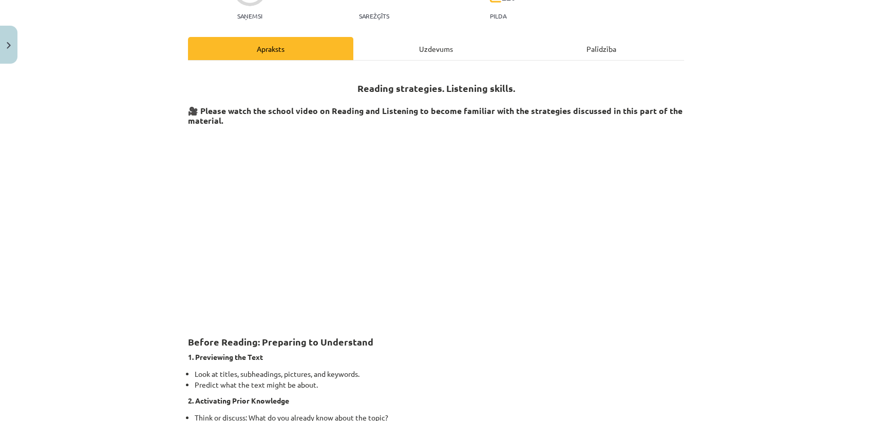
click at [624, 156] on p at bounding box center [436, 223] width 496 height 187
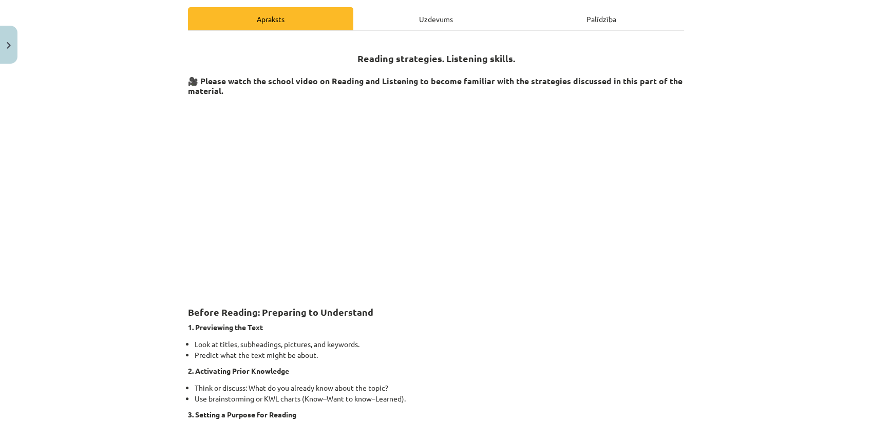
scroll to position [137, 0]
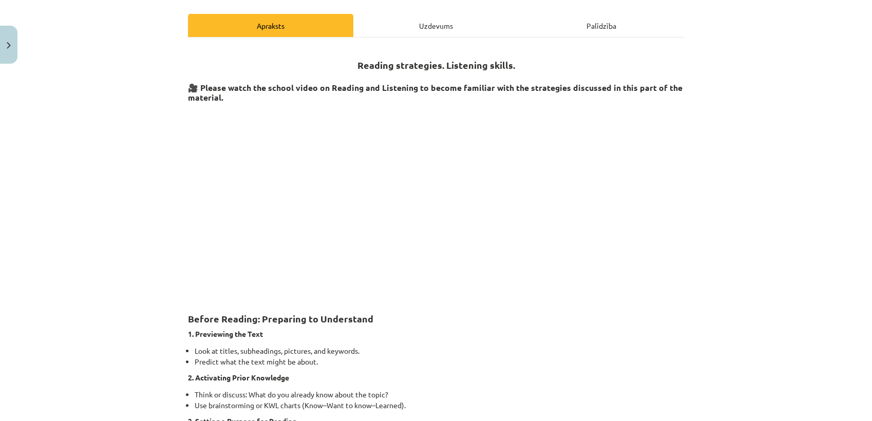
drag, startPoint x: 593, startPoint y: 174, endPoint x: 658, endPoint y: 141, distance: 73.3
click at [658, 141] on p at bounding box center [436, 200] width 496 height 187
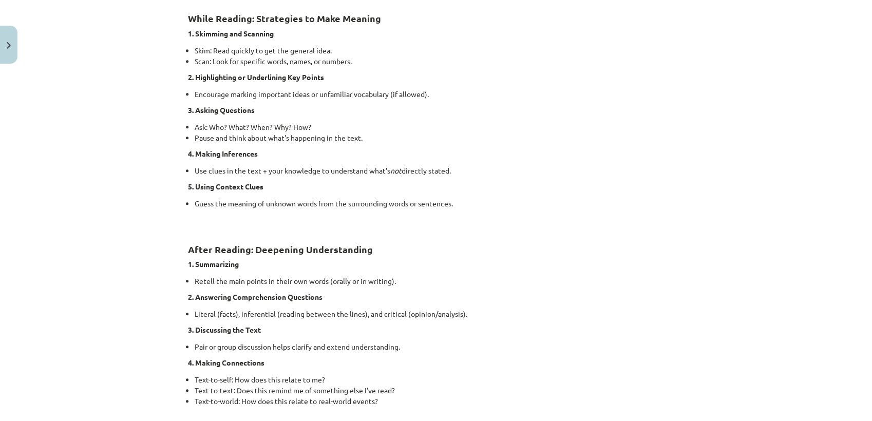
scroll to position [765, 0]
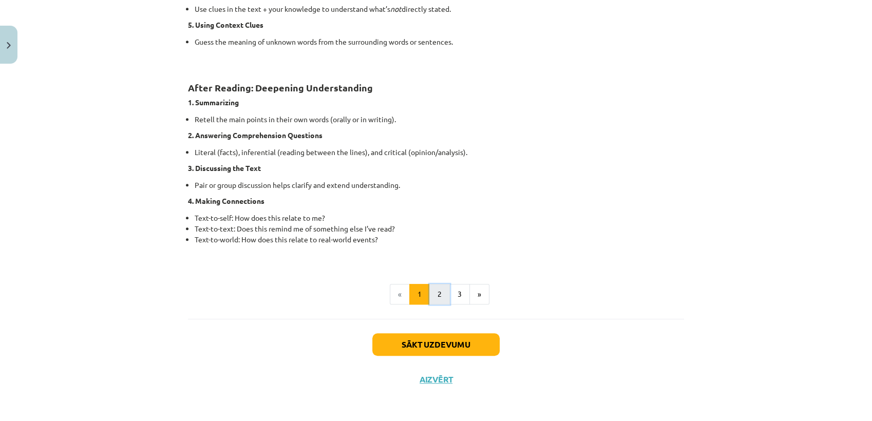
click at [437, 293] on button "2" at bounding box center [439, 294] width 21 height 21
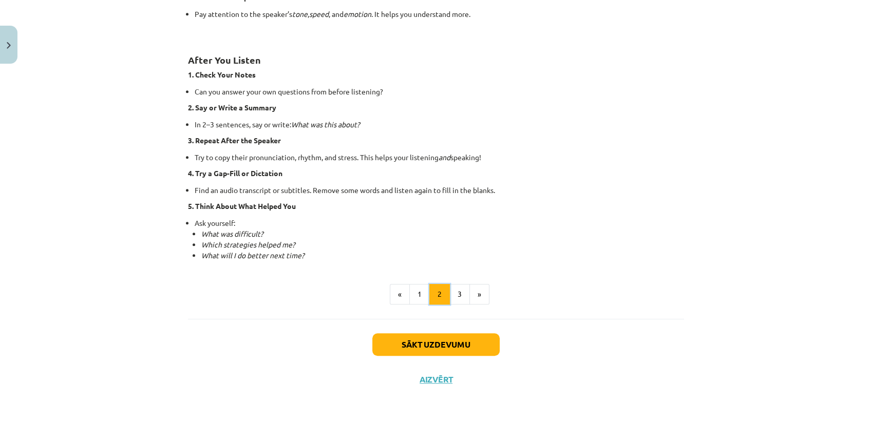
scroll to position [684, 0]
click at [454, 299] on button "3" at bounding box center [459, 294] width 21 height 21
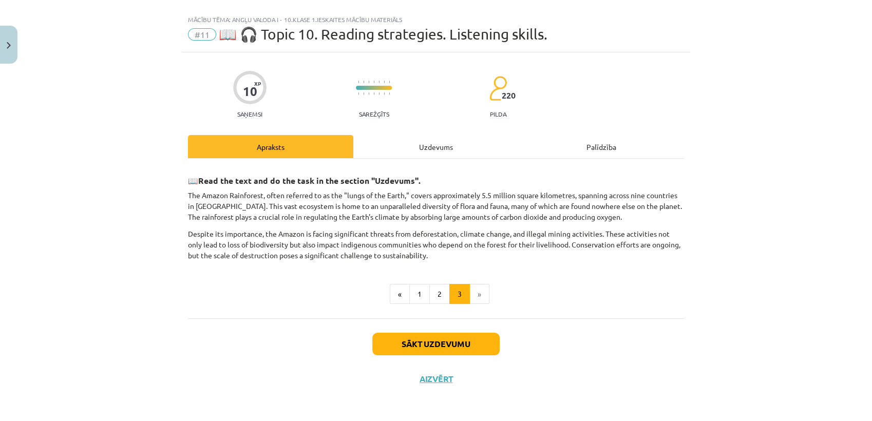
click at [440, 159] on div "📖 Read the text and do the task in the section "Uzdevums". The Amazon Rainfores…" at bounding box center [436, 239] width 496 height 160
click at [433, 155] on div "Uzdevums" at bounding box center [435, 146] width 165 height 23
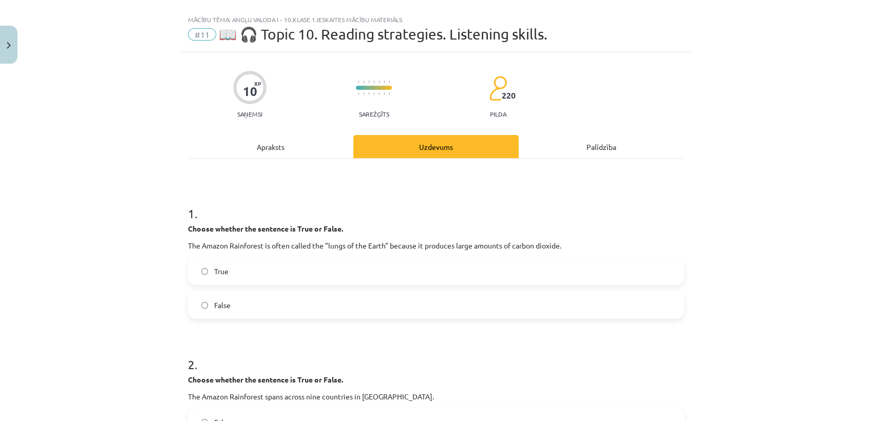
click at [275, 154] on div "Apraksts" at bounding box center [270, 146] width 165 height 23
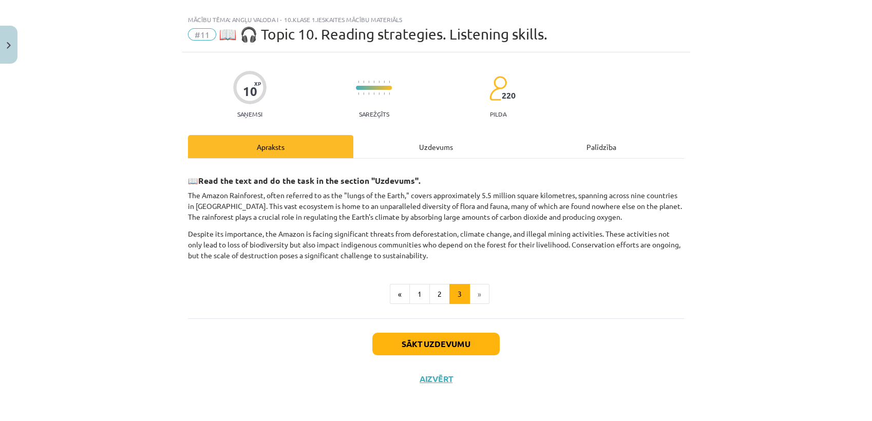
click at [378, 154] on div "Uzdevums" at bounding box center [435, 146] width 165 height 23
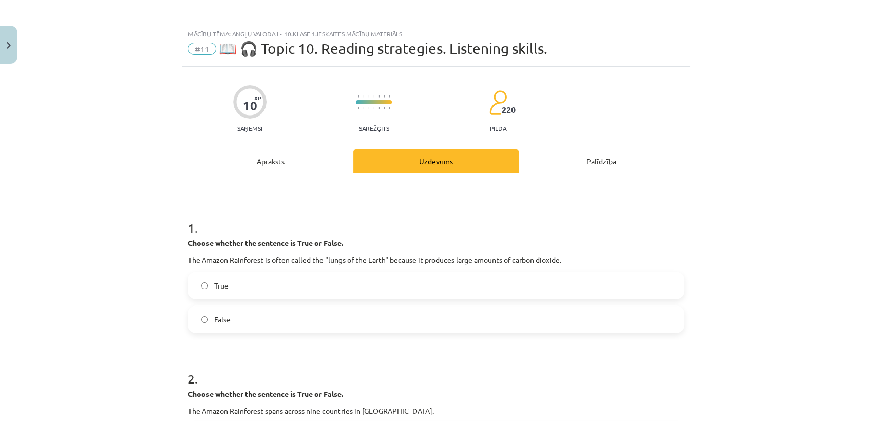
scroll to position [0, 0]
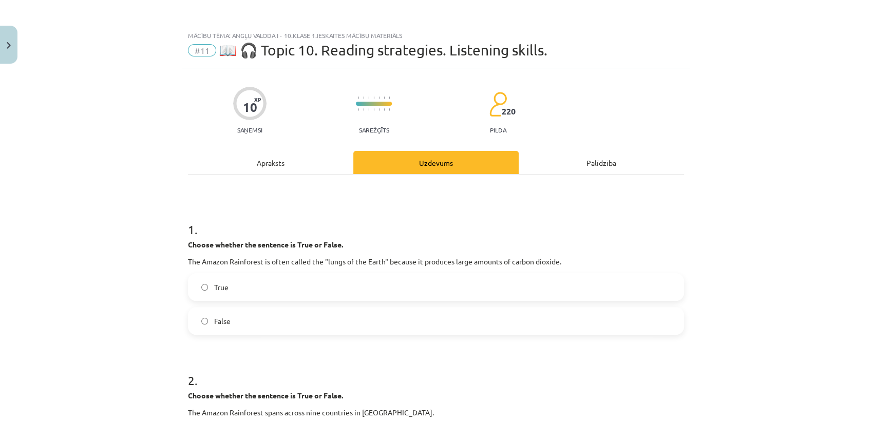
click at [304, 169] on div "Apraksts" at bounding box center [270, 162] width 165 height 23
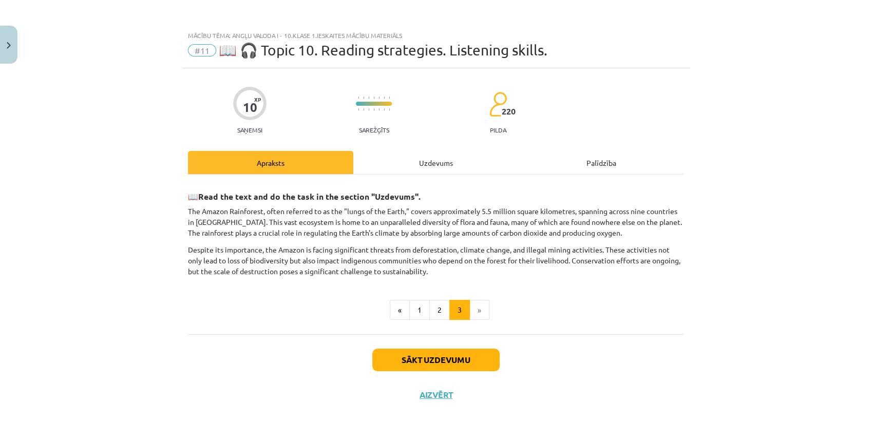
scroll to position [16, 0]
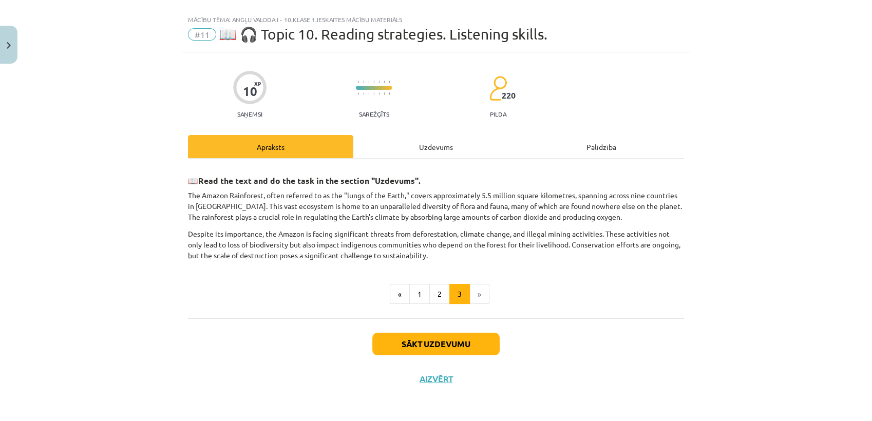
click at [421, 151] on div "Uzdevums" at bounding box center [435, 146] width 165 height 23
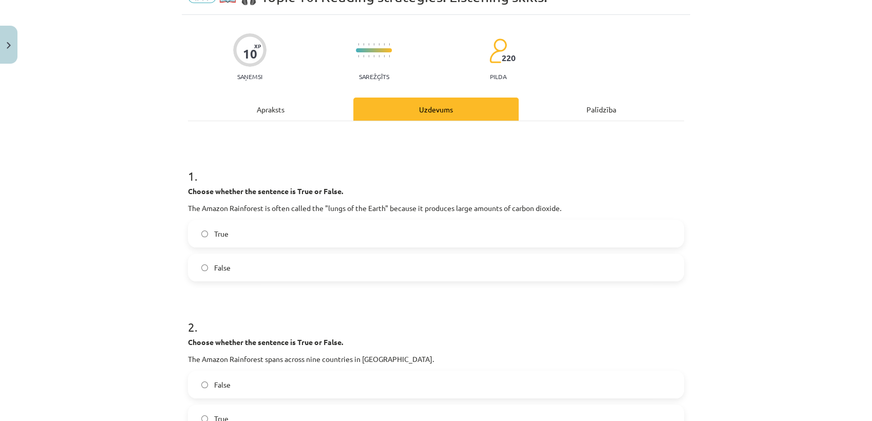
scroll to position [73, 0]
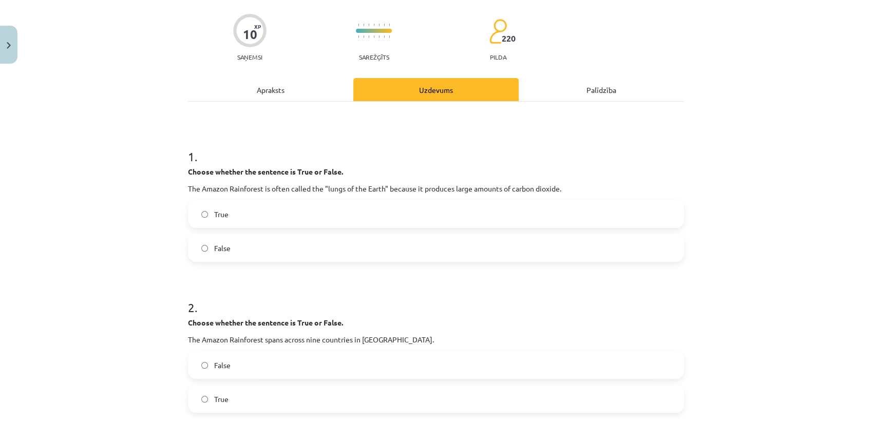
click at [251, 219] on label "True" at bounding box center [436, 214] width 494 height 26
click at [254, 240] on label "False" at bounding box center [436, 248] width 494 height 26
click at [286, 91] on div "Apraksts" at bounding box center [270, 89] width 165 height 23
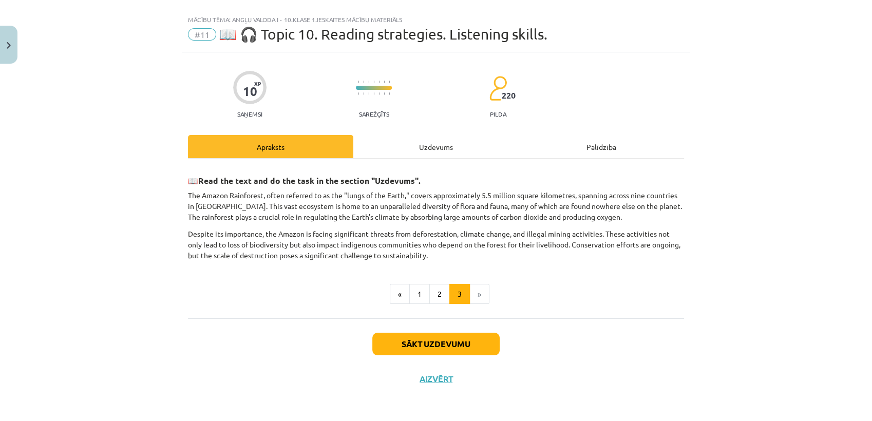
click at [405, 152] on div "Uzdevums" at bounding box center [435, 146] width 165 height 23
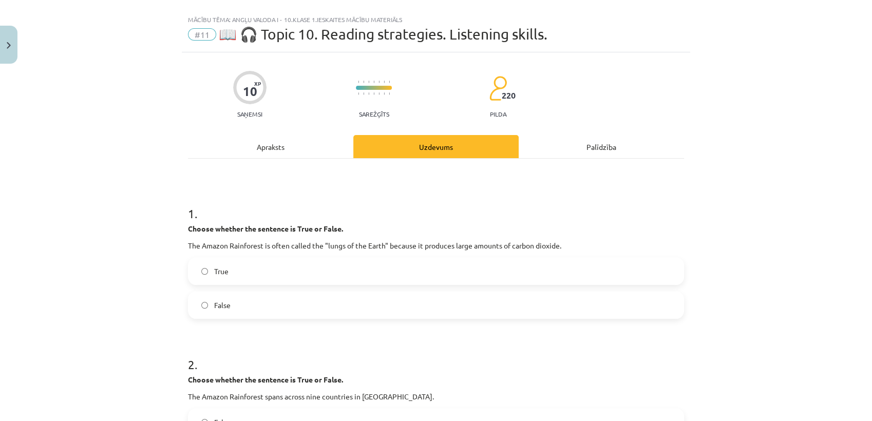
click at [313, 148] on div "Apraksts" at bounding box center [270, 146] width 165 height 23
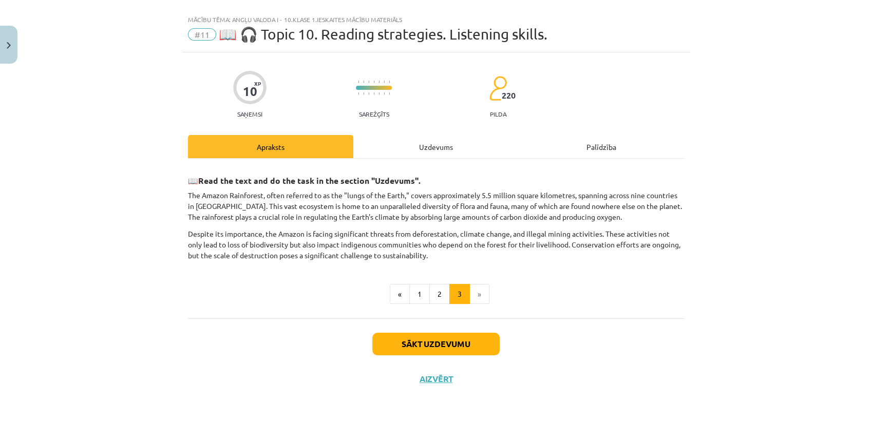
click at [431, 150] on div "Uzdevums" at bounding box center [435, 146] width 165 height 23
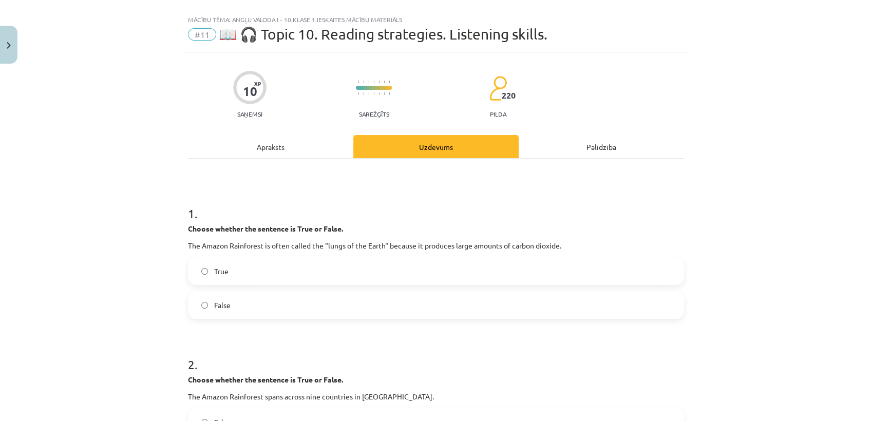
scroll to position [130, 0]
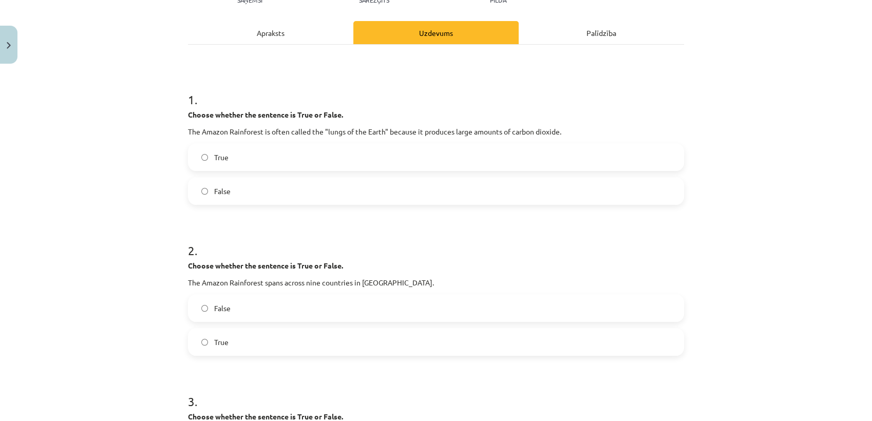
click at [317, 310] on label "False" at bounding box center [436, 308] width 494 height 26
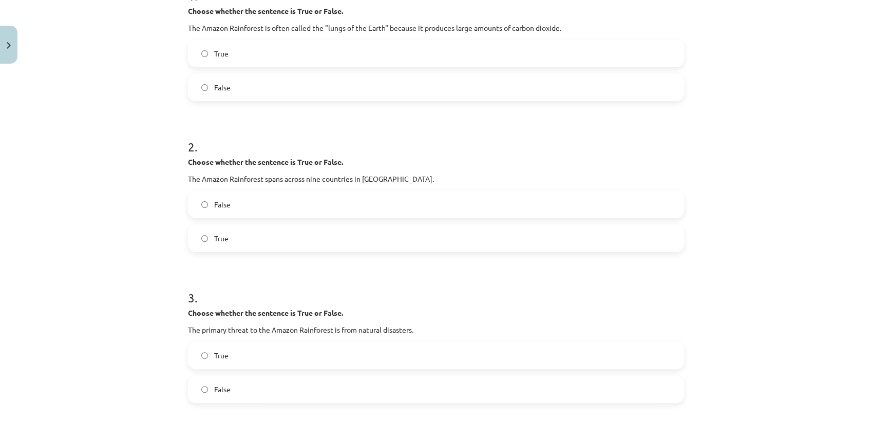
scroll to position [244, 0]
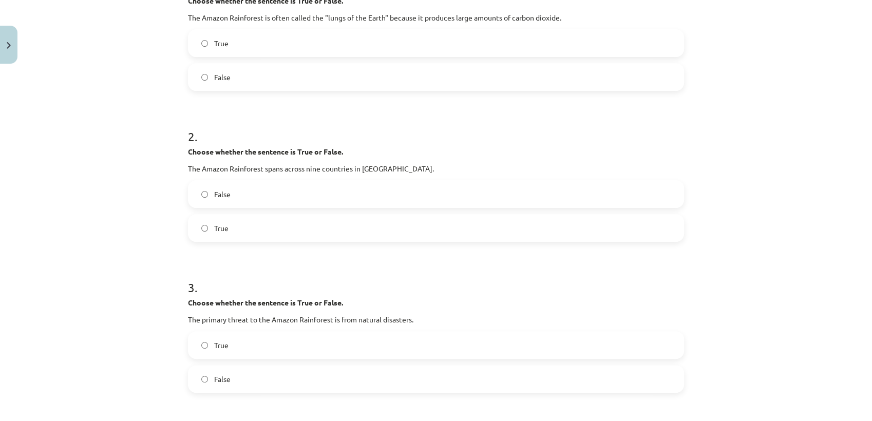
click at [297, 219] on label "True" at bounding box center [436, 228] width 494 height 26
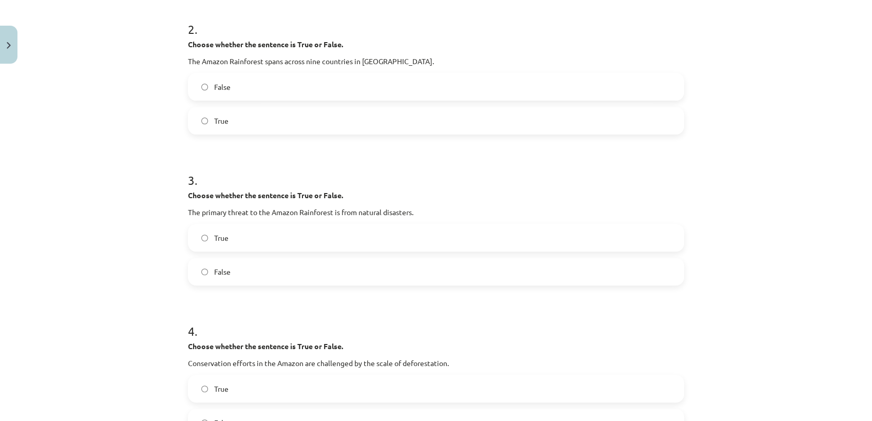
scroll to position [358, 0]
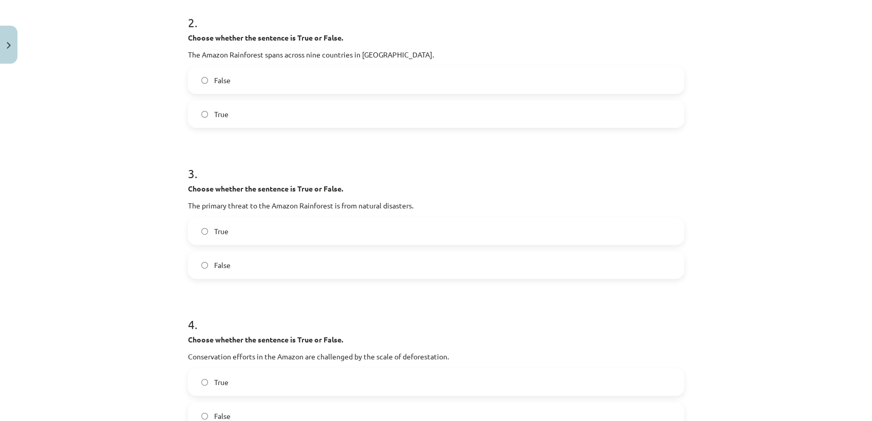
click at [292, 257] on label "False" at bounding box center [436, 265] width 494 height 26
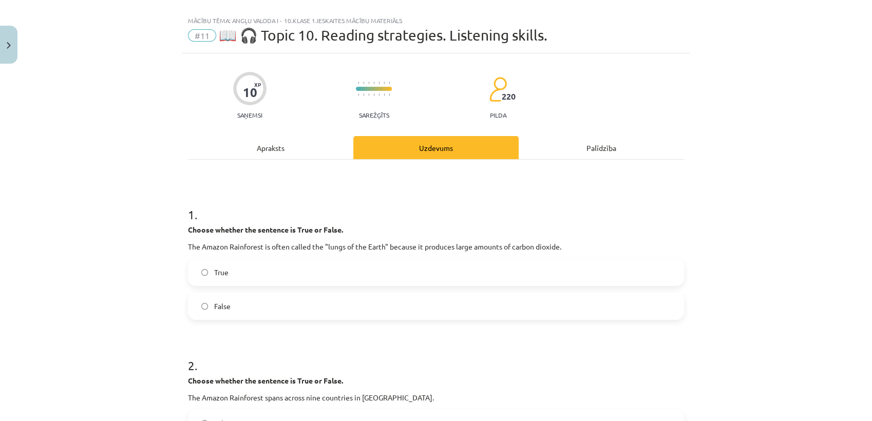
scroll to position [0, 0]
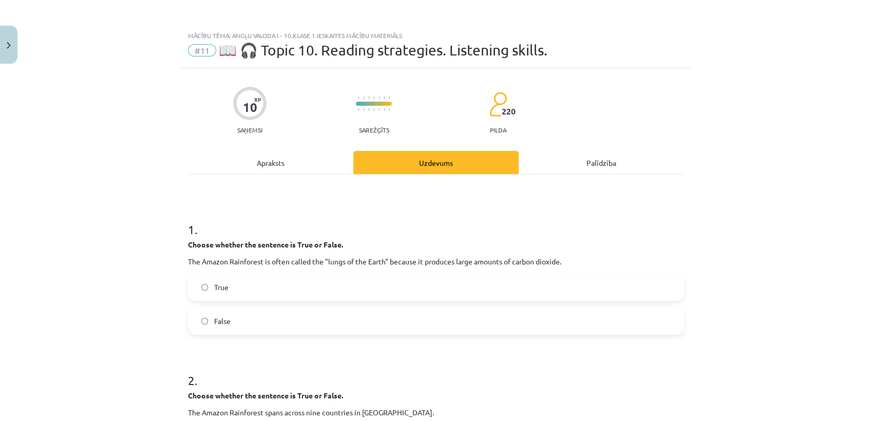
drag, startPoint x: 309, startPoint y: 143, endPoint x: 314, endPoint y: 145, distance: 6.0
click at [280, 164] on div "Apraksts" at bounding box center [270, 162] width 165 height 23
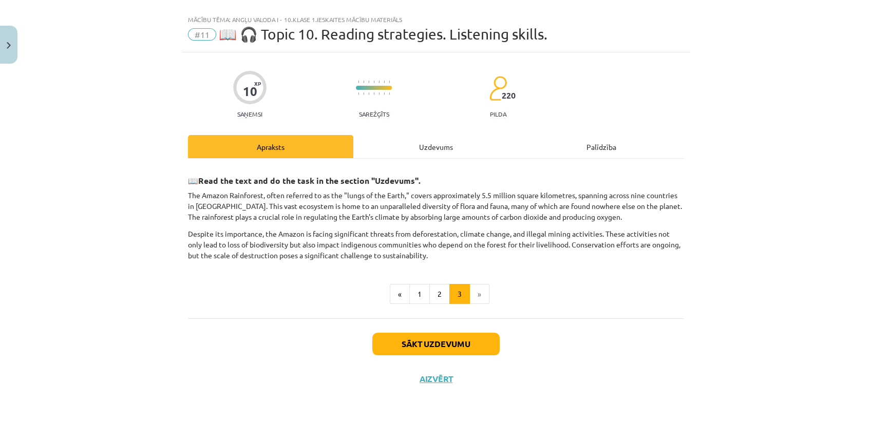
click at [409, 153] on div "Uzdevums" at bounding box center [435, 146] width 165 height 23
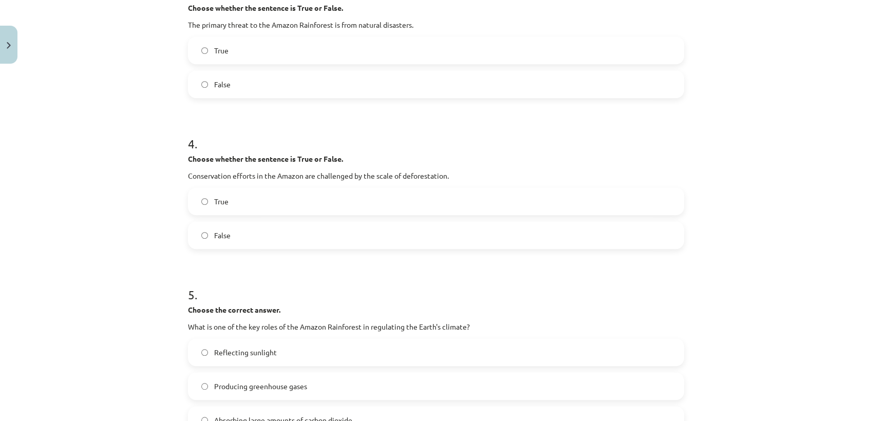
scroll to position [587, 0]
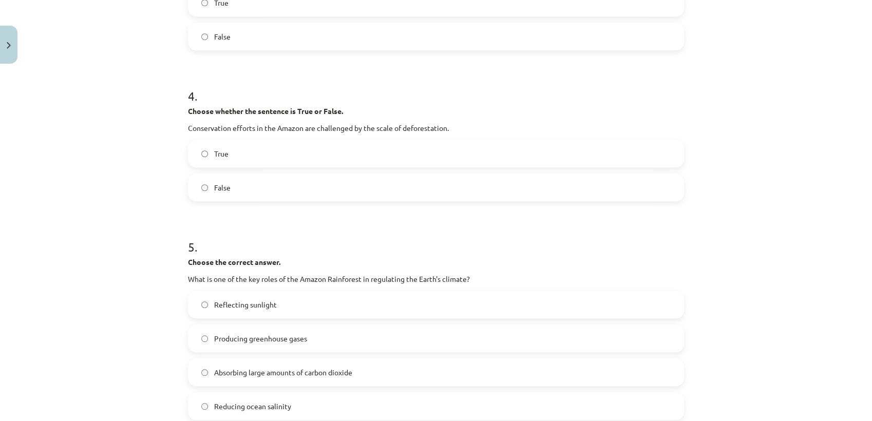
click at [358, 152] on label "True" at bounding box center [436, 154] width 494 height 26
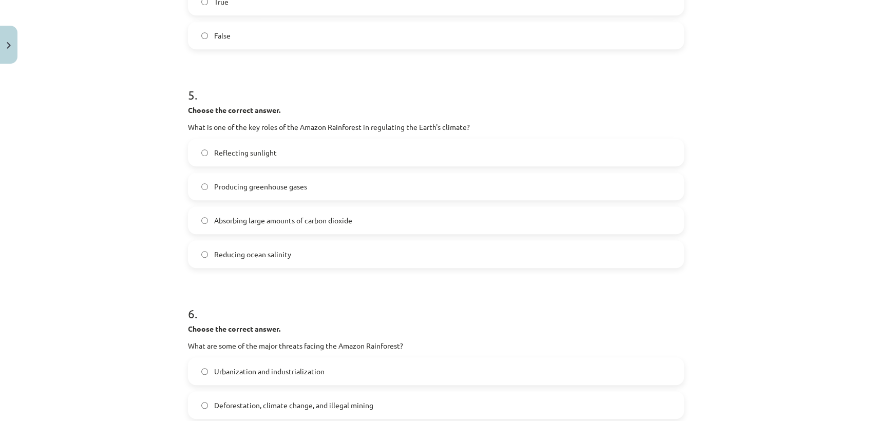
scroll to position [758, 0]
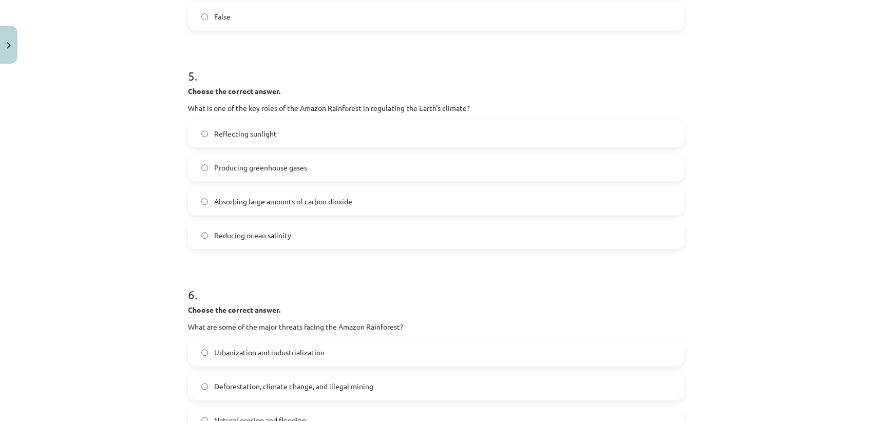
click at [281, 214] on div "Absorbing large amounts of carbon dioxide" at bounding box center [436, 201] width 496 height 28
click at [278, 203] on span "Absorbing large amounts of carbon dioxide" at bounding box center [283, 201] width 138 height 11
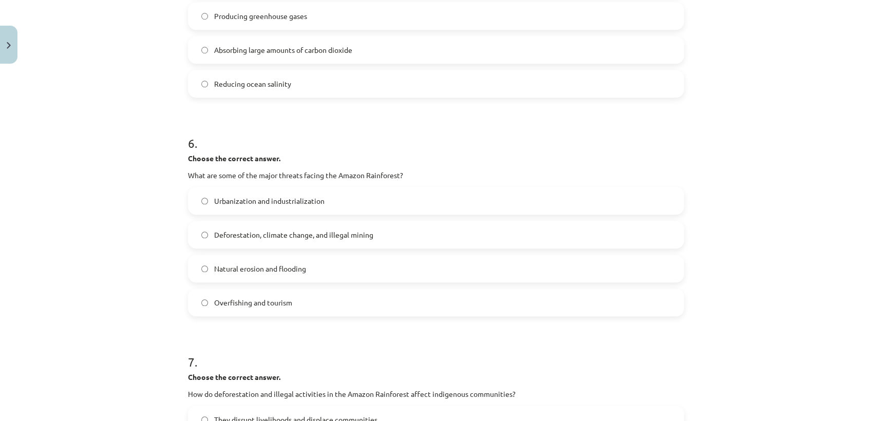
scroll to position [929, 0]
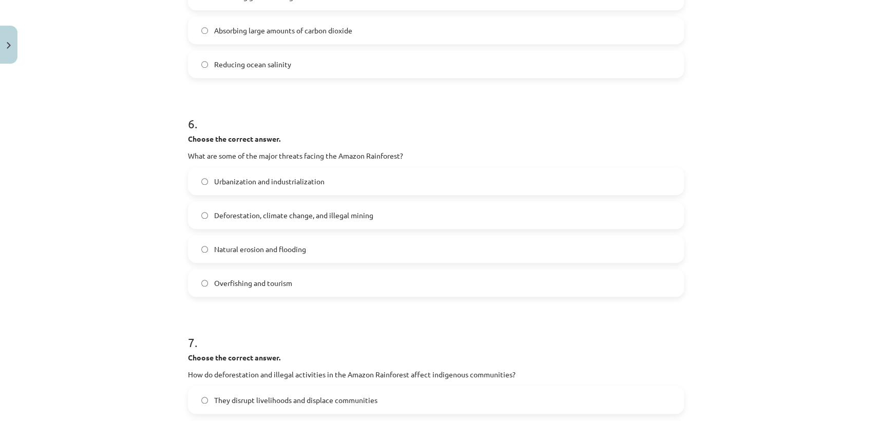
click at [274, 224] on label "Deforestation, climate change, and illegal mining" at bounding box center [436, 215] width 494 height 26
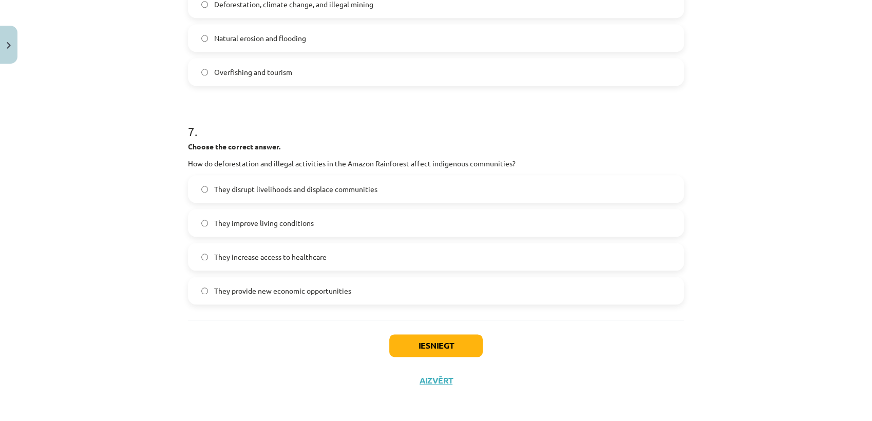
scroll to position [1142, 0]
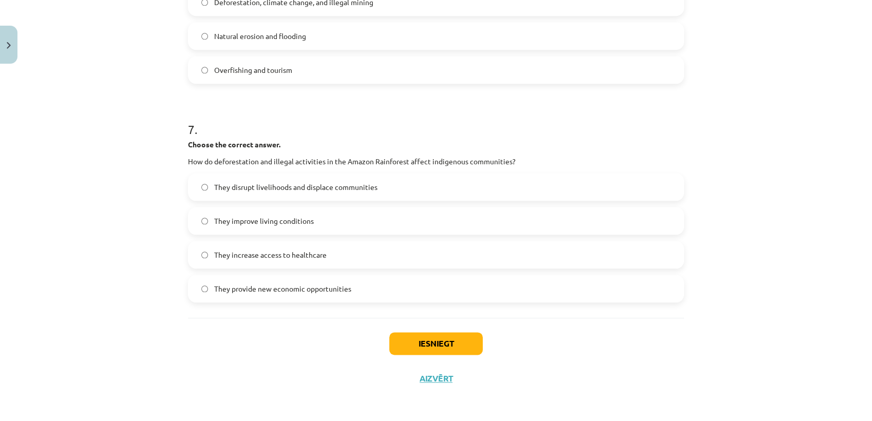
click at [267, 195] on label "They disrupt livelihoods and displace communities" at bounding box center [436, 187] width 494 height 26
drag, startPoint x: 275, startPoint y: 298, endPoint x: 294, endPoint y: 308, distance: 21.4
drag, startPoint x: 294, startPoint y: 308, endPoint x: 391, endPoint y: 339, distance: 101.9
click at [391, 339] on button "Iesniegt" at bounding box center [435, 343] width 93 height 23
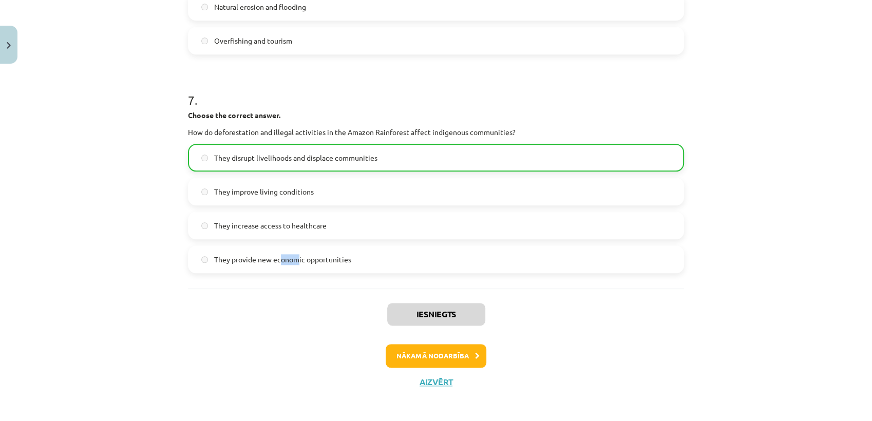
scroll to position [1174, 0]
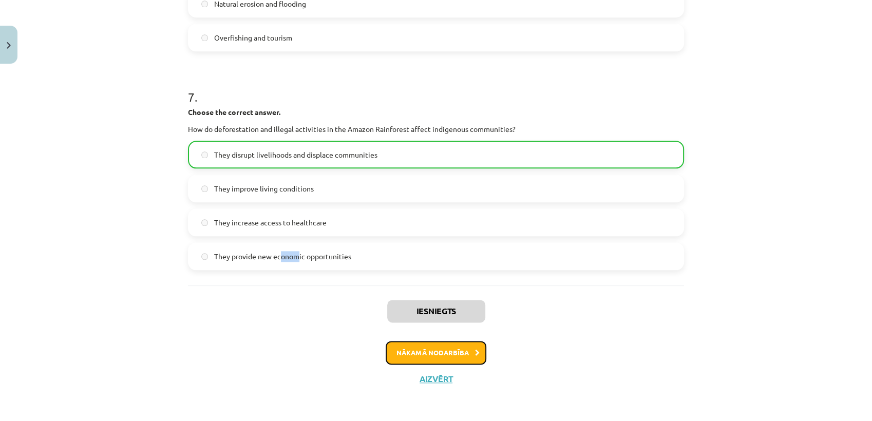
click at [420, 348] on button "Nākamā nodarbība" at bounding box center [436, 353] width 101 height 24
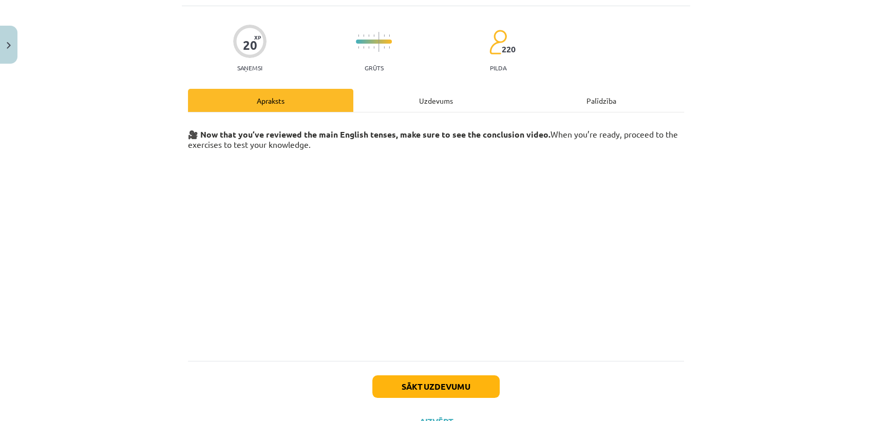
scroll to position [105, 0]
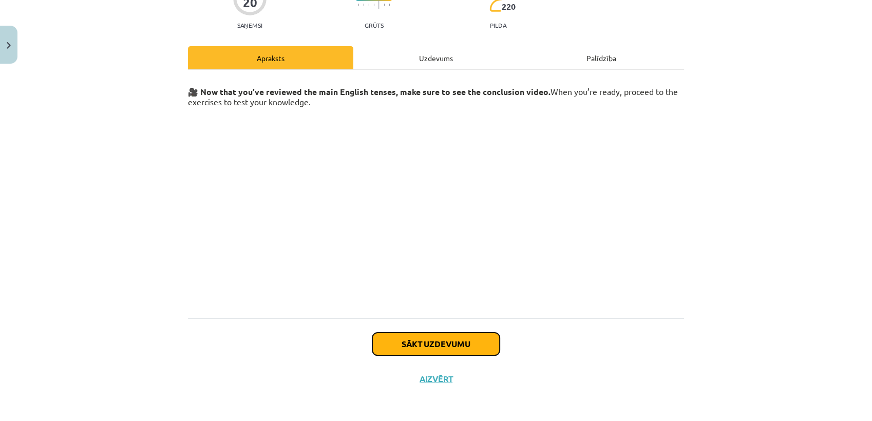
click at [463, 345] on button "Sākt uzdevumu" at bounding box center [435, 344] width 127 height 23
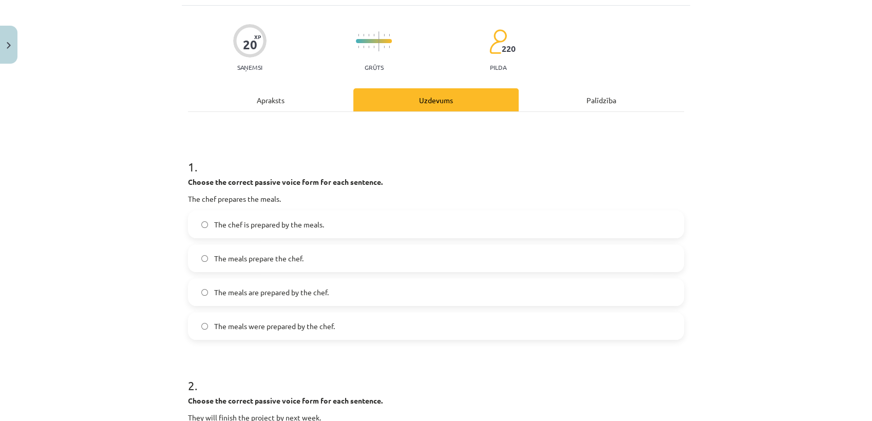
scroll to position [82, 0]
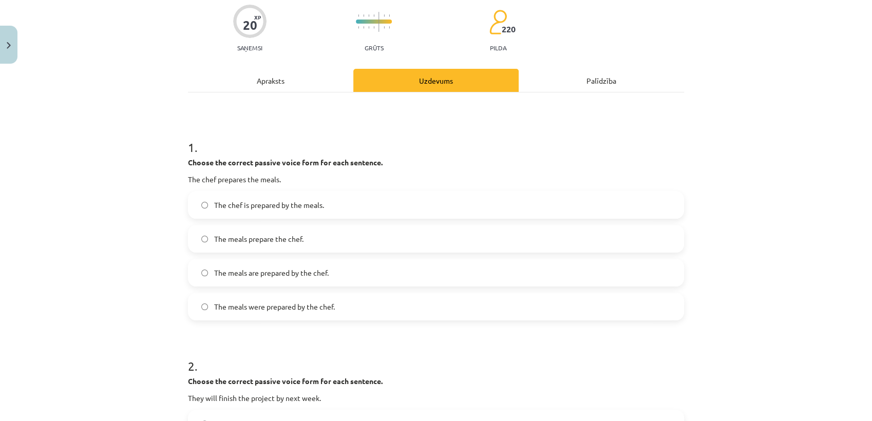
click at [270, 278] on label "The meals are prepared by the chef." at bounding box center [436, 273] width 494 height 26
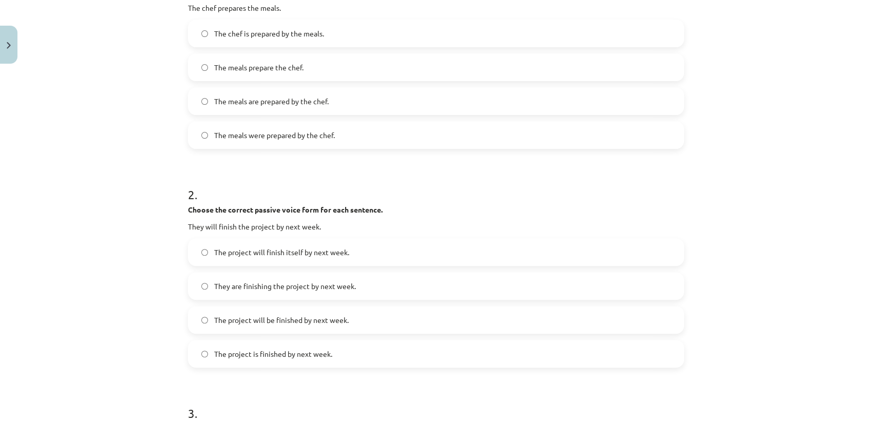
scroll to position [311, 0]
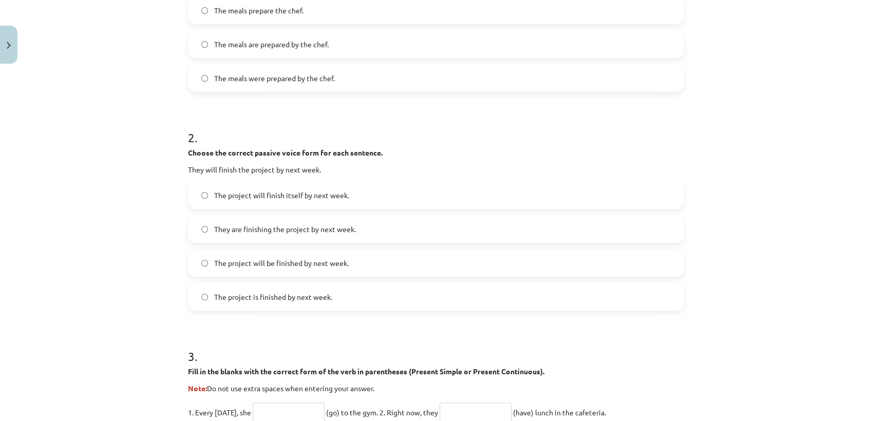
click at [294, 269] on label "The project will be finished by next week." at bounding box center [436, 263] width 494 height 26
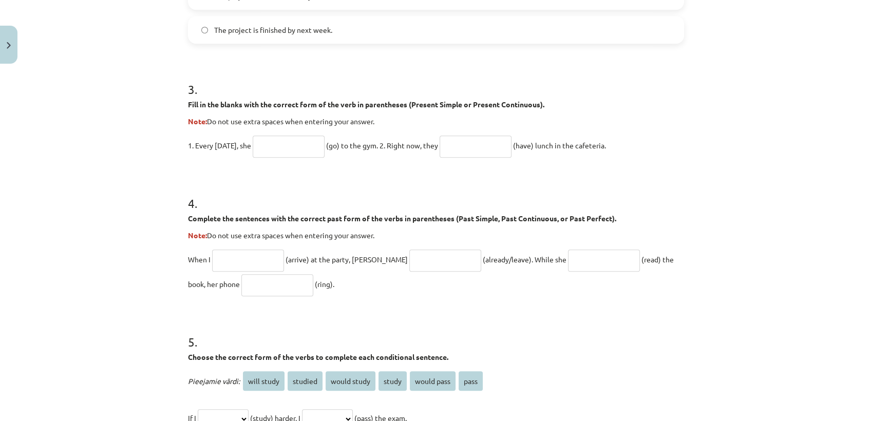
scroll to position [596, 0]
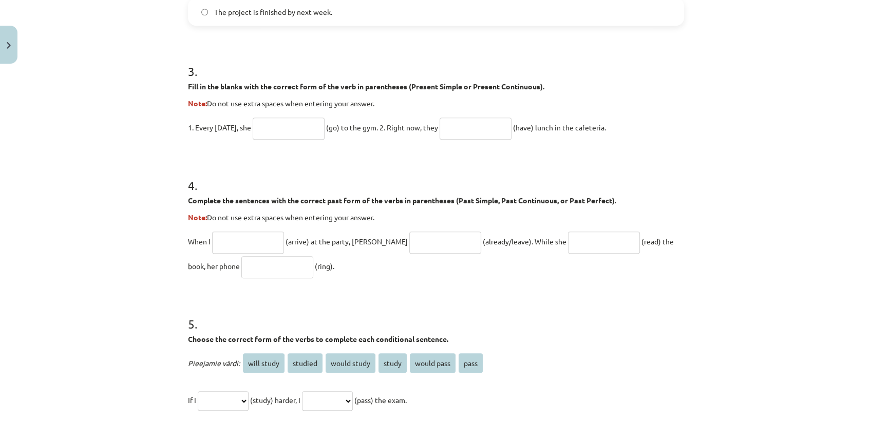
click at [276, 134] on input "text" at bounding box center [289, 129] width 72 height 22
type input "****"
click at [480, 130] on input "text" at bounding box center [476, 129] width 72 height 22
type input "**********"
click at [288, 125] on input "****" at bounding box center [289, 129] width 72 height 22
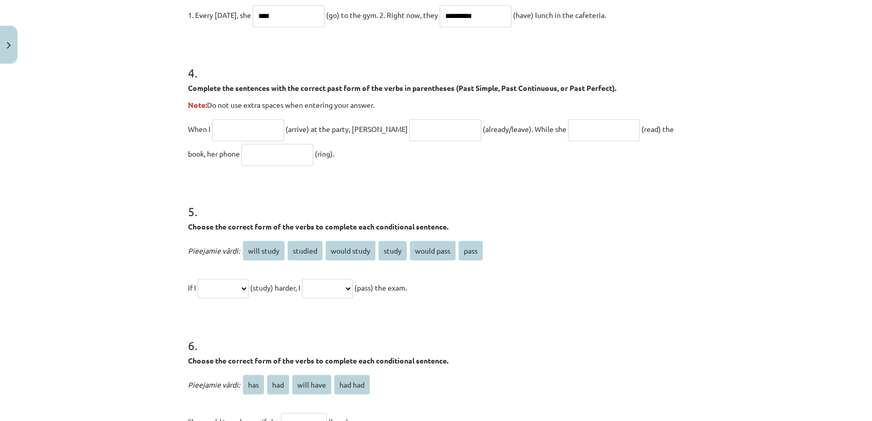
scroll to position [709, 0]
click at [254, 125] on input "text" at bounding box center [248, 129] width 72 height 22
click at [409, 125] on input "text" at bounding box center [445, 129] width 72 height 22
type input "**********"
click at [259, 130] on input "text" at bounding box center [248, 129] width 72 height 22
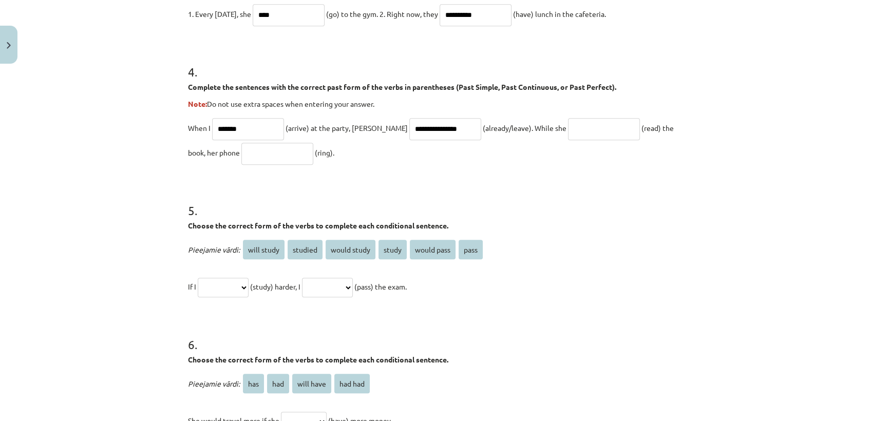
type input "*******"
click at [580, 131] on input "text" at bounding box center [604, 129] width 72 height 22
type input "**********"
click at [245, 154] on input "text" at bounding box center [277, 154] width 72 height 22
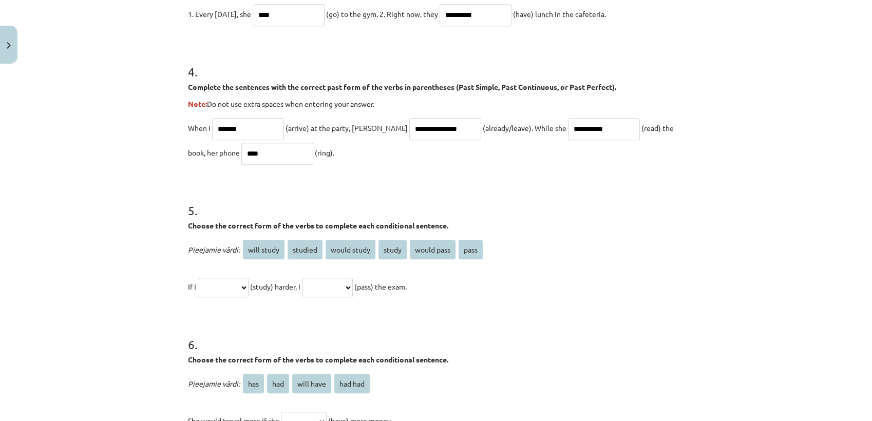
scroll to position [840, 0]
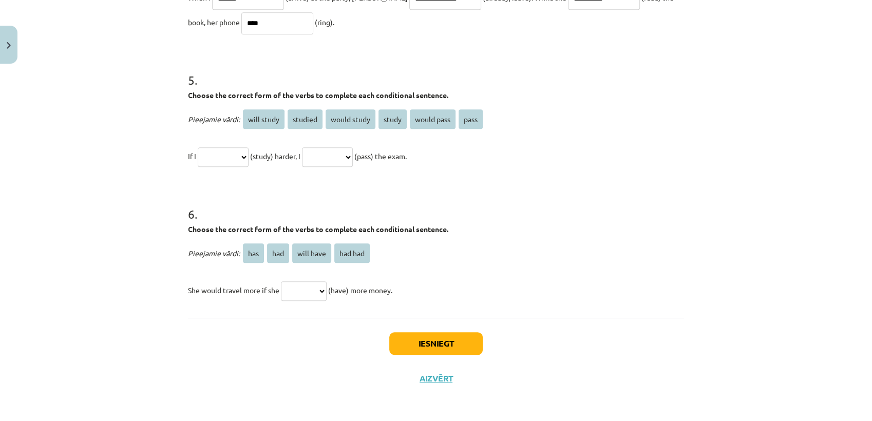
type input "****"
click at [249, 158] on select "**********" at bounding box center [223, 157] width 51 height 20
select select "*******"
click at [198, 147] on select "**********" at bounding box center [223, 157] width 51 height 20
click at [332, 157] on select "**********" at bounding box center [327, 157] width 51 height 20
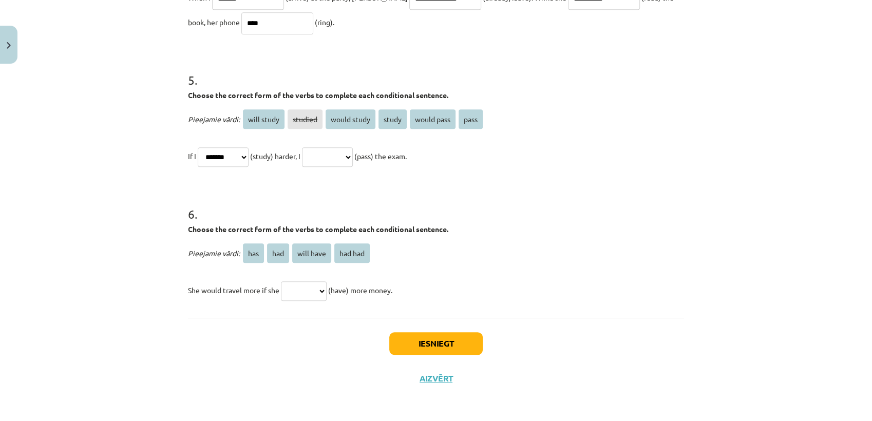
select select "**********"
click at [314, 147] on select "**********" at bounding box center [327, 157] width 51 height 20
click at [341, 201] on h1 "6 ." at bounding box center [436, 205] width 496 height 32
click at [261, 120] on span "will study" at bounding box center [264, 119] width 42 height 20
click at [248, 155] on select "**********" at bounding box center [223, 157] width 51 height 20
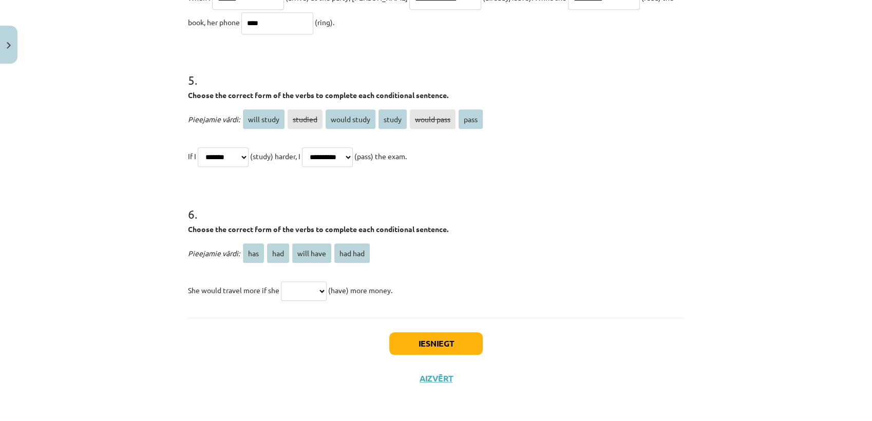
click at [314, 288] on select "*** *** ********* *******" at bounding box center [304, 291] width 46 height 20
select select "***"
click at [281, 281] on select "*** *** ********* *******" at bounding box center [304, 291] width 46 height 20
click at [329, 290] on p "She would travel more if she *** *** ********* ******* (have) more money." at bounding box center [436, 290] width 496 height 25
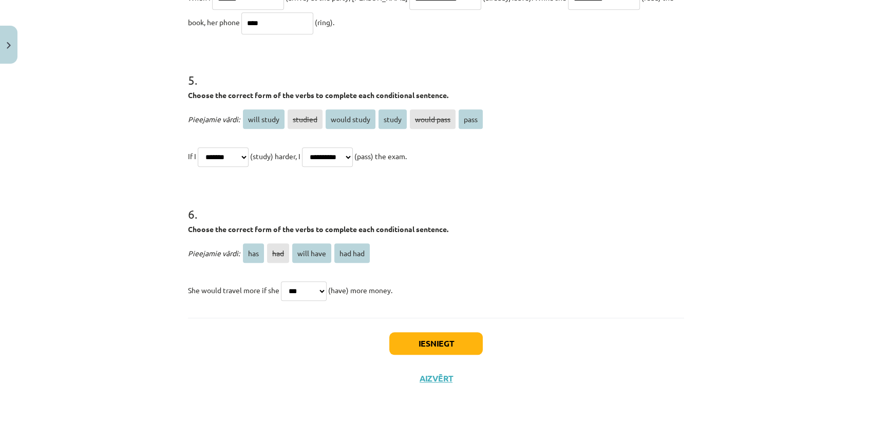
click at [326, 289] on select "*** *** ********* *******" at bounding box center [304, 291] width 46 height 20
click at [281, 281] on select "*** *** ********* *******" at bounding box center [304, 291] width 46 height 20
click at [445, 348] on button "Iesniegt" at bounding box center [435, 343] width 93 height 23
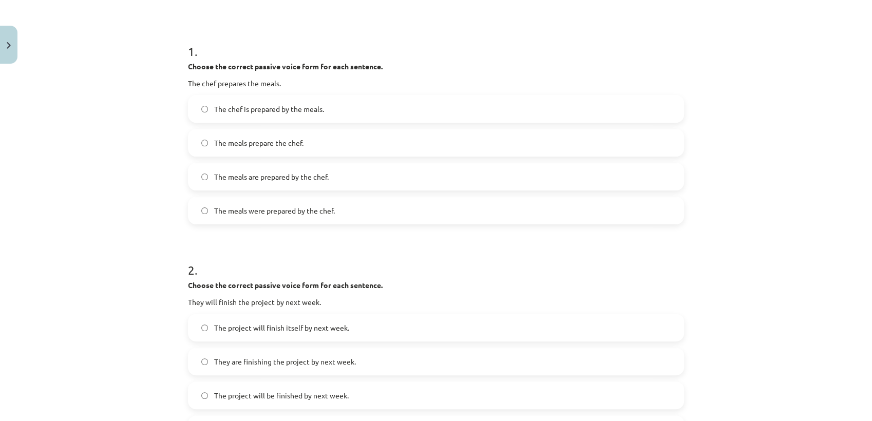
scroll to position [125, 0]
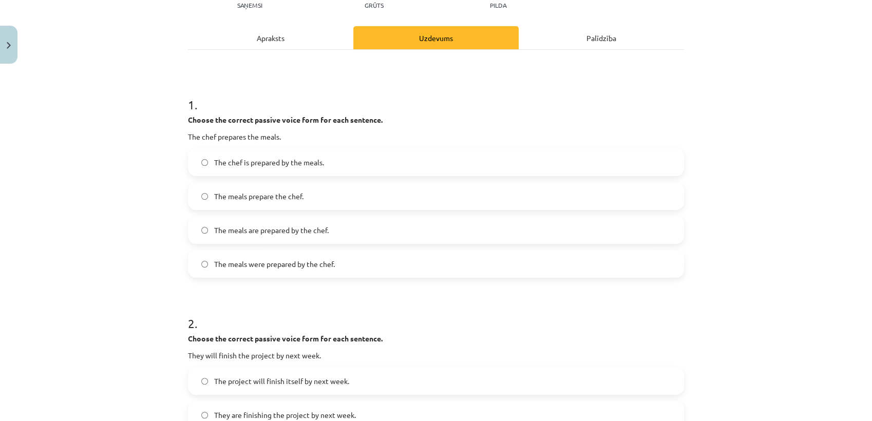
click at [292, 221] on label "The meals are prepared by the chef." at bounding box center [436, 230] width 494 height 26
click at [289, 212] on div "The chef is prepared by the meals. The meals prepare the chef. The meals are pr…" at bounding box center [436, 212] width 496 height 129
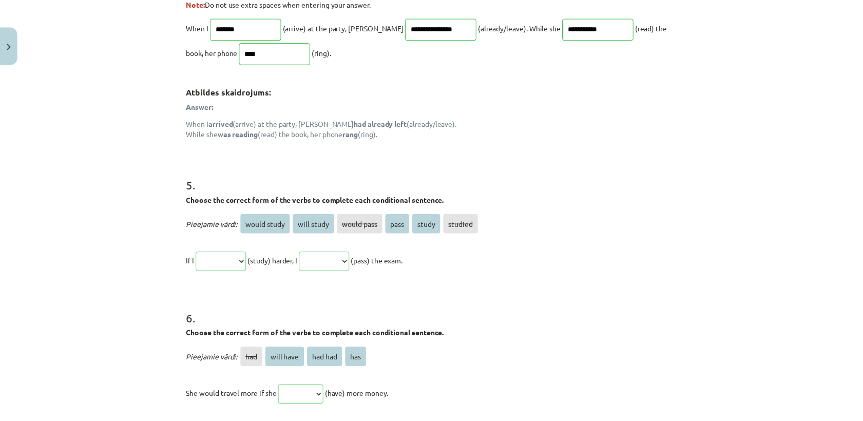
scroll to position [1023, 0]
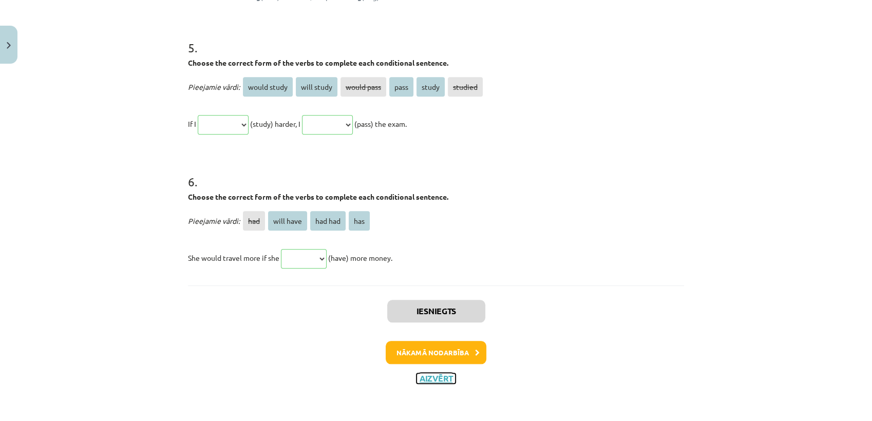
click at [433, 378] on button "Aizvērt" at bounding box center [436, 378] width 39 height 10
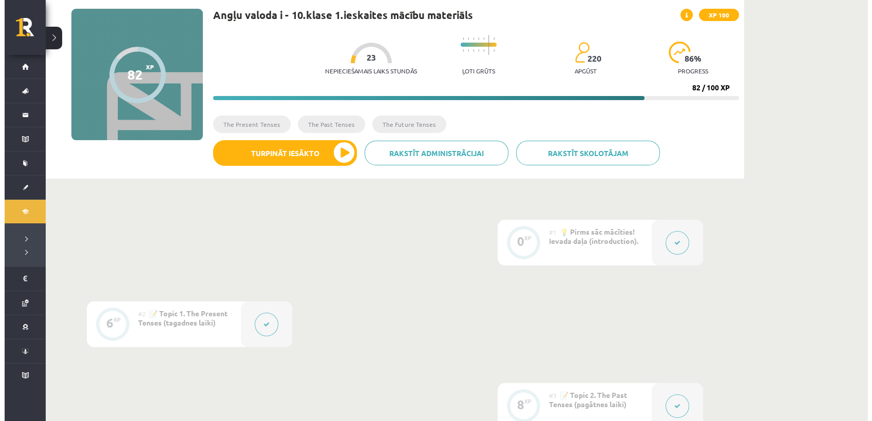
scroll to position [68, 0]
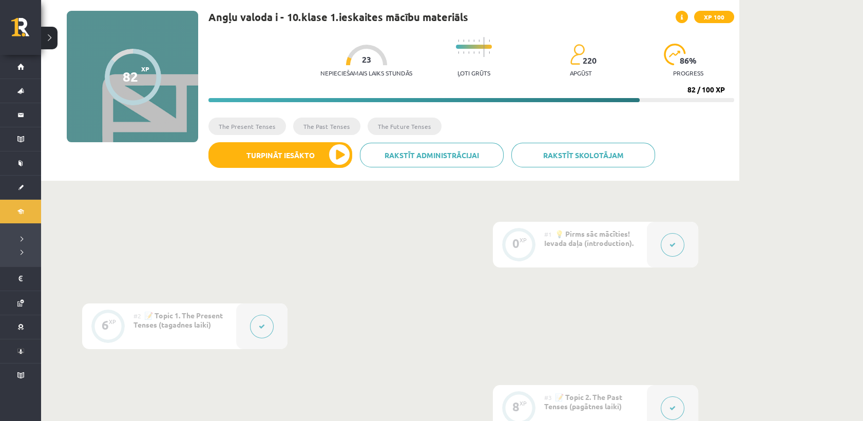
click at [645, 245] on div "#1 💡 Pirms sāc mācīties! Ievada daļa (introduction)." at bounding box center [595, 245] width 103 height 46
click at [657, 245] on div at bounding box center [672, 245] width 51 height 46
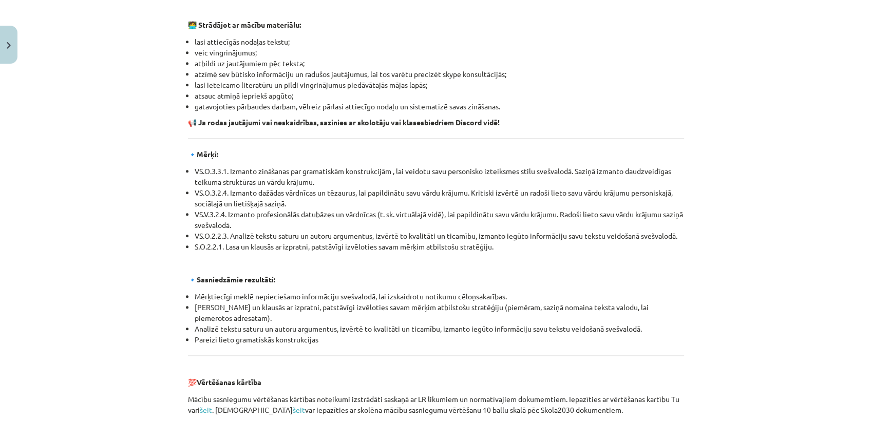
scroll to position [1155, 0]
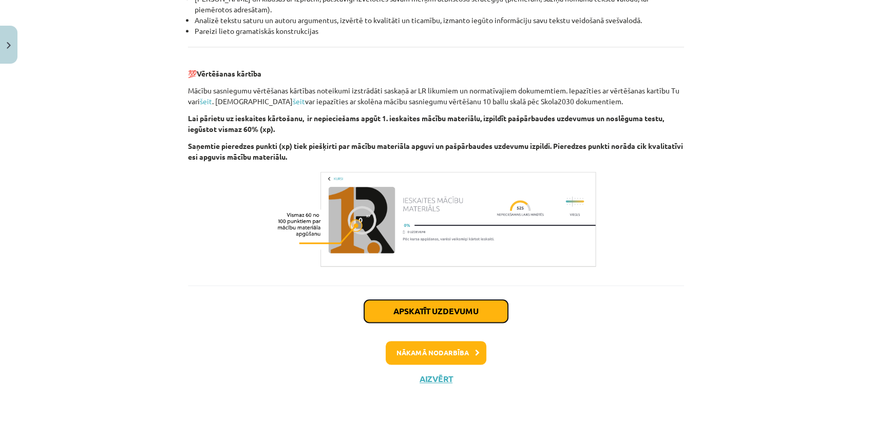
click at [457, 313] on button "Apskatīt uzdevumu" at bounding box center [436, 311] width 144 height 23
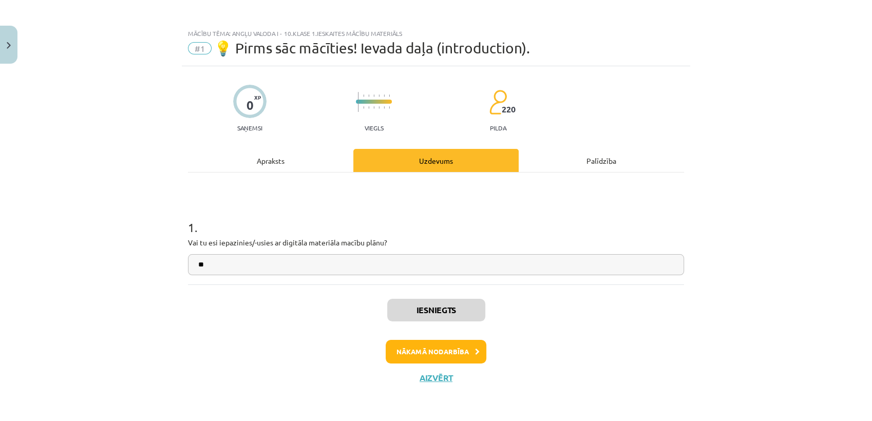
scroll to position [1, 0]
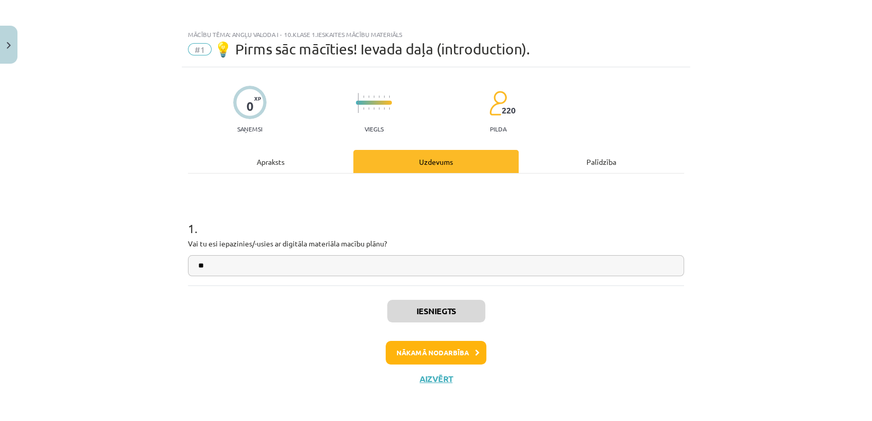
click at [86, 55] on div "Mācību tēma: Angļu valoda i - 10.klase 1.ieskaites mācību materiāls #1 💡 Pirms …" at bounding box center [436, 210] width 872 height 421
click at [10, 45] on img "Close" at bounding box center [9, 45] width 4 height 7
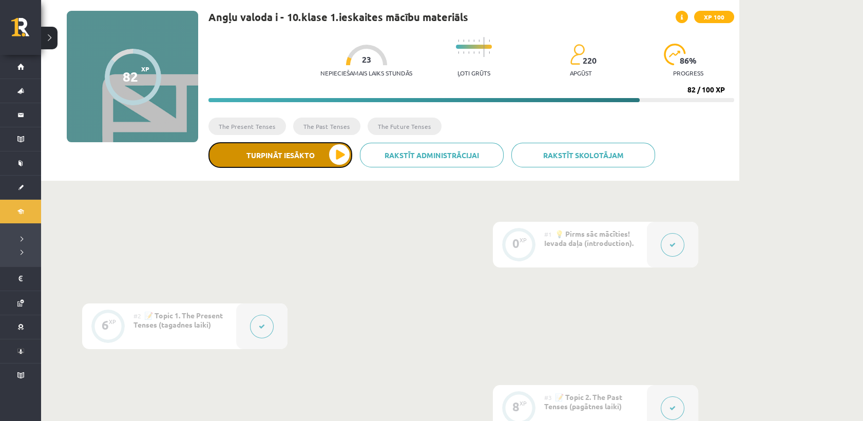
click at [294, 153] on button "Turpināt iesākto" at bounding box center [281, 155] width 144 height 26
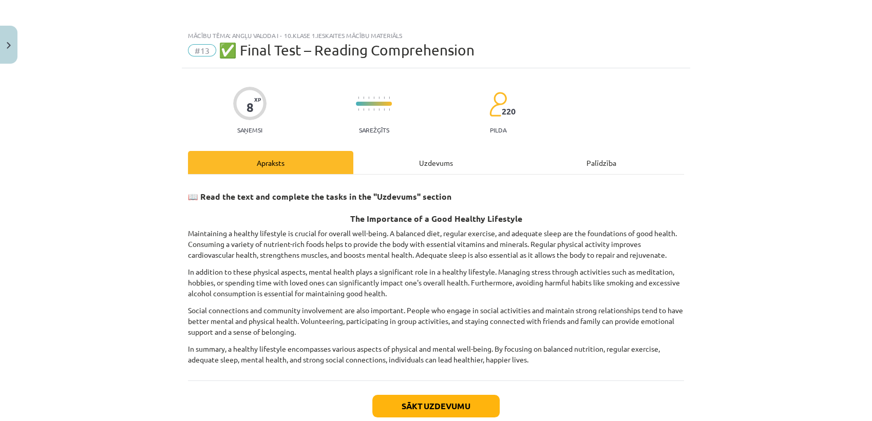
scroll to position [62, 0]
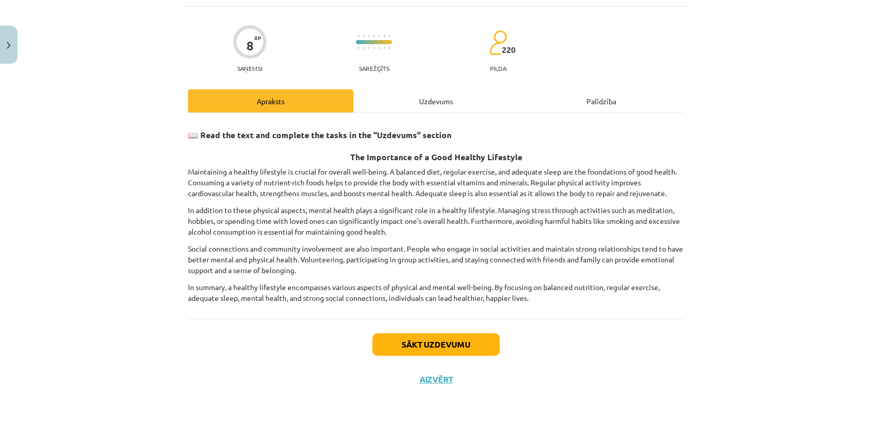
click at [238, 63] on div "8 XP Saņemsi" at bounding box center [249, 45] width 33 height 53
click at [233, 55] on div "8 XP Saņemsi" at bounding box center [249, 45] width 33 height 53
click at [309, 89] on div "Apraksts" at bounding box center [270, 100] width 165 height 23
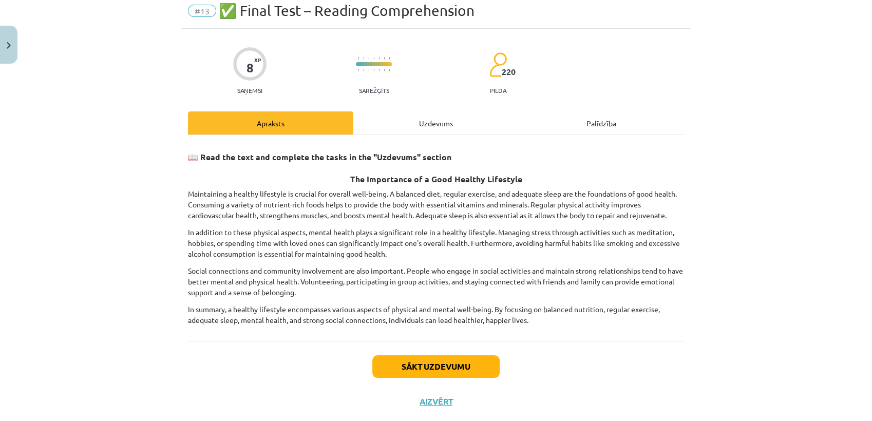
scroll to position [25, 0]
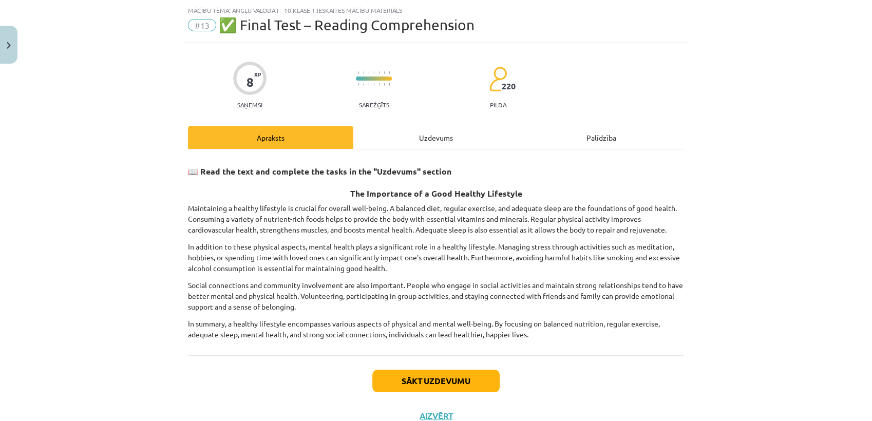
click at [405, 123] on div "8 XP Saņemsi Sarežģīts 220 pilda Apraksts Uzdevums Palīdzība 📖 Read the text an…" at bounding box center [436, 238] width 509 height 390
click at [409, 138] on div "Uzdevums" at bounding box center [435, 137] width 165 height 23
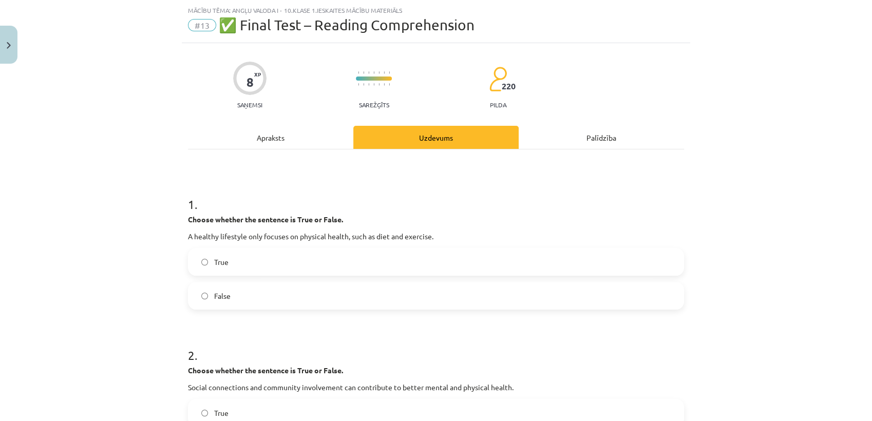
click at [292, 296] on label "False" at bounding box center [436, 296] width 494 height 26
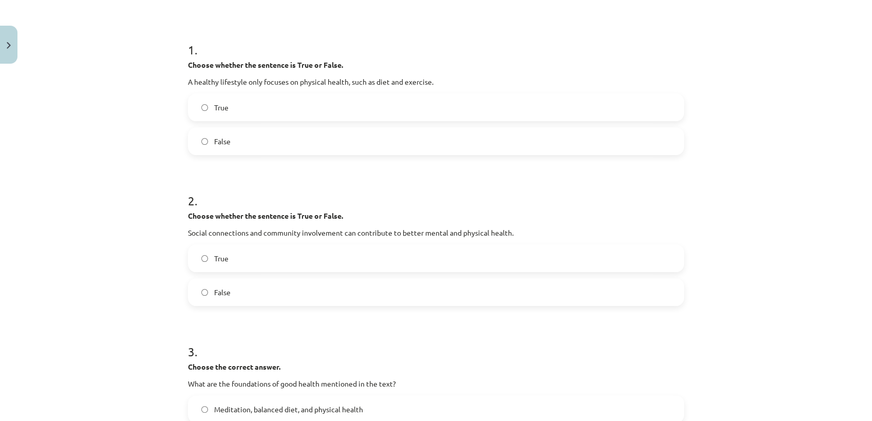
scroll to position [197, 0]
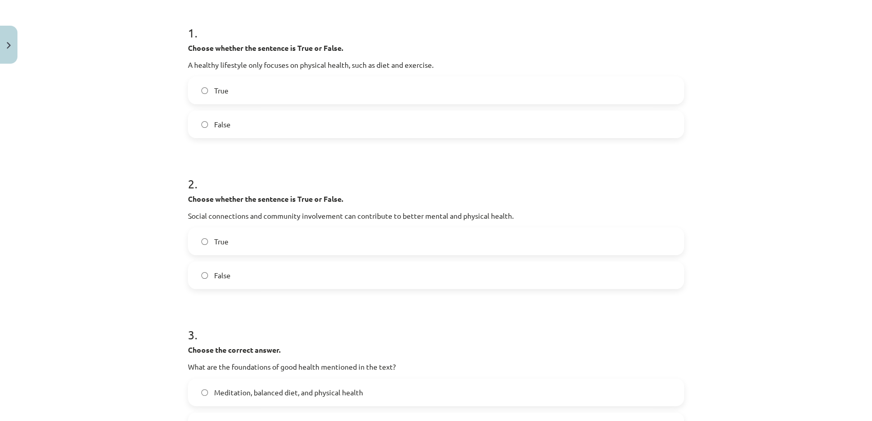
click at [274, 241] on label "True" at bounding box center [436, 242] width 494 height 26
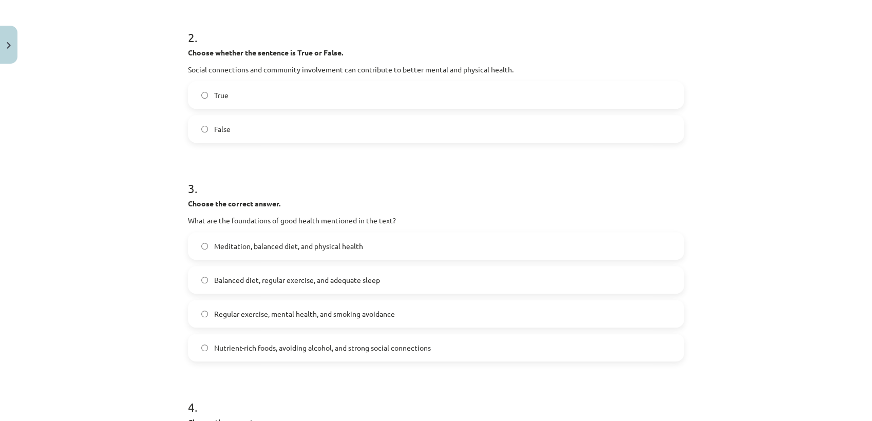
scroll to position [368, 0]
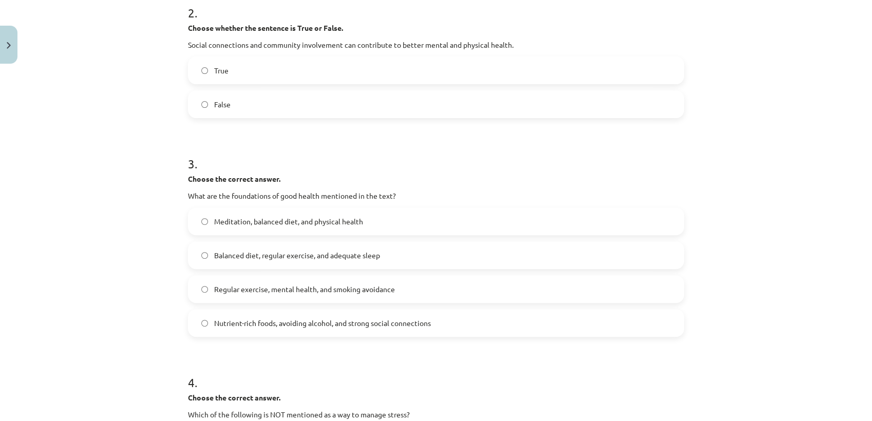
click at [229, 297] on label "Regular exercise, mental health, and smoking avoidance" at bounding box center [436, 289] width 494 height 26
click at [229, 257] on span "Balanced diet, regular exercise, and adequate sleep" at bounding box center [297, 255] width 166 height 11
click at [224, 219] on span "Meditation, balanced diet, and physical health" at bounding box center [288, 221] width 149 height 11
click at [228, 259] on span "Balanced diet, regular exercise, and adequate sleep" at bounding box center [297, 255] width 166 height 11
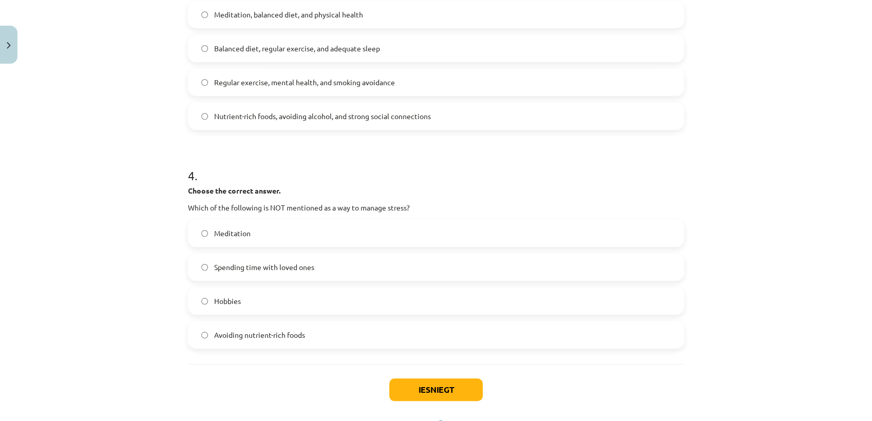
scroll to position [621, 0]
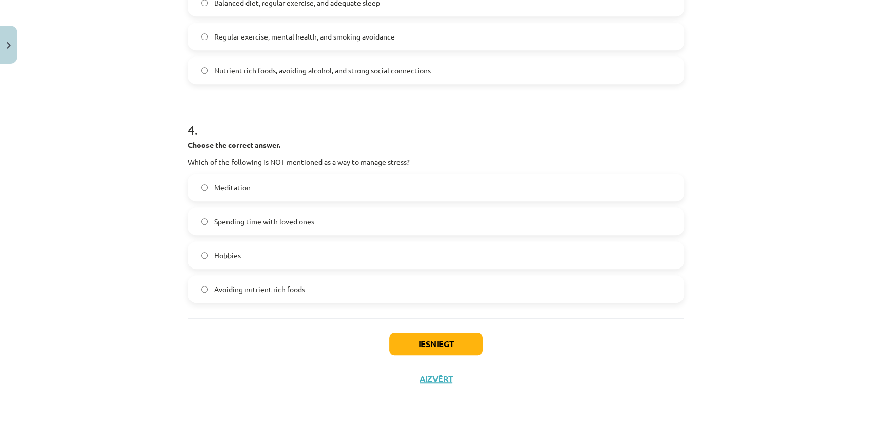
click at [260, 290] on span "Avoiding nutrient-rich foods" at bounding box center [259, 289] width 91 height 11
click at [420, 342] on button "Iesniegt" at bounding box center [435, 344] width 93 height 23
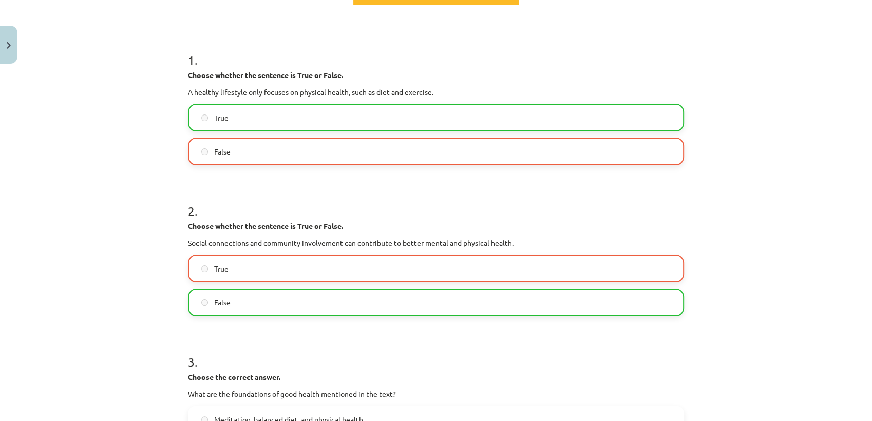
scroll to position [114, 0]
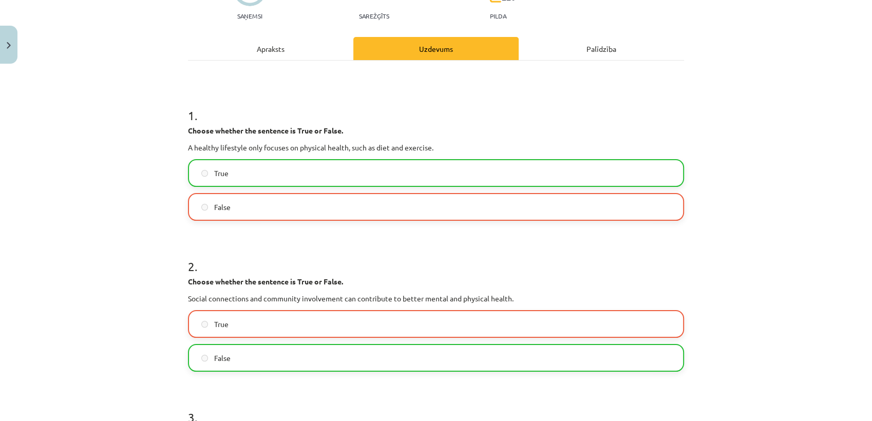
click at [333, 177] on label "True" at bounding box center [436, 173] width 494 height 26
click at [329, 209] on label "False" at bounding box center [436, 207] width 494 height 26
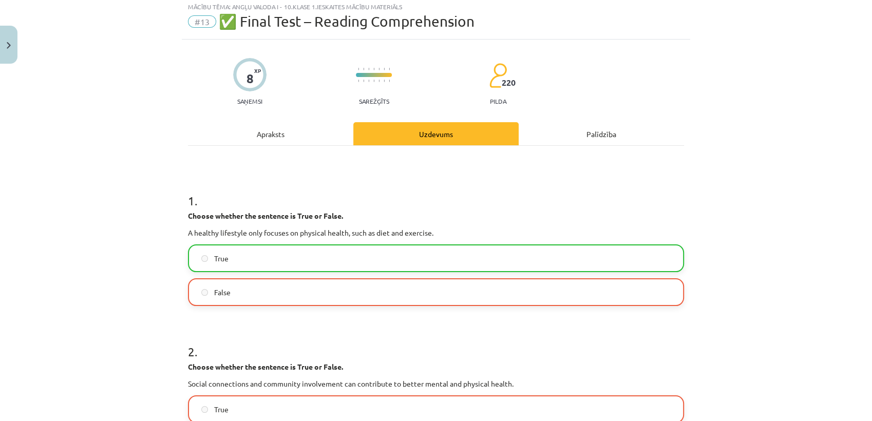
scroll to position [0, 0]
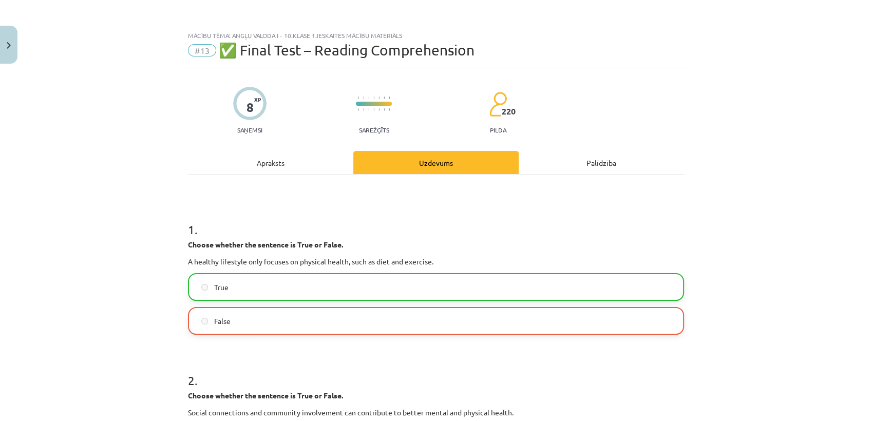
click at [592, 158] on div "Palīdzība" at bounding box center [601, 162] width 165 height 23
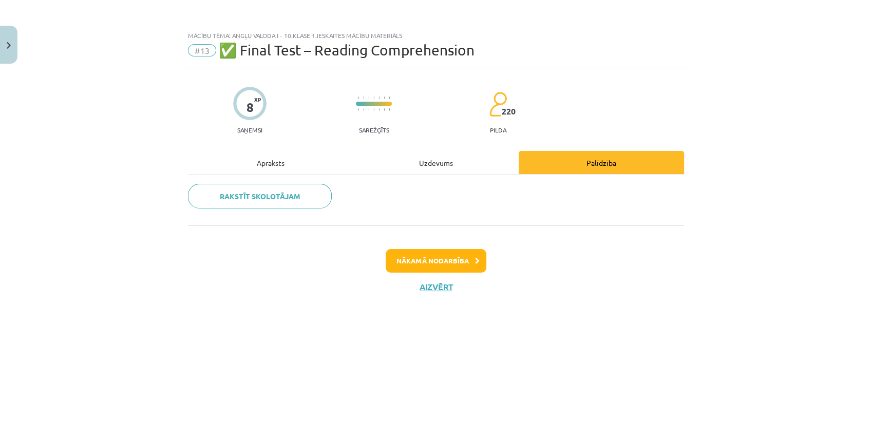
click at [423, 168] on div "Uzdevums" at bounding box center [435, 162] width 165 height 23
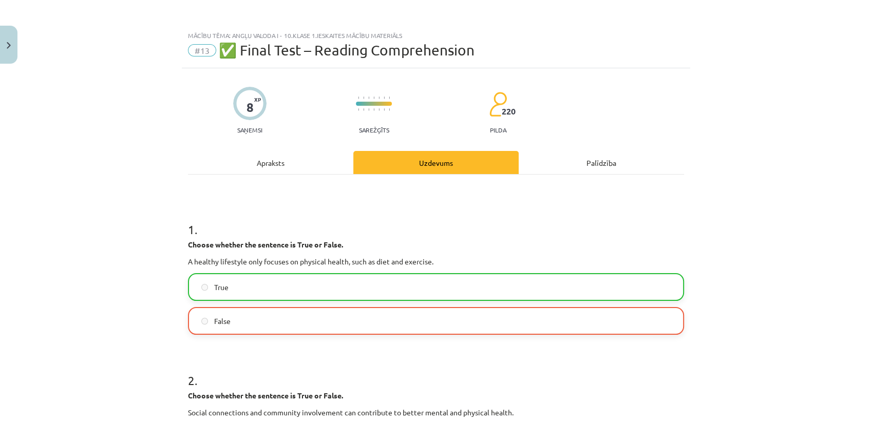
click at [585, 165] on div "Palīdzība" at bounding box center [601, 162] width 165 height 23
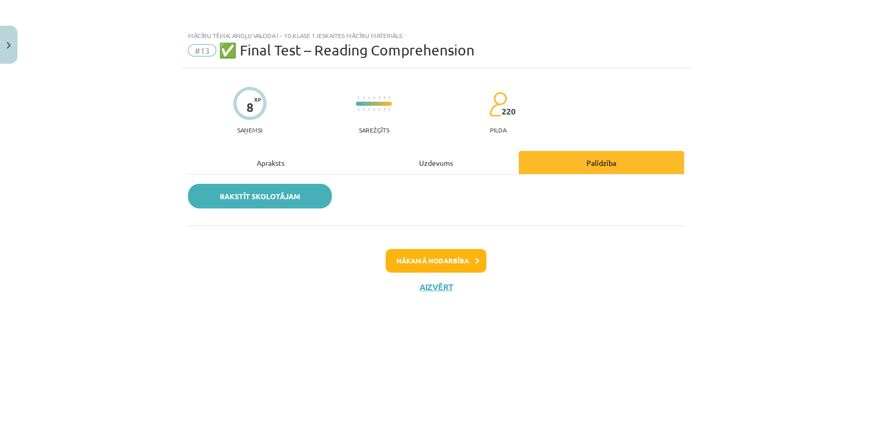
click at [329, 195] on link "Rakstīt skolotājam" at bounding box center [260, 196] width 144 height 25
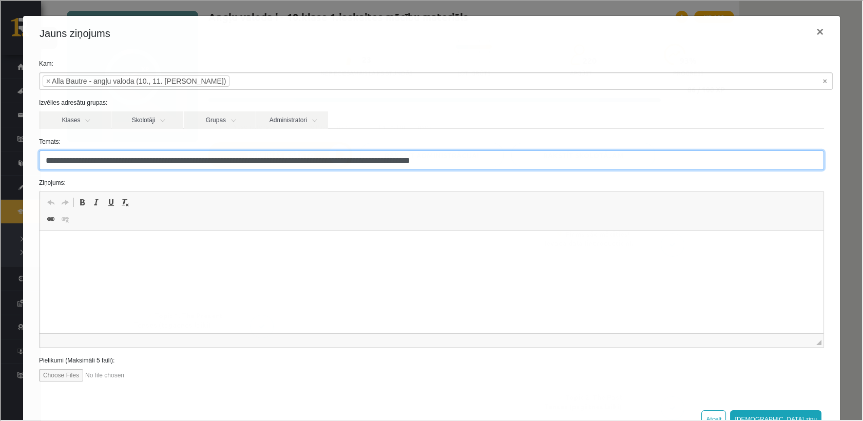
drag, startPoint x: 185, startPoint y: 160, endPoint x: 98, endPoint y: 162, distance: 87.4
click at [98, 162] on input "**********" at bounding box center [430, 159] width 785 height 20
type input "**********"
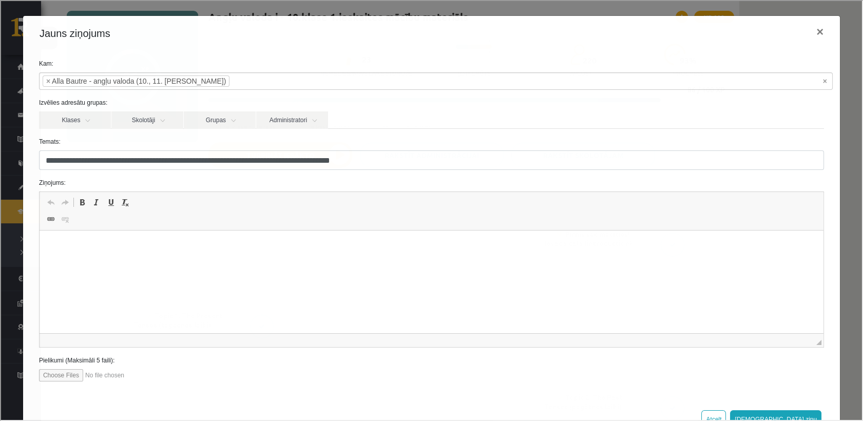
click at [234, 221] on span "Editor toolbars Undo Keyboard shortcut Ctrl+Z Redo Keyboard shortcut Ctrl+Y Bol…" at bounding box center [431, 210] width 784 height 39
click at [227, 241] on p "Rich Text Editor, wiswyg-editor-47024835340080-1757608320-693" at bounding box center [431, 246] width 764 height 11
click at [308, 255] on body "**********" at bounding box center [431, 255] width 764 height 28
click at [320, 262] on p "**********" at bounding box center [427, 263] width 756 height 11
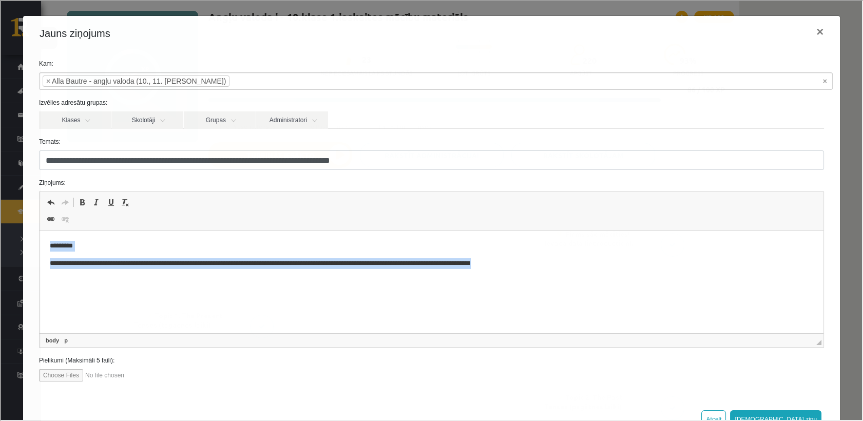
drag, startPoint x: 401, startPoint y: 243, endPoint x: 39, endPoint y: 234, distance: 361.7
click at [39, 234] on html "**********" at bounding box center [431, 255] width 784 height 48
copy body "**********"
click at [838, 14] on div "**********" at bounding box center [430, 209] width 861 height 419
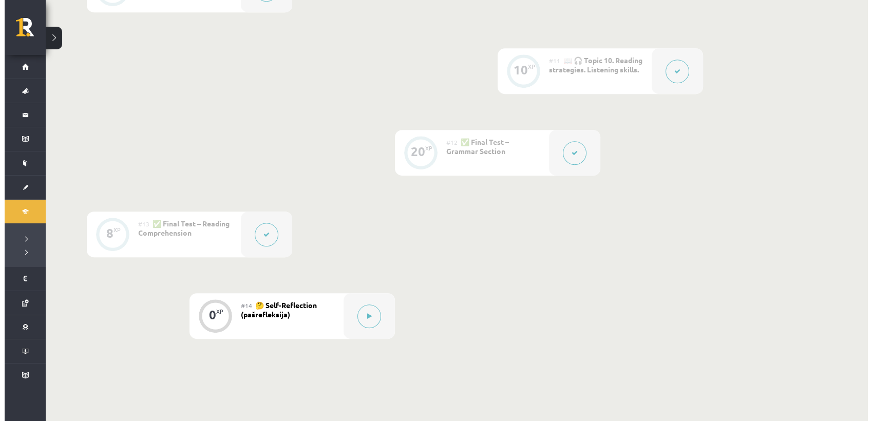
scroll to position [1155, 0]
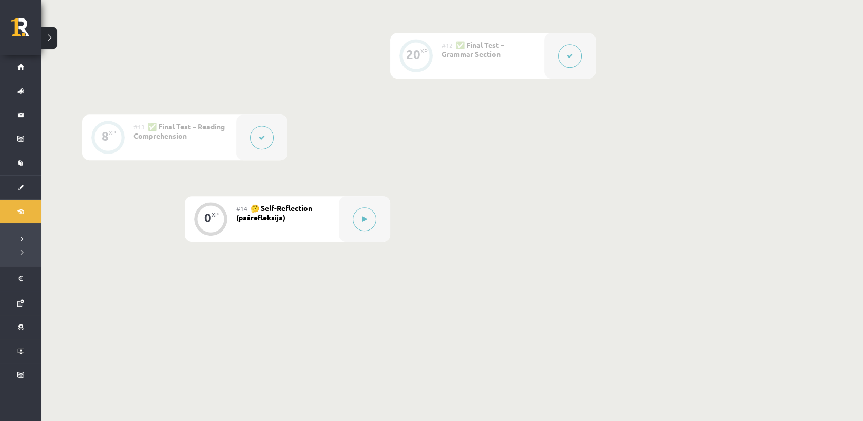
click at [264, 137] on icon at bounding box center [262, 138] width 6 height 6
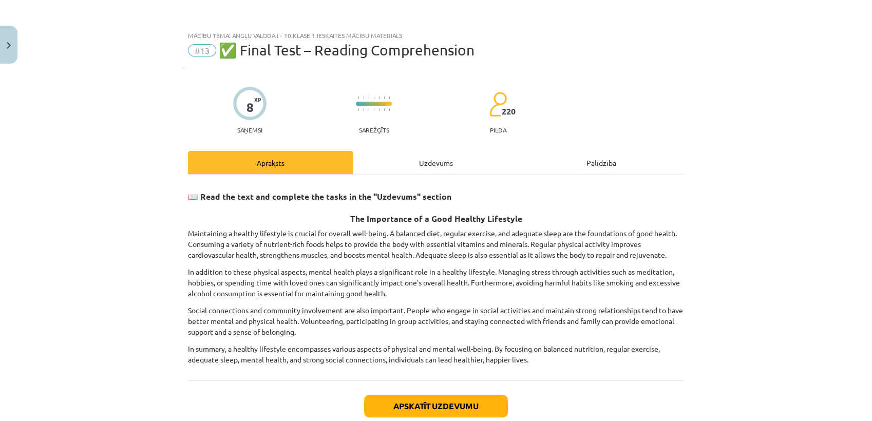
click at [424, 172] on div "Uzdevums" at bounding box center [435, 162] width 165 height 23
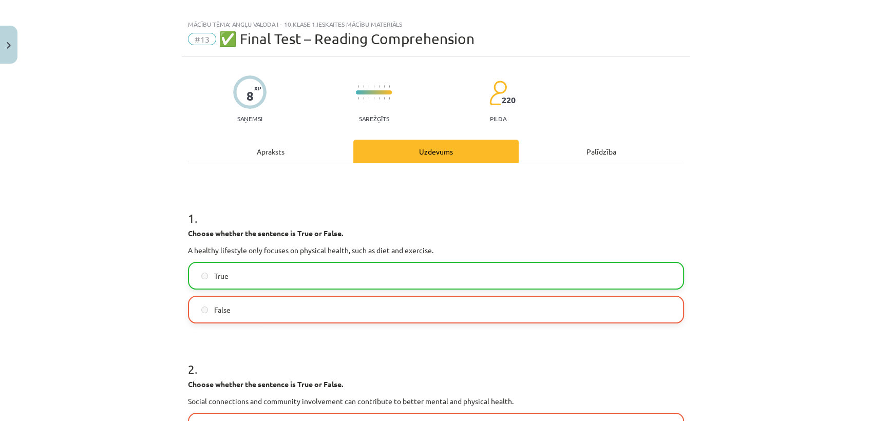
scroll to position [0, 0]
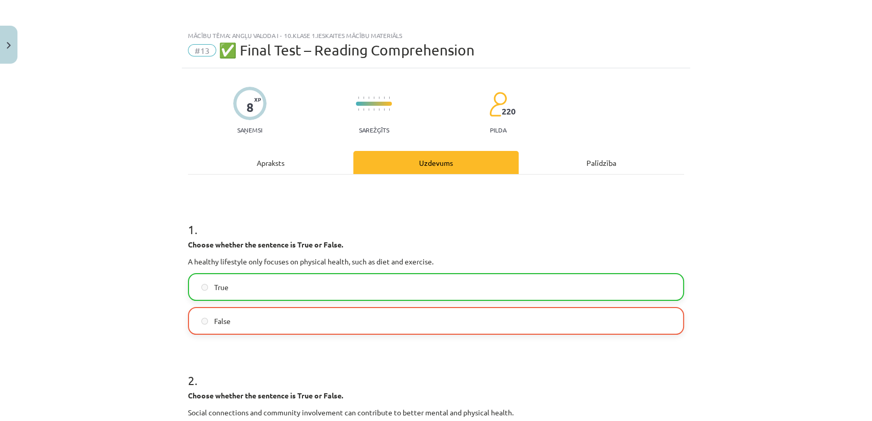
click at [559, 165] on div "Palīdzība" at bounding box center [601, 162] width 165 height 23
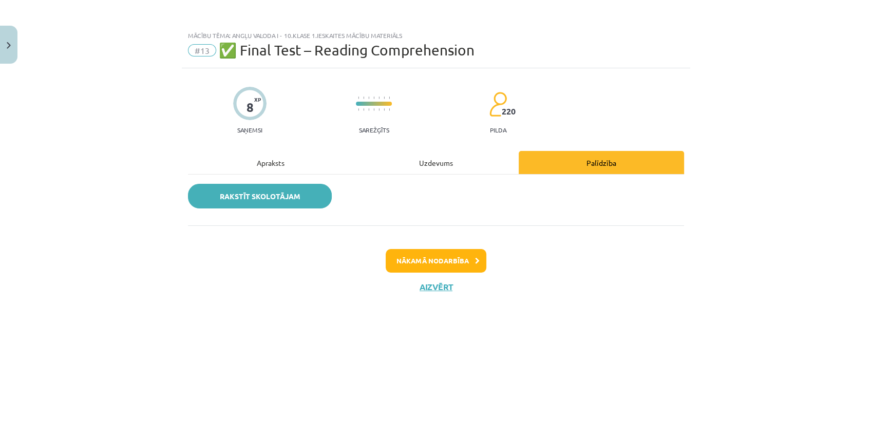
click at [281, 202] on link "Rakstīt skolotājam" at bounding box center [260, 196] width 144 height 25
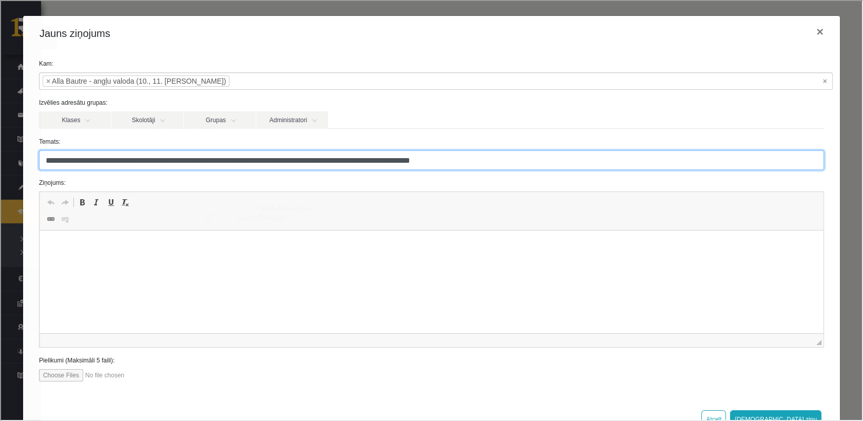
drag, startPoint x: 96, startPoint y: 161, endPoint x: 151, endPoint y: 171, distance: 55.7
click at [154, 171] on form "**********" at bounding box center [430, 219] width 801 height 323
drag, startPoint x: 127, startPoint y: 157, endPoint x: 99, endPoint y: 158, distance: 28.3
click at [99, 158] on input "**********" at bounding box center [430, 159] width 785 height 20
type input "**********"
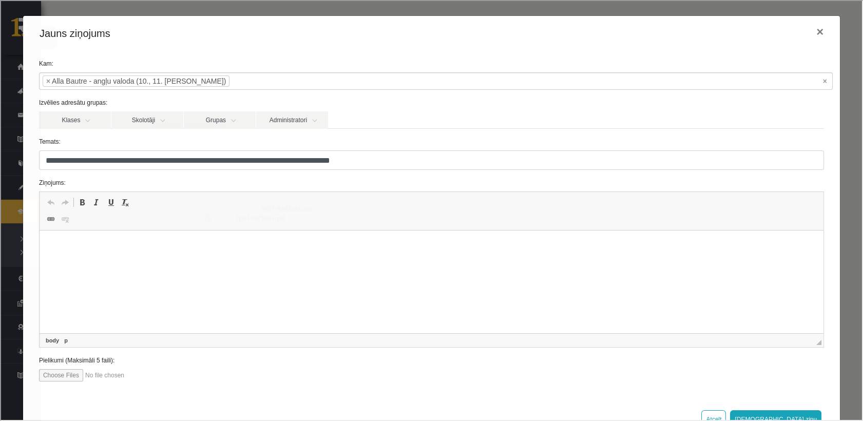
click at [178, 252] on html at bounding box center [431, 246] width 784 height 31
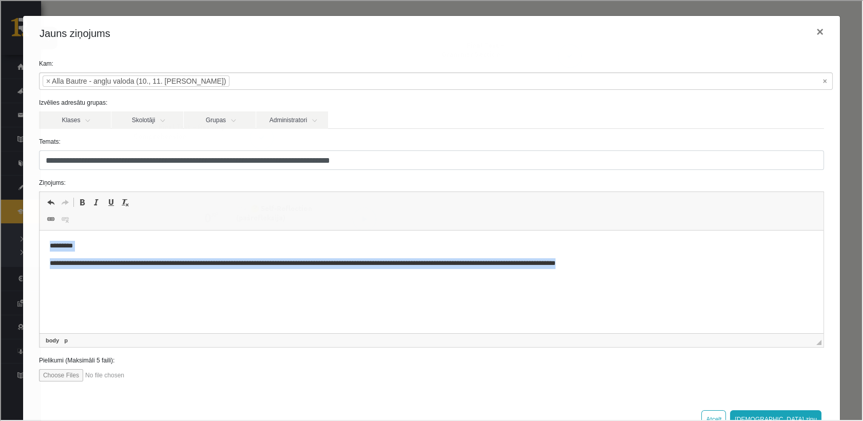
drag, startPoint x: 636, startPoint y: 265, endPoint x: 46, endPoint y: 249, distance: 589.9
click at [46, 249] on html "**********" at bounding box center [431, 255] width 784 height 48
copy body "**********"
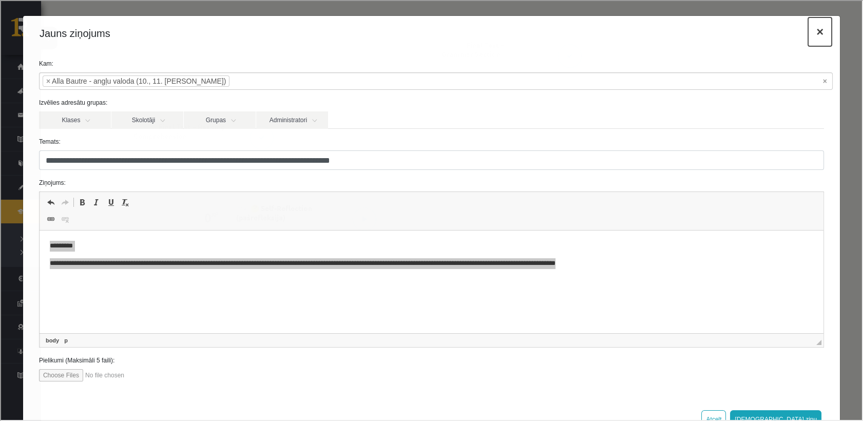
click at [817, 32] on button "×" at bounding box center [819, 30] width 24 height 29
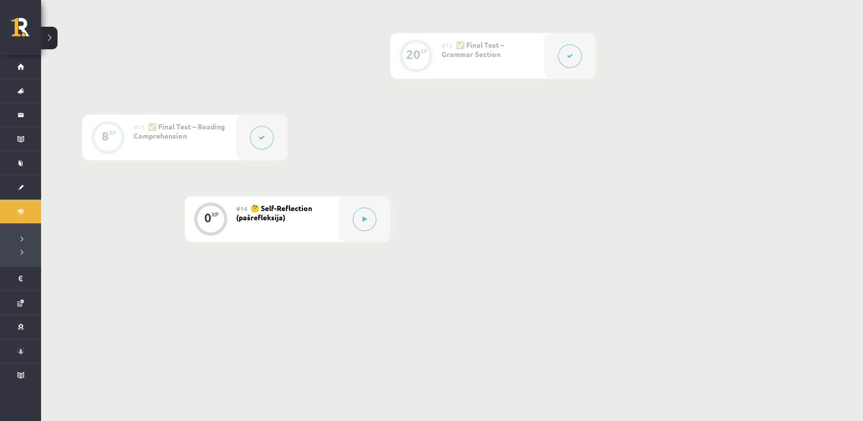
click at [265, 153] on div at bounding box center [261, 138] width 51 height 46
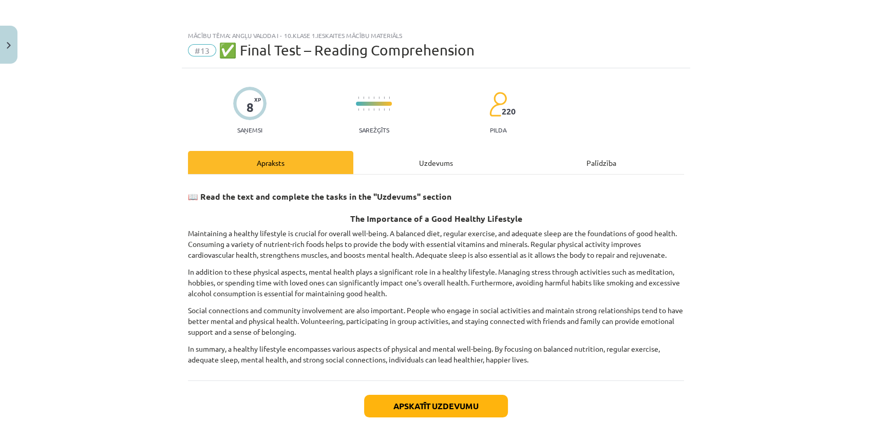
click at [447, 163] on div "Uzdevums" at bounding box center [435, 162] width 165 height 23
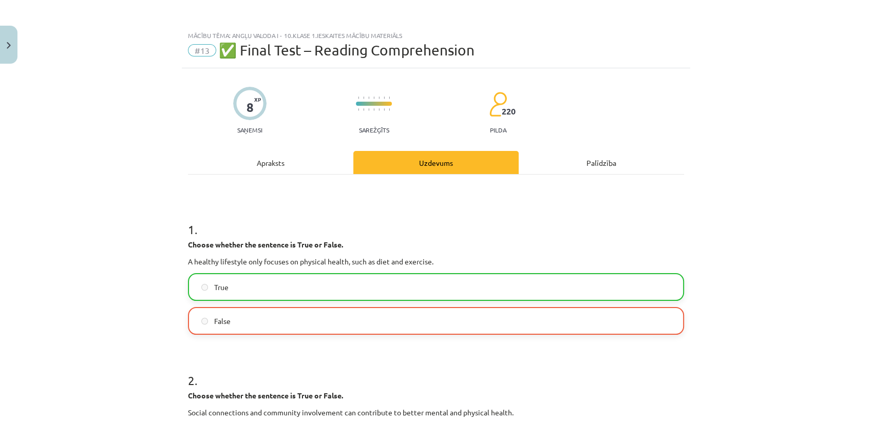
click at [305, 170] on div "Apraksts" at bounding box center [270, 162] width 165 height 23
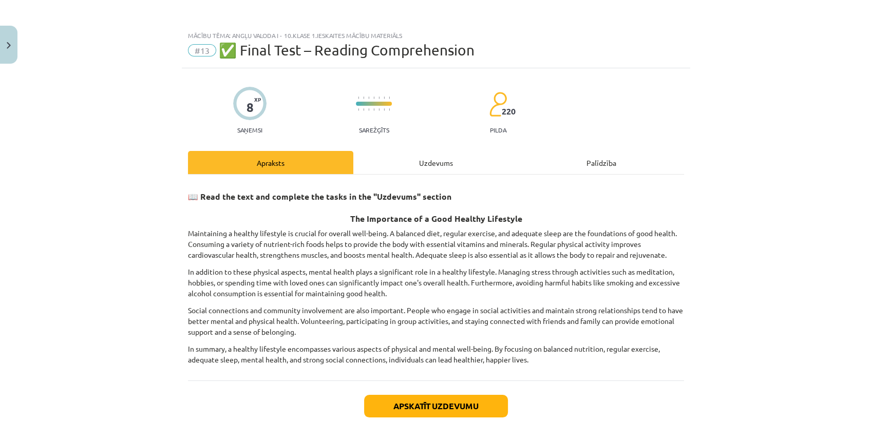
click at [577, 171] on div "Palīdzība" at bounding box center [601, 162] width 165 height 23
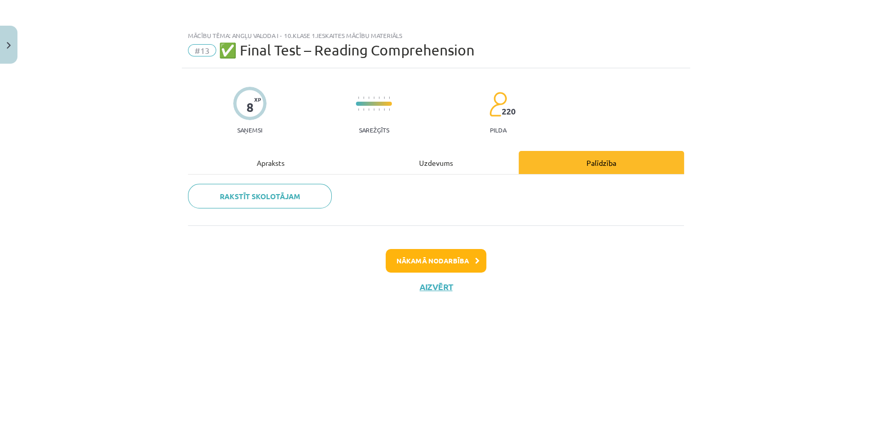
click at [265, 187] on link "Rakstīt skolotājam" at bounding box center [260, 196] width 144 height 25
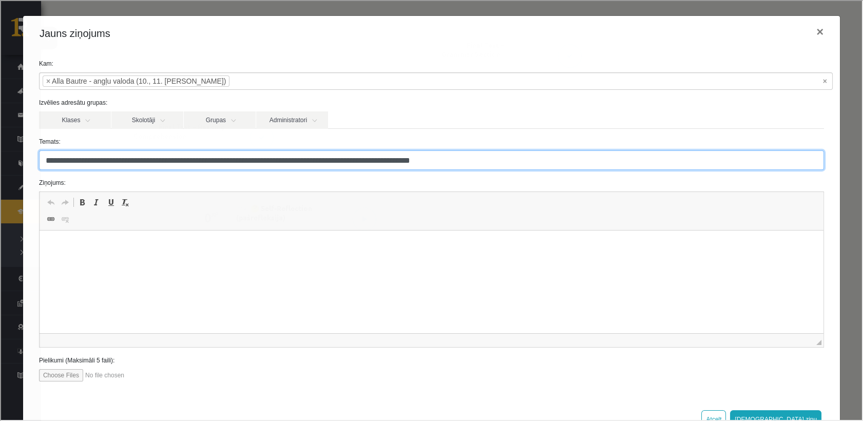
drag, startPoint x: 186, startPoint y: 160, endPoint x: 98, endPoint y: 165, distance: 88.5
click at [98, 165] on input "**********" at bounding box center [430, 159] width 785 height 20
type input "**********"
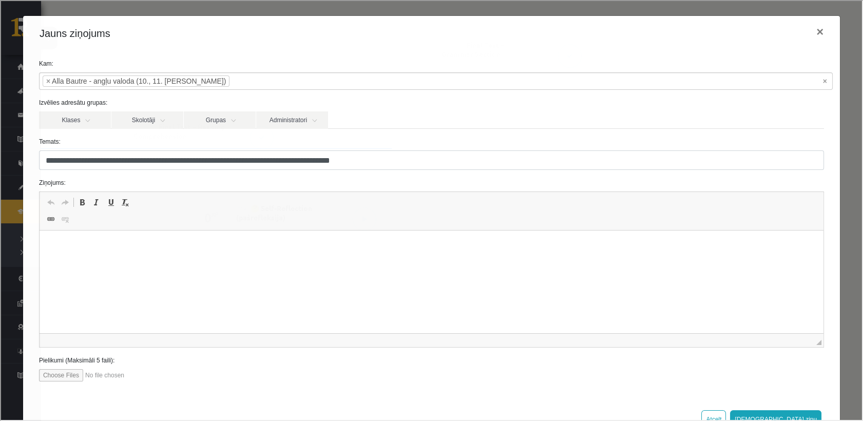
click at [183, 254] on html at bounding box center [431, 246] width 784 height 31
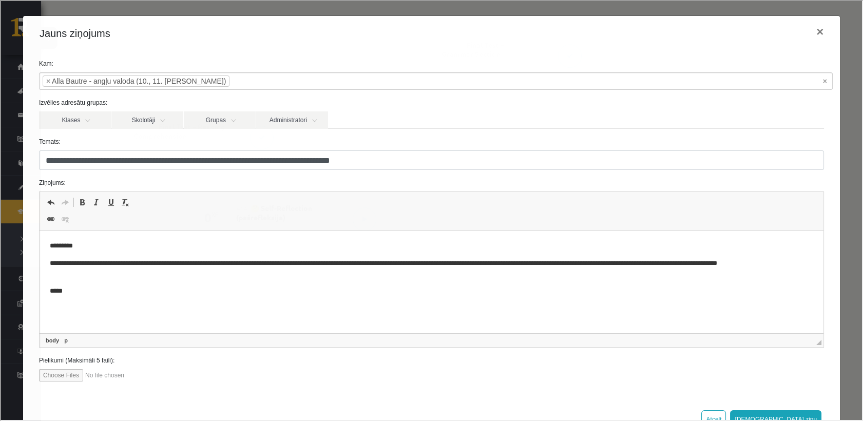
click at [467, 300] on html "**********" at bounding box center [431, 269] width 784 height 77
click at [717, 263] on p "**********" at bounding box center [427, 269] width 756 height 22
click at [59, 274] on p "**********" at bounding box center [427, 269] width 756 height 22
click at [487, 307] on html "**********" at bounding box center [431, 269] width 784 height 77
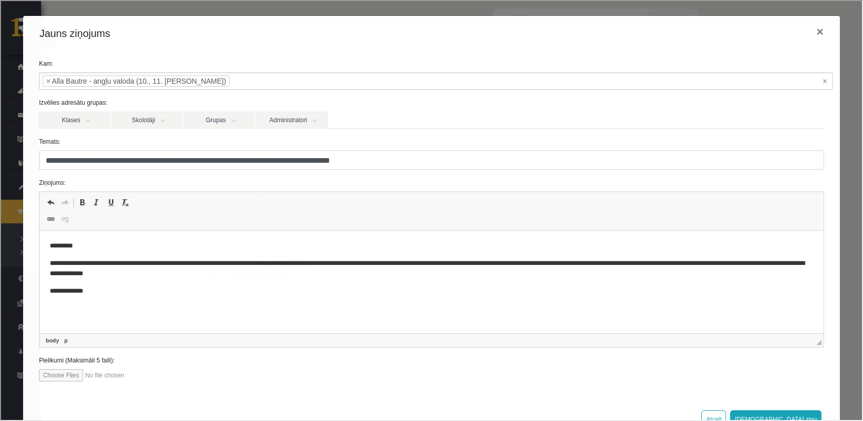
click at [102, 274] on p "**********" at bounding box center [427, 269] width 756 height 22
click at [216, 285] on body "**********" at bounding box center [431, 269] width 764 height 56
click at [123, 278] on p "**********" at bounding box center [427, 269] width 756 height 22
click at [217, 275] on p "**********" at bounding box center [427, 269] width 756 height 22
click at [115, 295] on p "**********" at bounding box center [427, 291] width 756 height 11
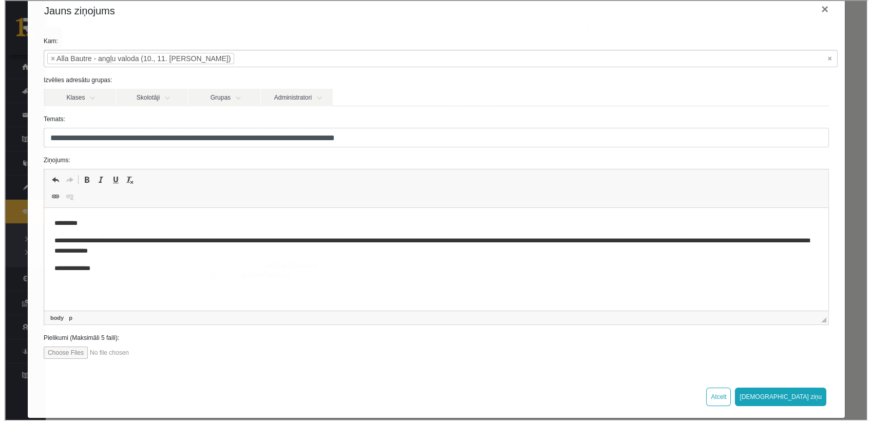
scroll to position [34, 0]
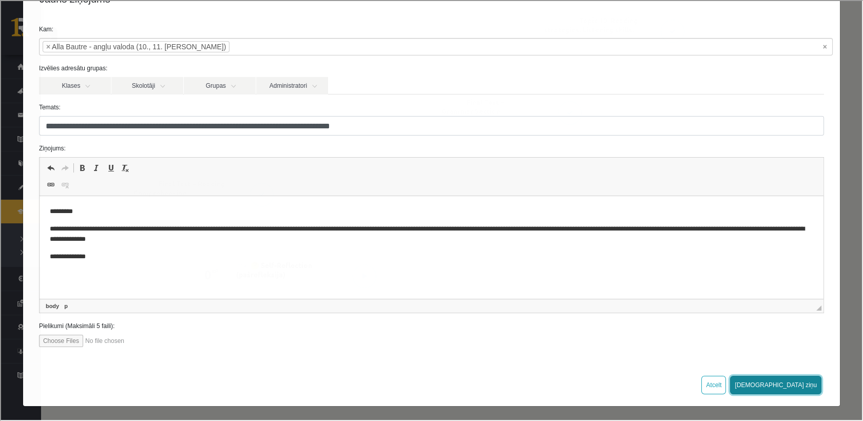
click at [808, 389] on button "Sūtīt ziņu" at bounding box center [774, 384] width 91 height 18
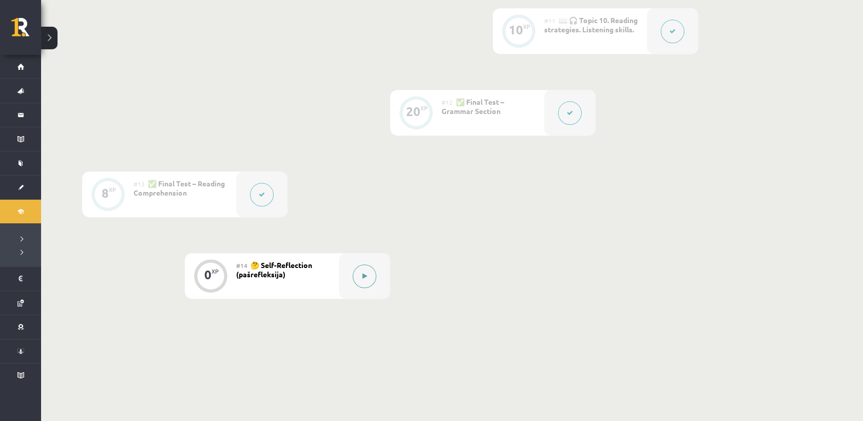
click at [355, 277] on button at bounding box center [365, 277] width 24 height 24
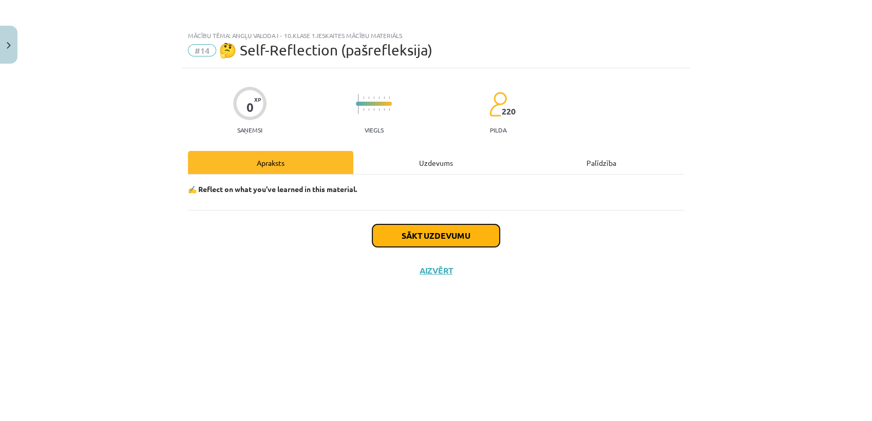
click at [415, 233] on button "Sākt uzdevumu" at bounding box center [435, 235] width 127 height 23
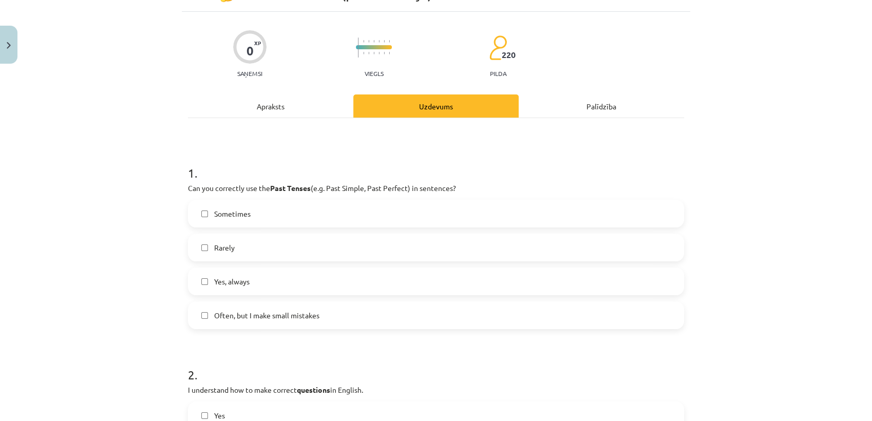
scroll to position [57, 0]
click at [267, 276] on label "Yes, always" at bounding box center [436, 281] width 494 height 26
click at [267, 314] on span "Often, but I make small mistakes" at bounding box center [266, 315] width 105 height 11
click at [228, 306] on label "Often, but I make small mistakes" at bounding box center [436, 315] width 494 height 26
click at [198, 284] on label "Yes, always" at bounding box center [436, 281] width 494 height 26
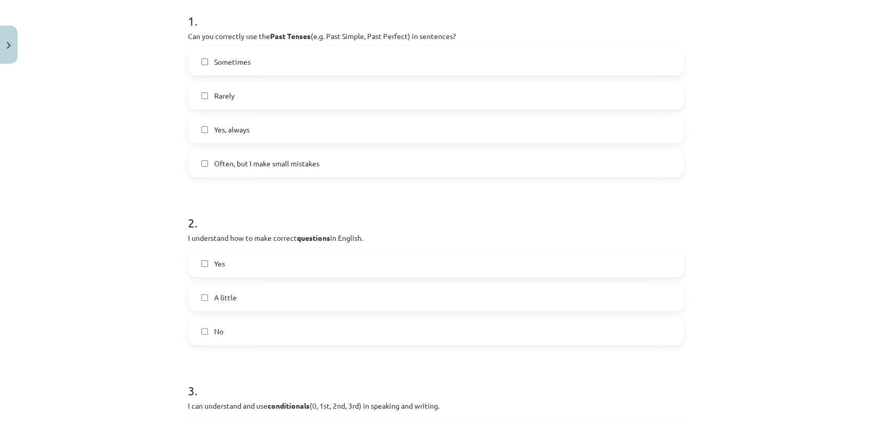
scroll to position [285, 0]
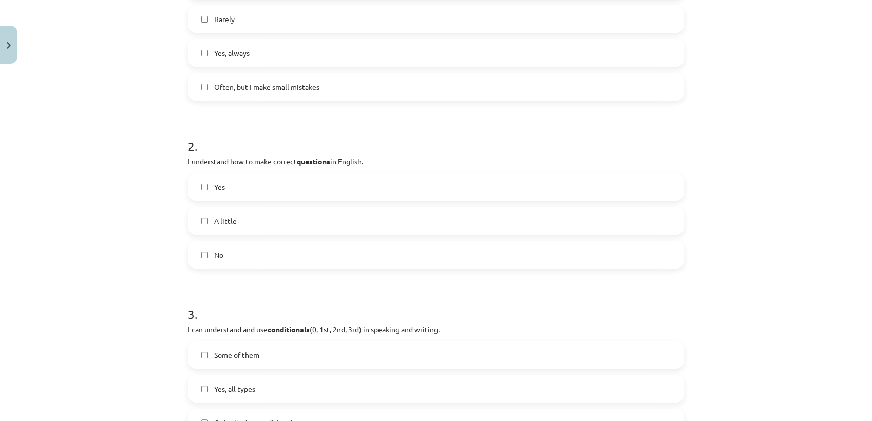
click at [230, 192] on label "Yes" at bounding box center [436, 187] width 494 height 26
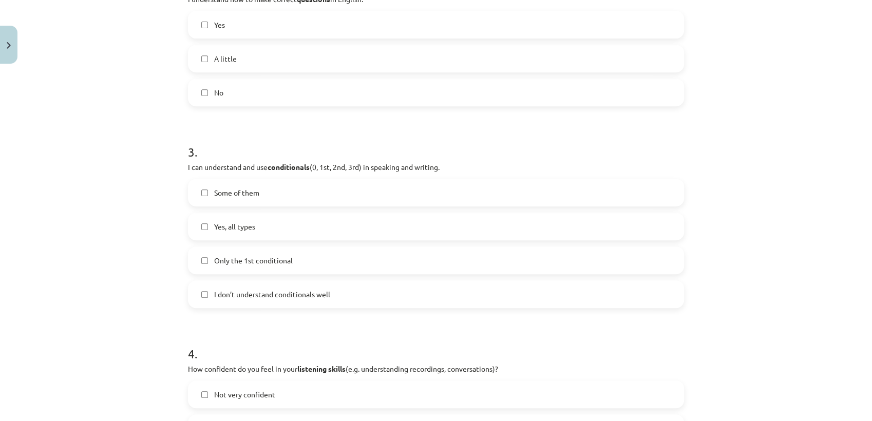
scroll to position [456, 0]
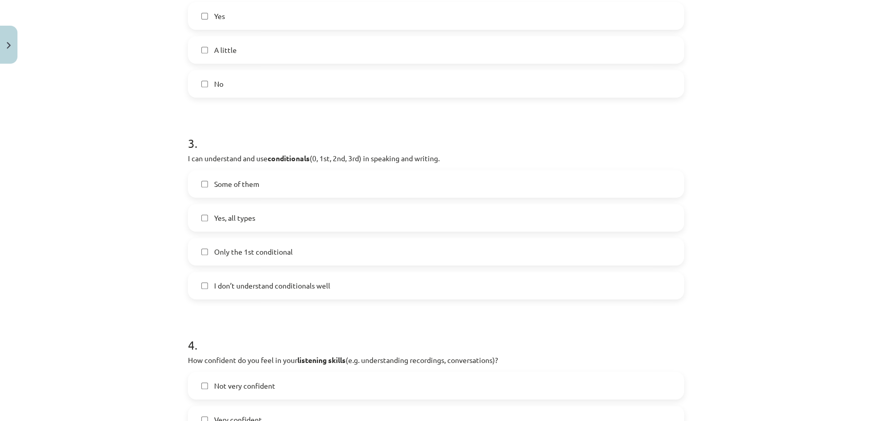
click at [220, 224] on label "Yes, all types" at bounding box center [436, 218] width 494 height 26
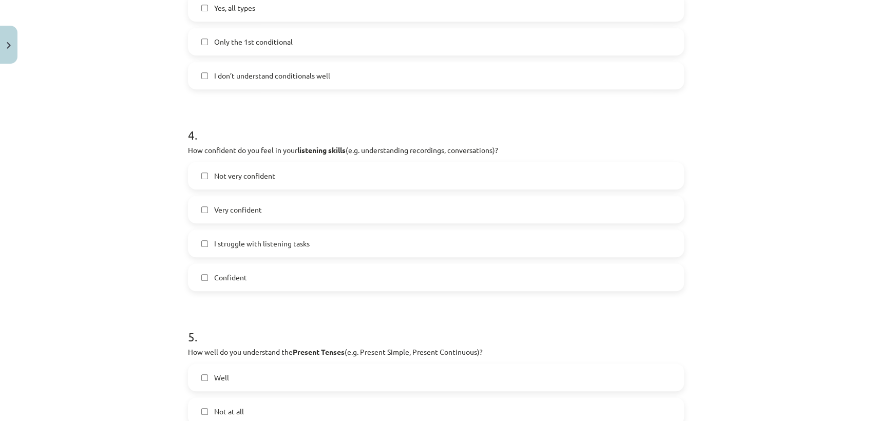
scroll to position [685, 0]
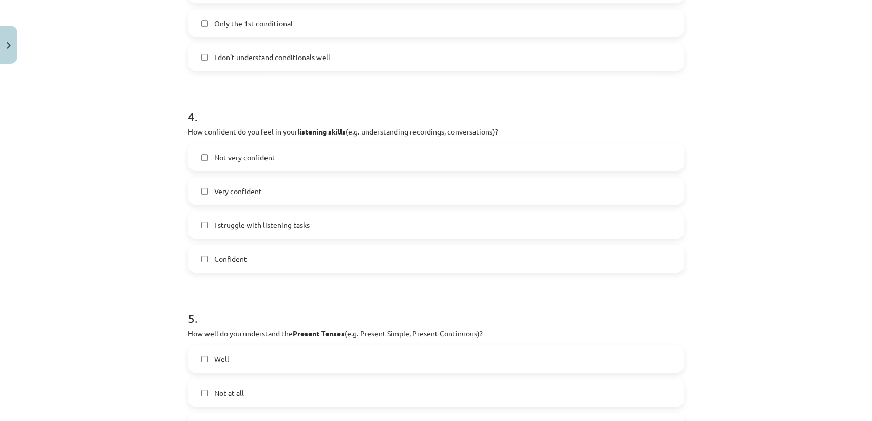
click at [225, 255] on span "Confident" at bounding box center [230, 259] width 33 height 11
click at [221, 204] on div "Very confident" at bounding box center [436, 191] width 496 height 28
click at [218, 189] on span "Very confident" at bounding box center [238, 191] width 48 height 11
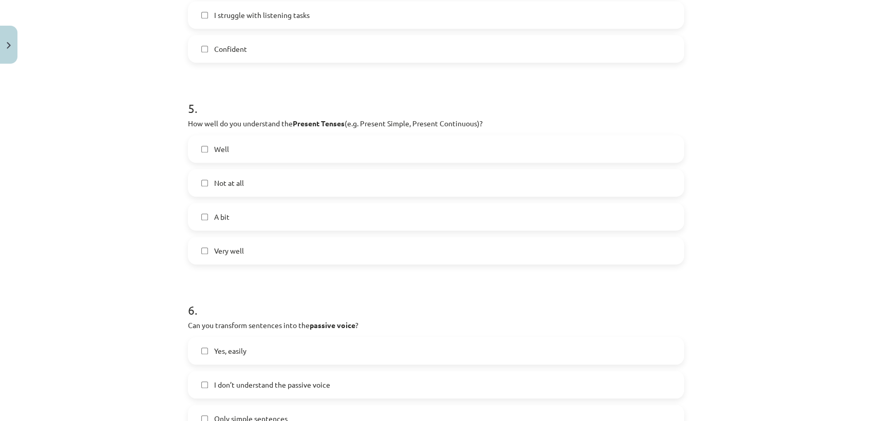
scroll to position [913, 0]
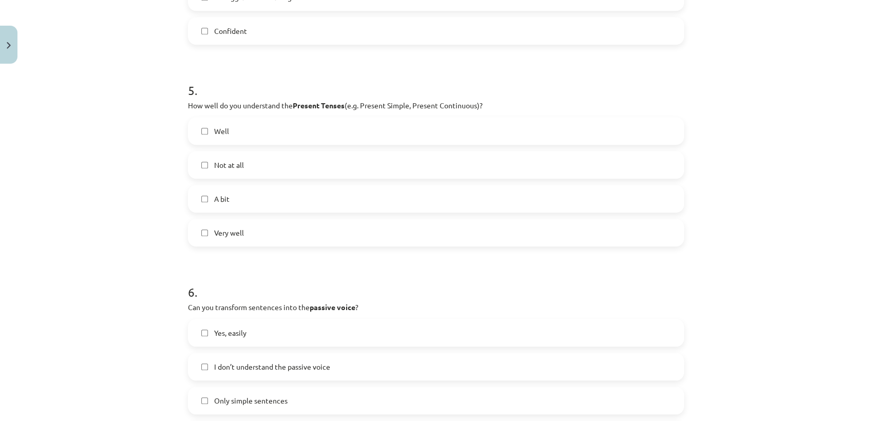
drag, startPoint x: 247, startPoint y: 232, endPoint x: 255, endPoint y: 232, distance: 7.7
click at [248, 232] on label "Very well" at bounding box center [436, 233] width 494 height 26
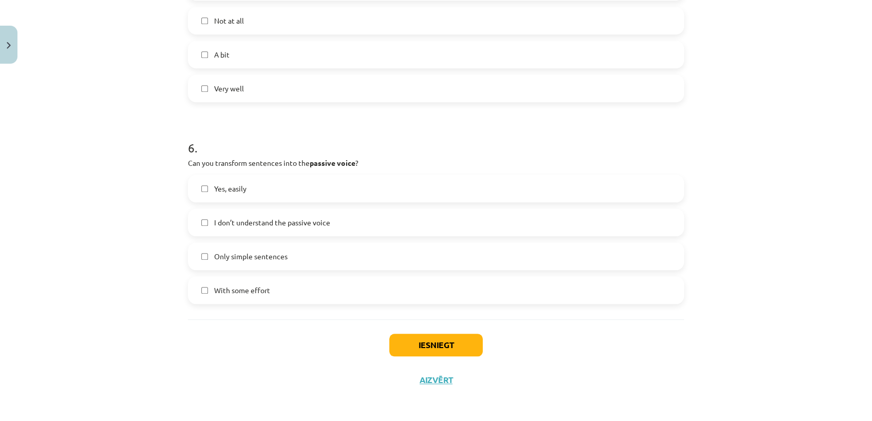
scroll to position [1059, 0]
click at [234, 187] on span "Yes, easily" at bounding box center [230, 187] width 32 height 11
click at [271, 292] on label "With some effort" at bounding box center [436, 289] width 494 height 26
click at [431, 342] on button "Iesniegt" at bounding box center [435, 343] width 93 height 23
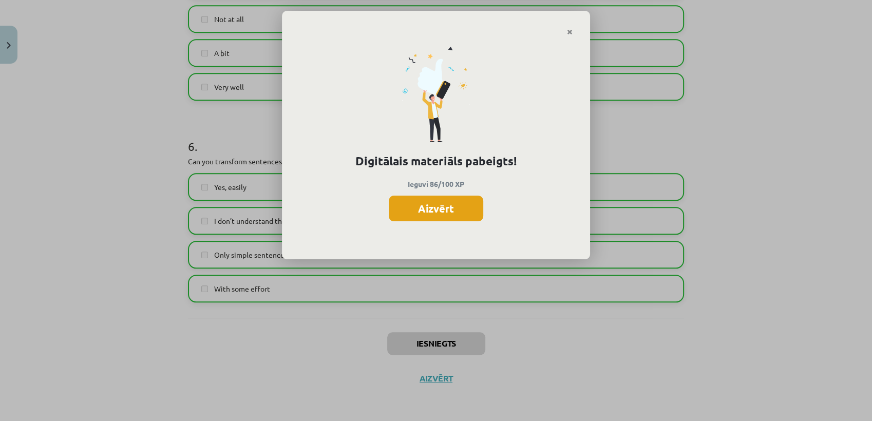
click at [420, 205] on button "Aizvērt" at bounding box center [436, 209] width 95 height 26
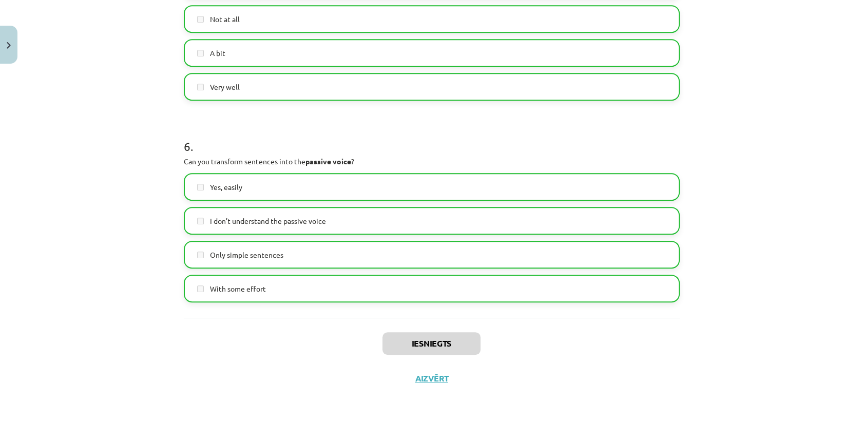
scroll to position [1155, 0]
click at [430, 377] on button "Aizvērt" at bounding box center [431, 378] width 39 height 10
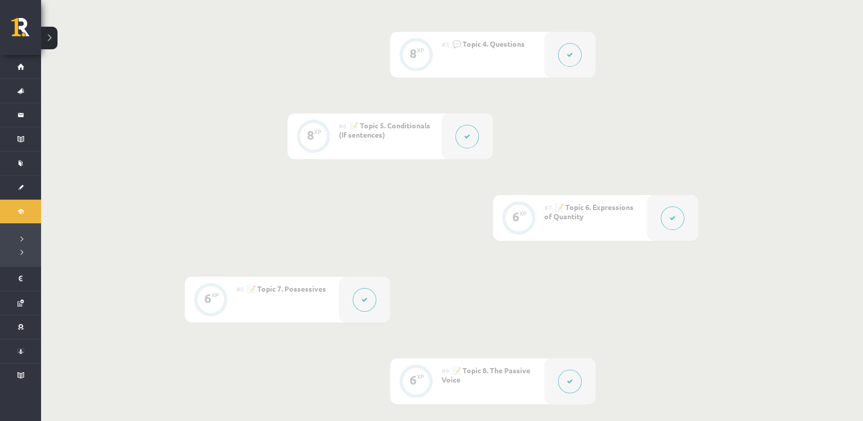
scroll to position [0, 0]
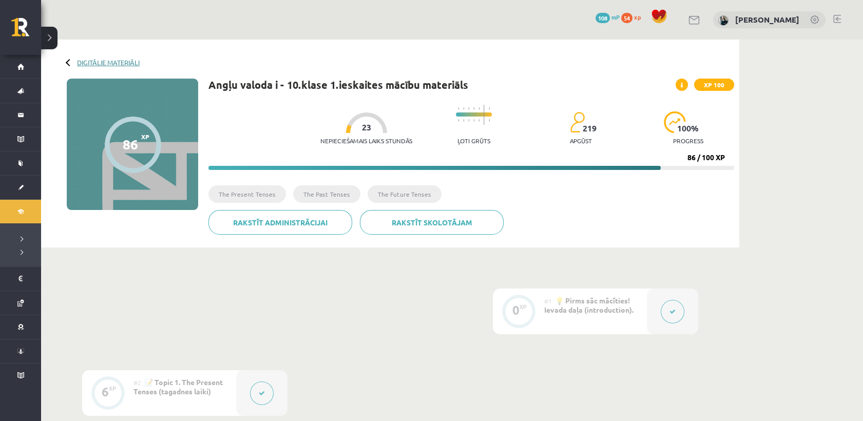
click at [136, 61] on link "Digitālie materiāli" at bounding box center [108, 63] width 63 height 8
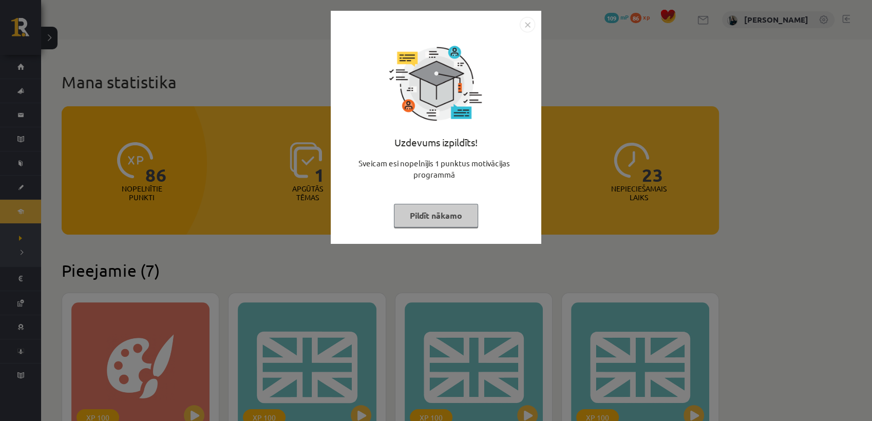
click at [445, 213] on button "Pildīt nākamo" at bounding box center [436, 216] width 84 height 24
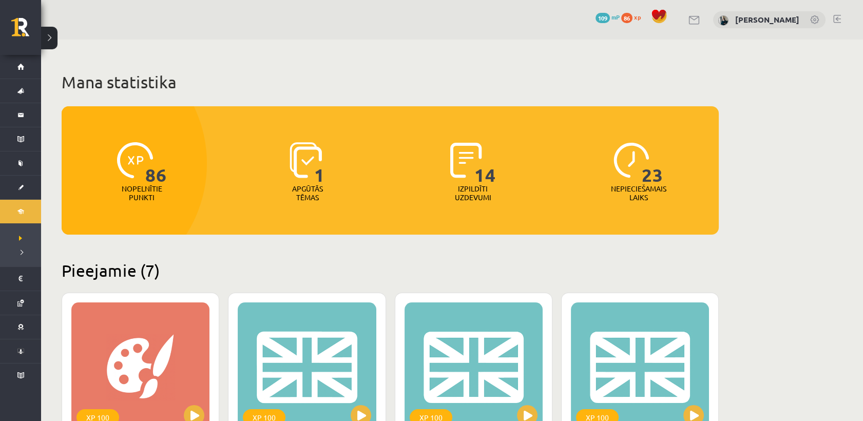
drag, startPoint x: 329, startPoint y: 171, endPoint x: 312, endPoint y: 178, distance: 18.4
click at [325, 171] on div "1 Apgūtās tēmas" at bounding box center [308, 172] width 161 height 71
click at [308, 183] on div "1" at bounding box center [307, 160] width 35 height 47
click at [315, 200] on p "Apgūtās tēmas" at bounding box center [308, 192] width 40 height 17
click at [314, 199] on p "Apgūtās tēmas" at bounding box center [308, 192] width 40 height 17
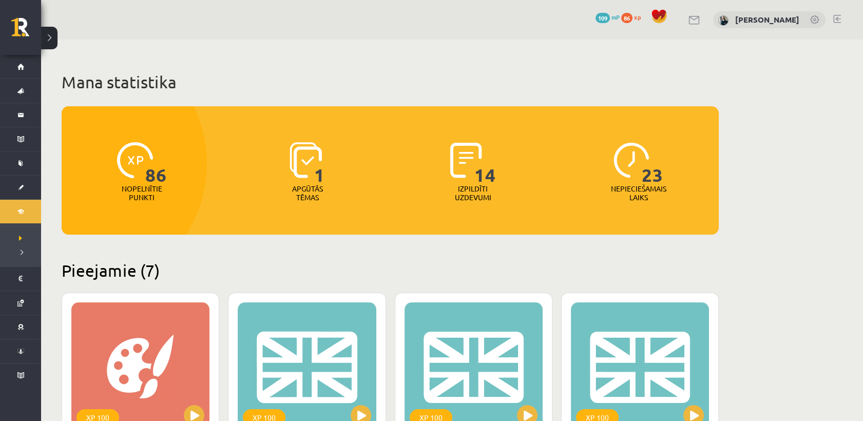
click at [838, 21] on link at bounding box center [838, 19] width 8 height 8
